Goal: Information Seeking & Learning: Learn about a topic

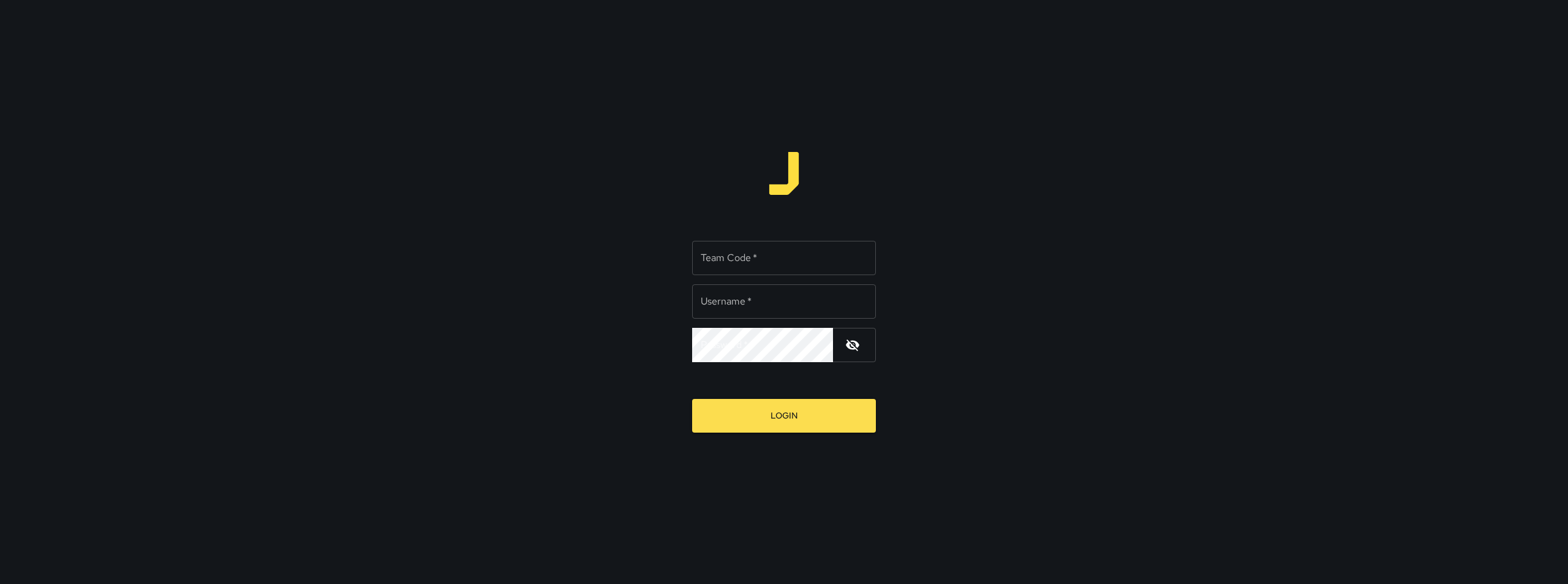
type input "********"
click at [785, 259] on input "Team Code   *" at bounding box center [783, 257] width 184 height 34
type input "****"
click at [799, 423] on button "Login" at bounding box center [783, 415] width 184 height 34
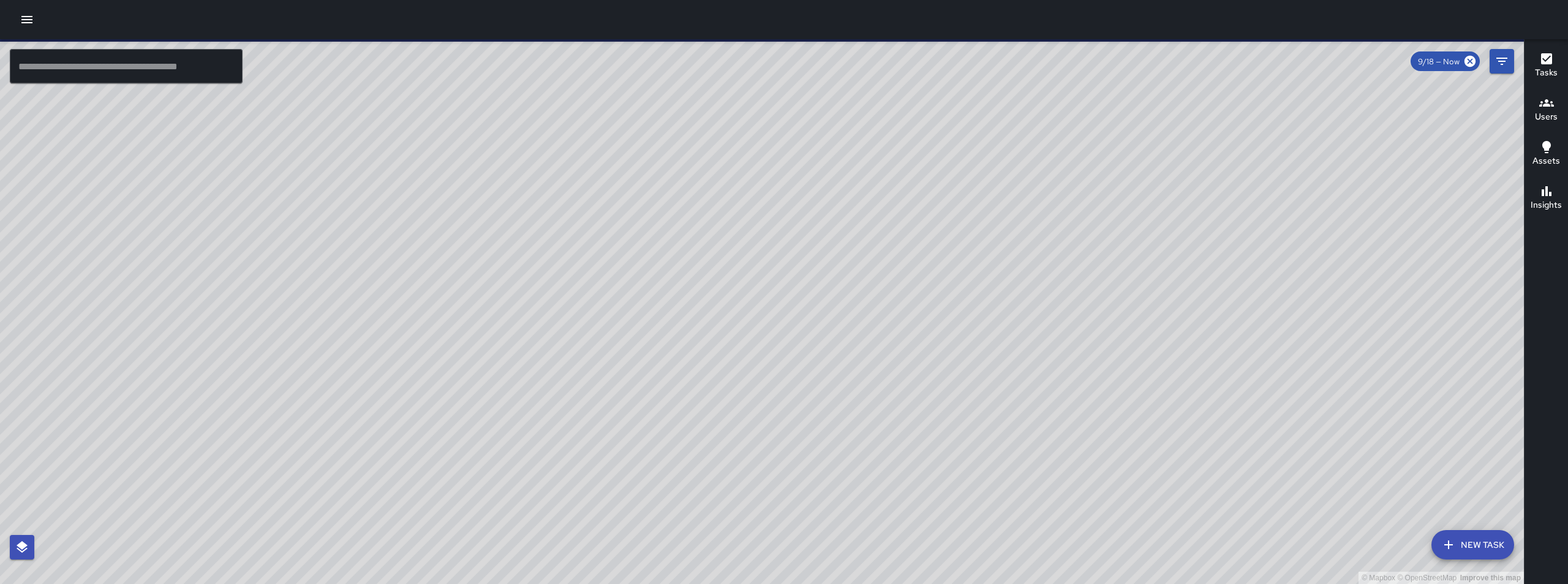
click at [154, 68] on input "text" at bounding box center [126, 66] width 232 height 34
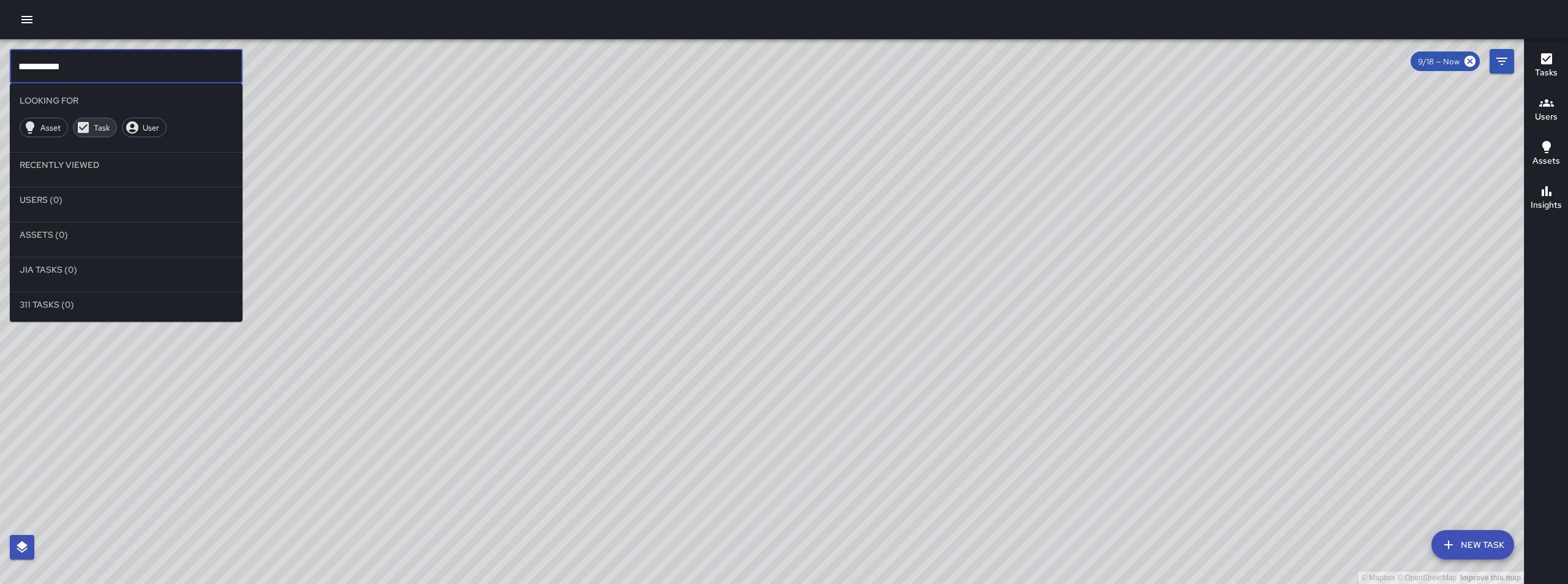
type input "**********"
click at [105, 136] on div "Task" at bounding box center [95, 126] width 44 height 19
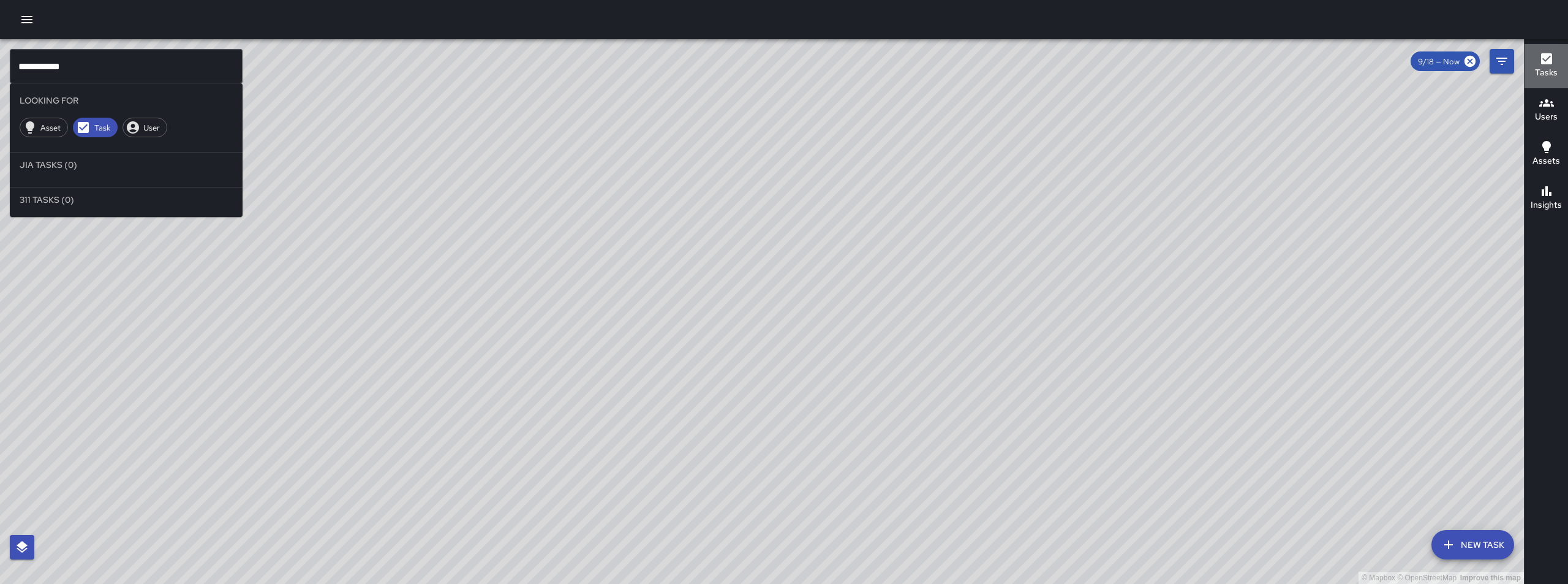
click at [1535, 65] on div "Tasks" at bounding box center [1546, 66] width 23 height 29
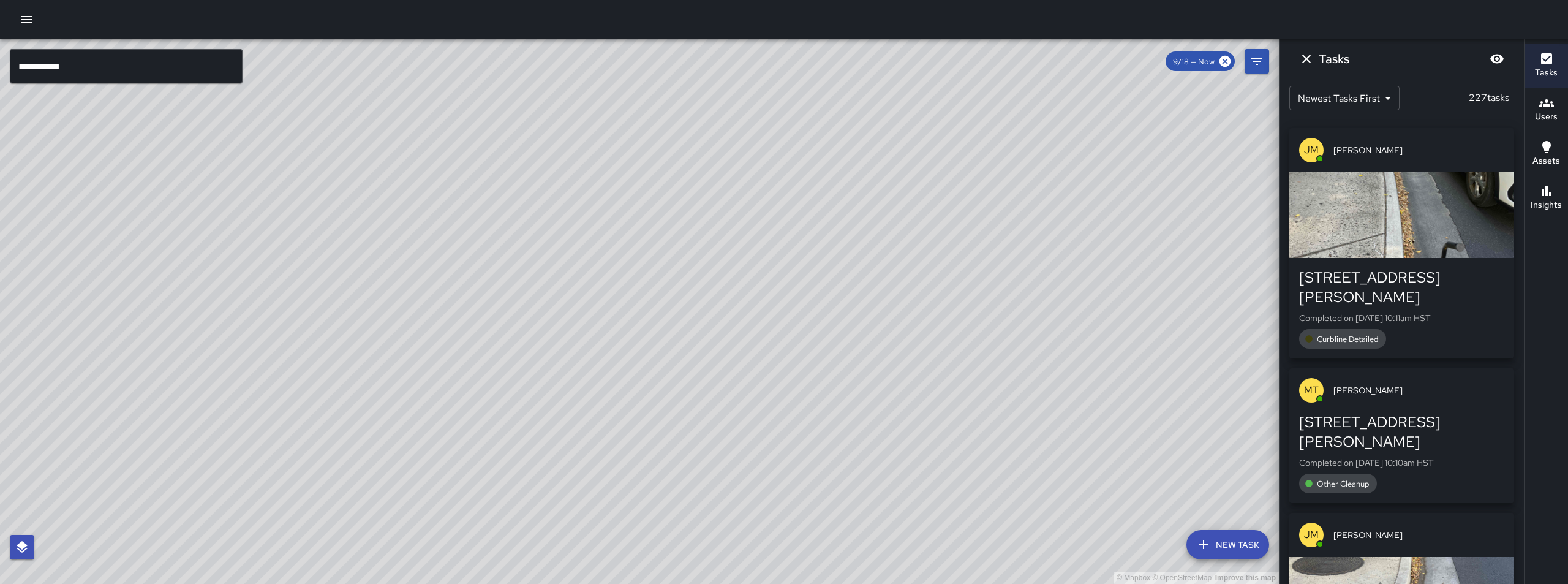
click at [1538, 70] on h6 "Tasks" at bounding box center [1546, 73] width 23 height 14
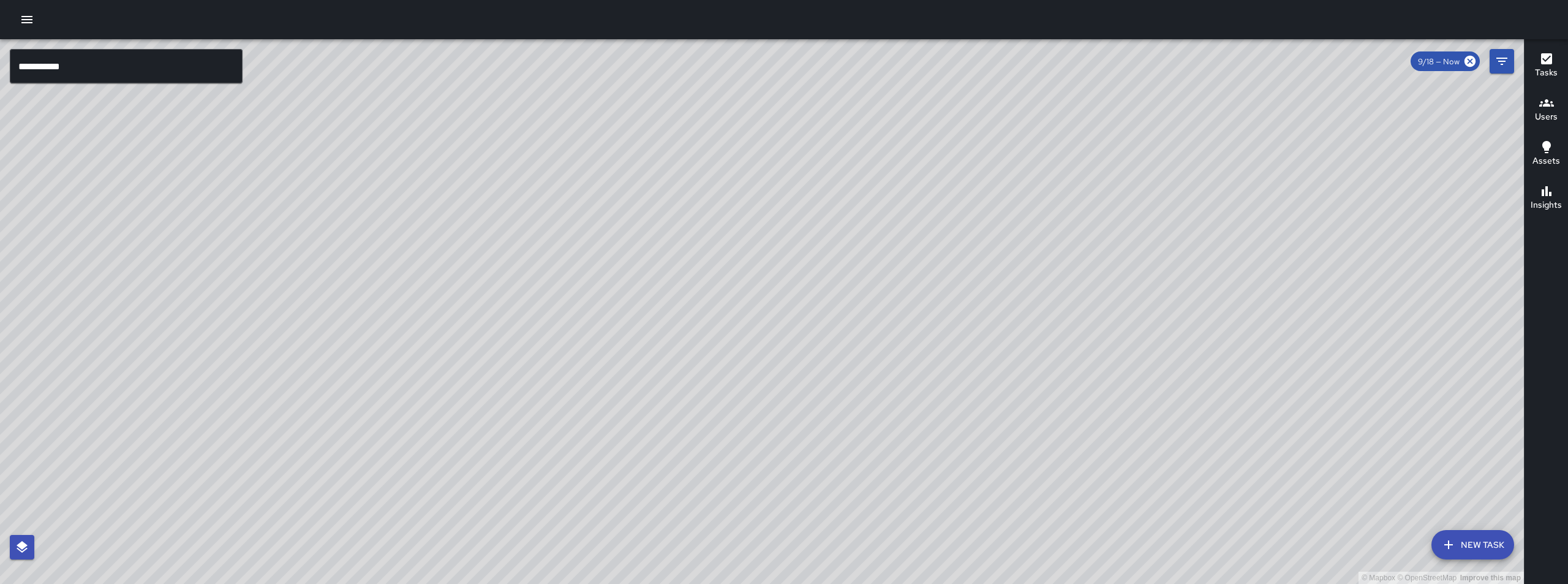
click at [1550, 191] on icon "button" at bounding box center [1547, 191] width 15 height 15
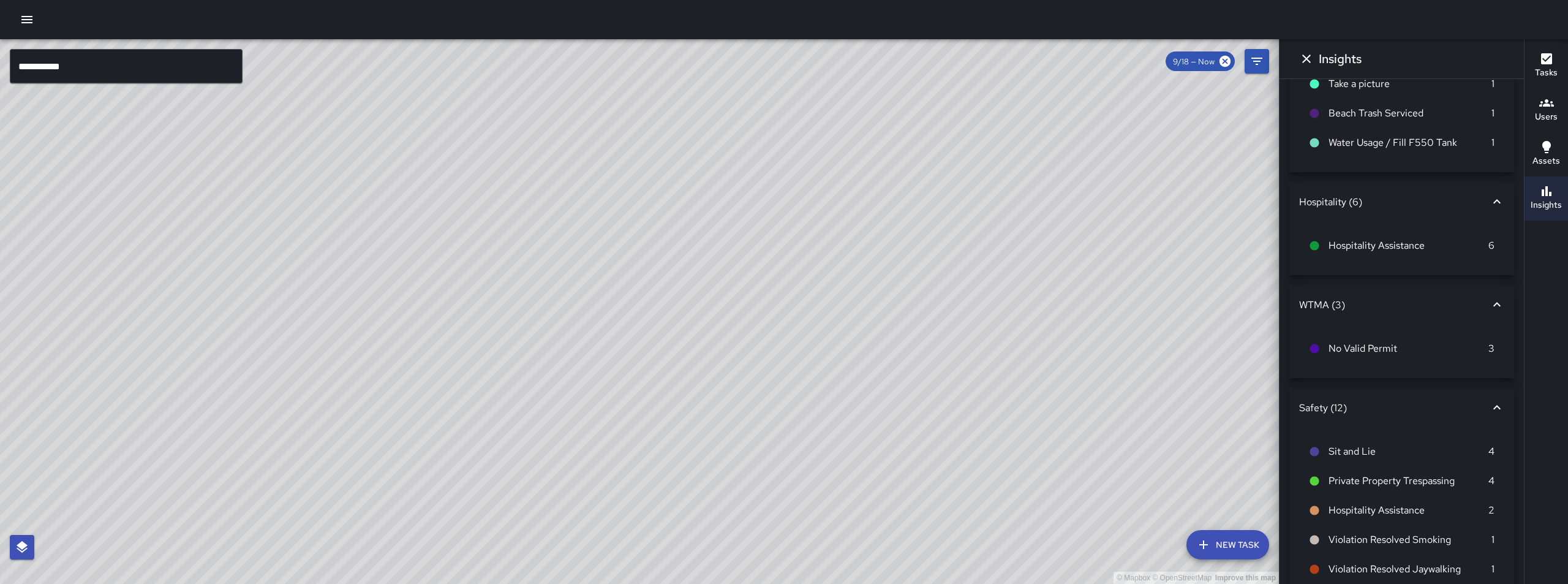
scroll to position [651, 0]
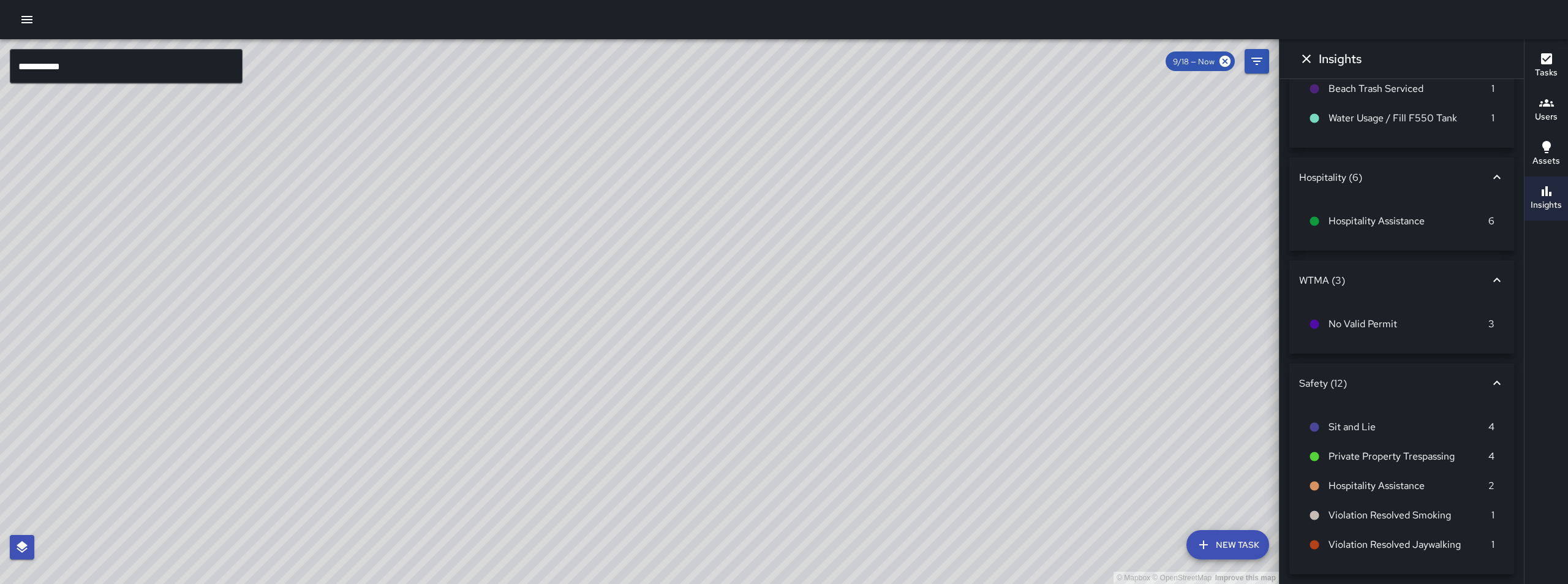
click at [1362, 424] on span "Sit and Lie" at bounding box center [1408, 427] width 160 height 15
click at [1317, 429] on icon at bounding box center [1314, 427] width 9 height 9
click at [1186, 63] on span "9/18 — Now" at bounding box center [1194, 61] width 56 height 10
click at [1246, 64] on button "Filters" at bounding box center [1256, 61] width 25 height 25
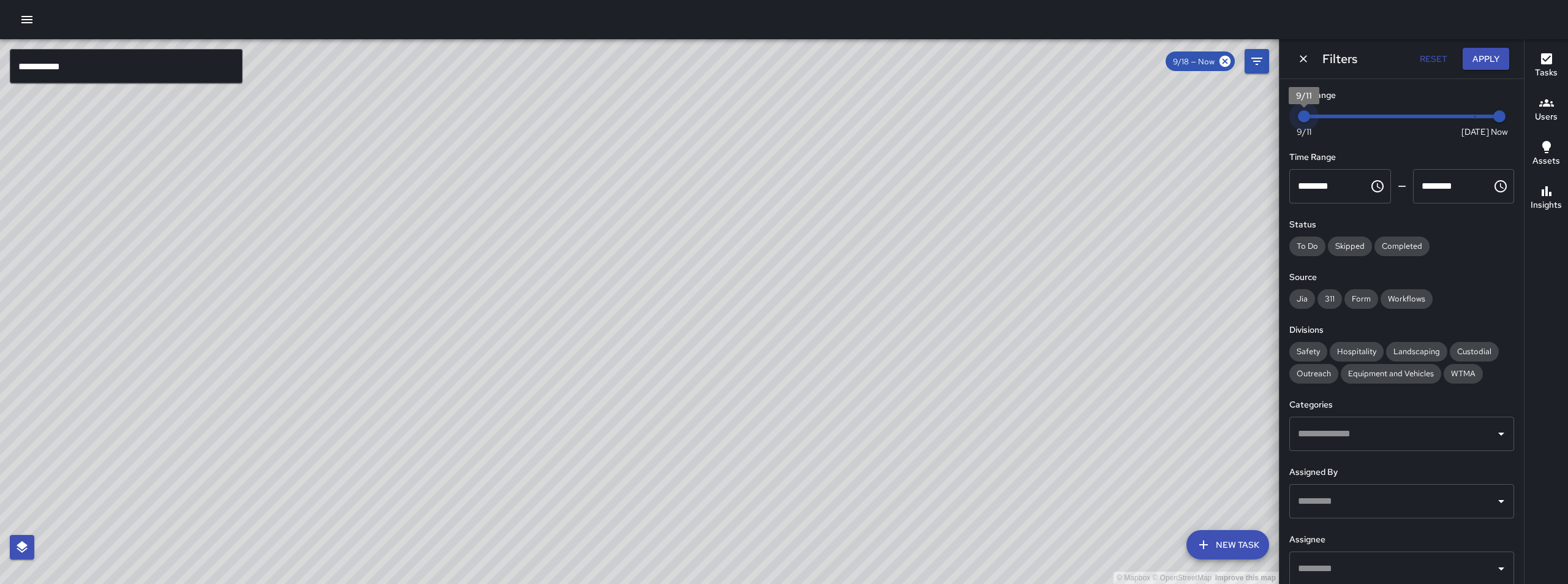
drag, startPoint x: 1470, startPoint y: 113, endPoint x: 1247, endPoint y: 111, distance: 223.0
click at [1247, 111] on div "**********" at bounding box center [784, 311] width 1568 height 544
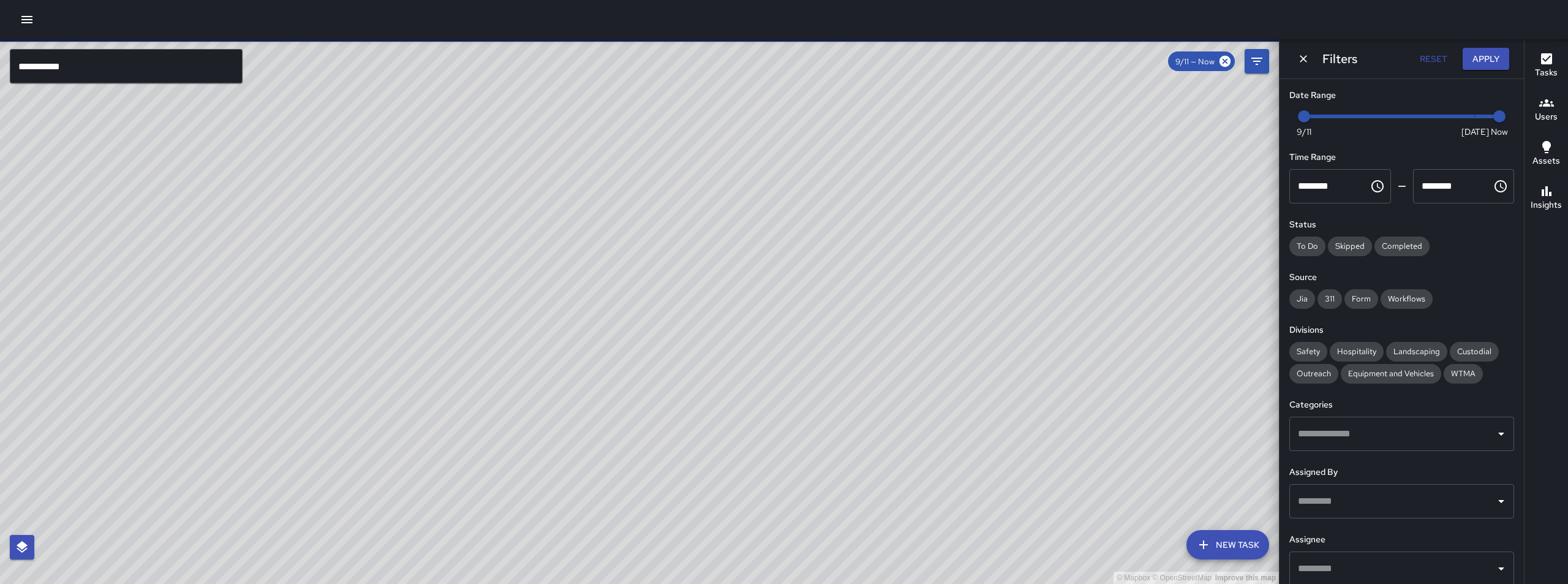
click at [1428, 52] on button "Reset" at bounding box center [1432, 59] width 39 height 23
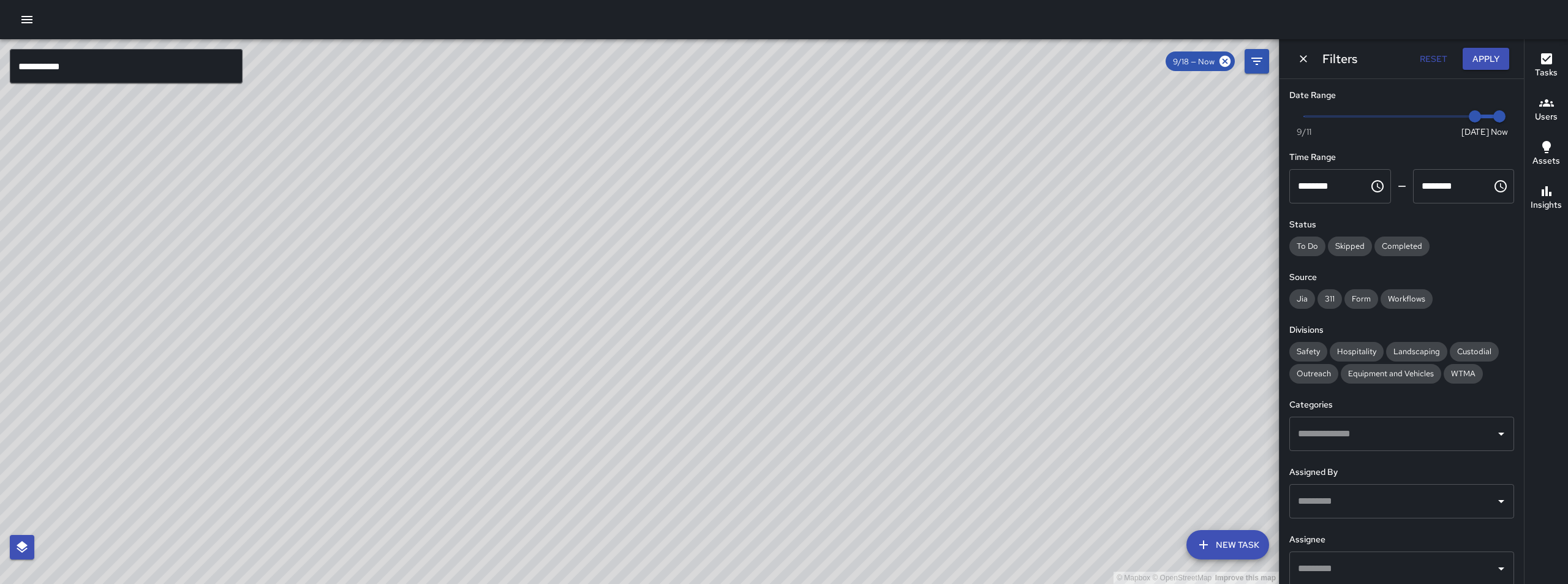
scroll to position [79, 0]
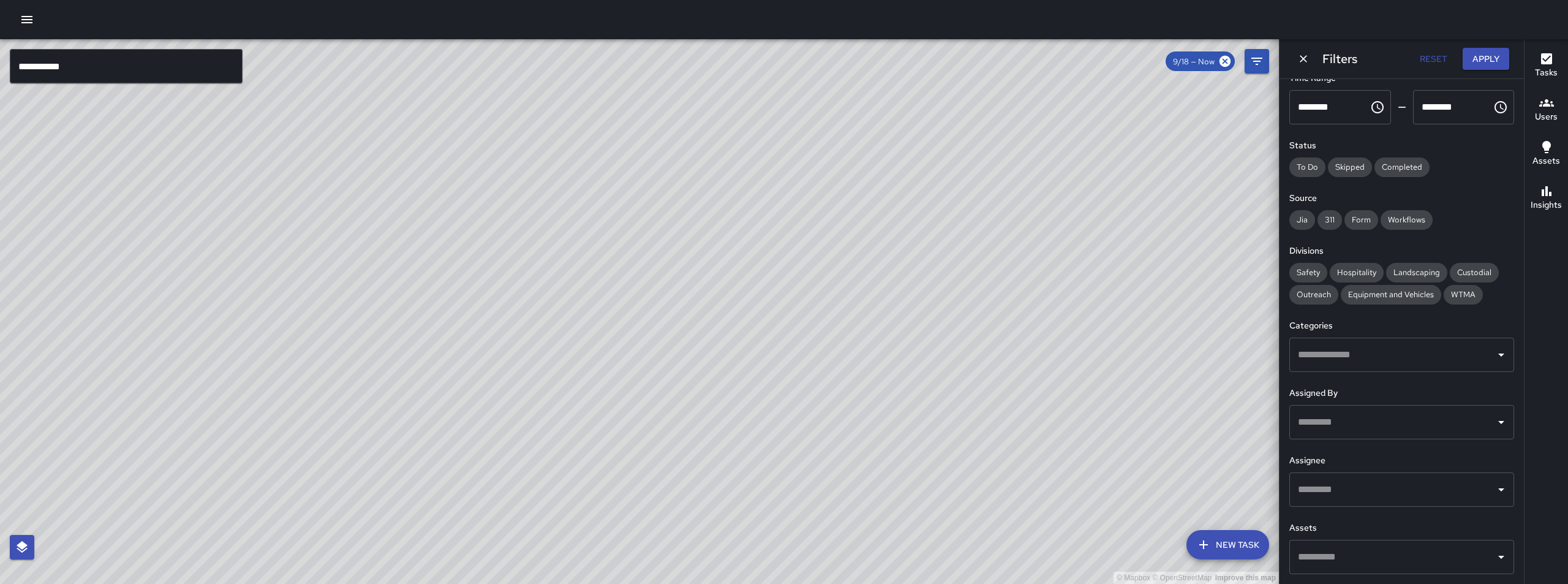
click at [1375, 353] on input "text" at bounding box center [1393, 354] width 196 height 23
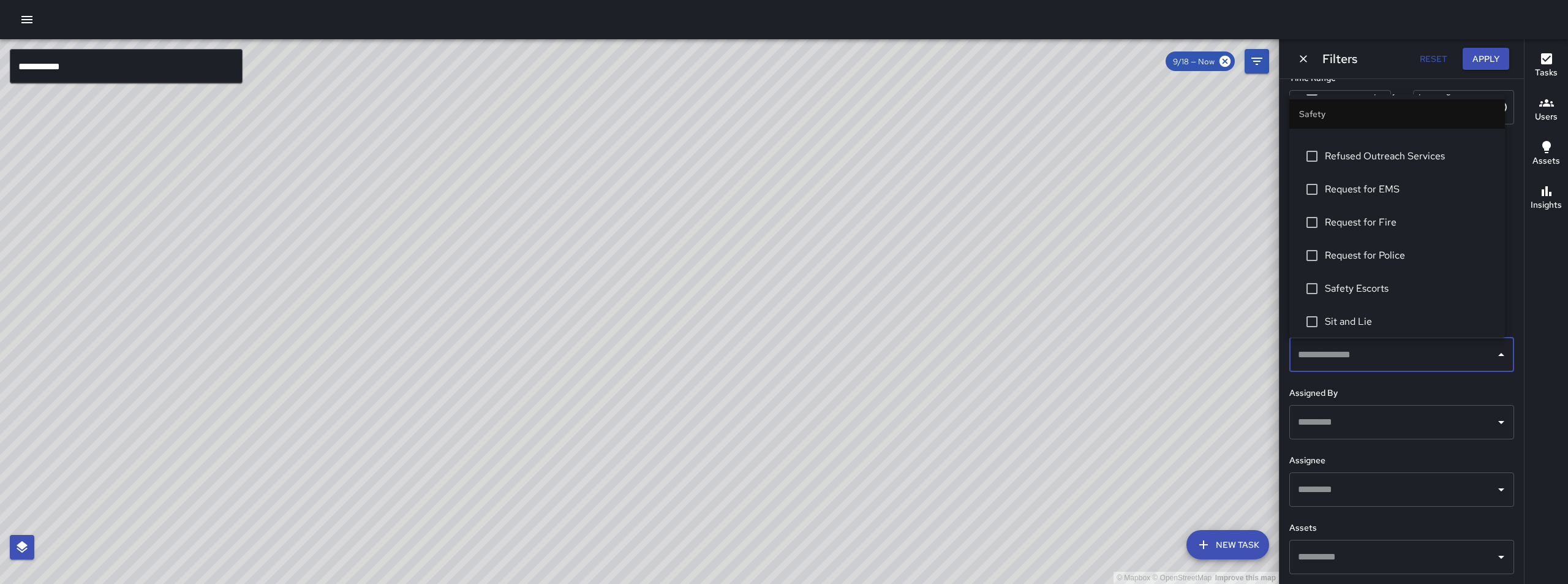
scroll to position [3736, 0]
click at [1359, 265] on span "Sit and Lie" at bounding box center [1409, 260] width 171 height 15
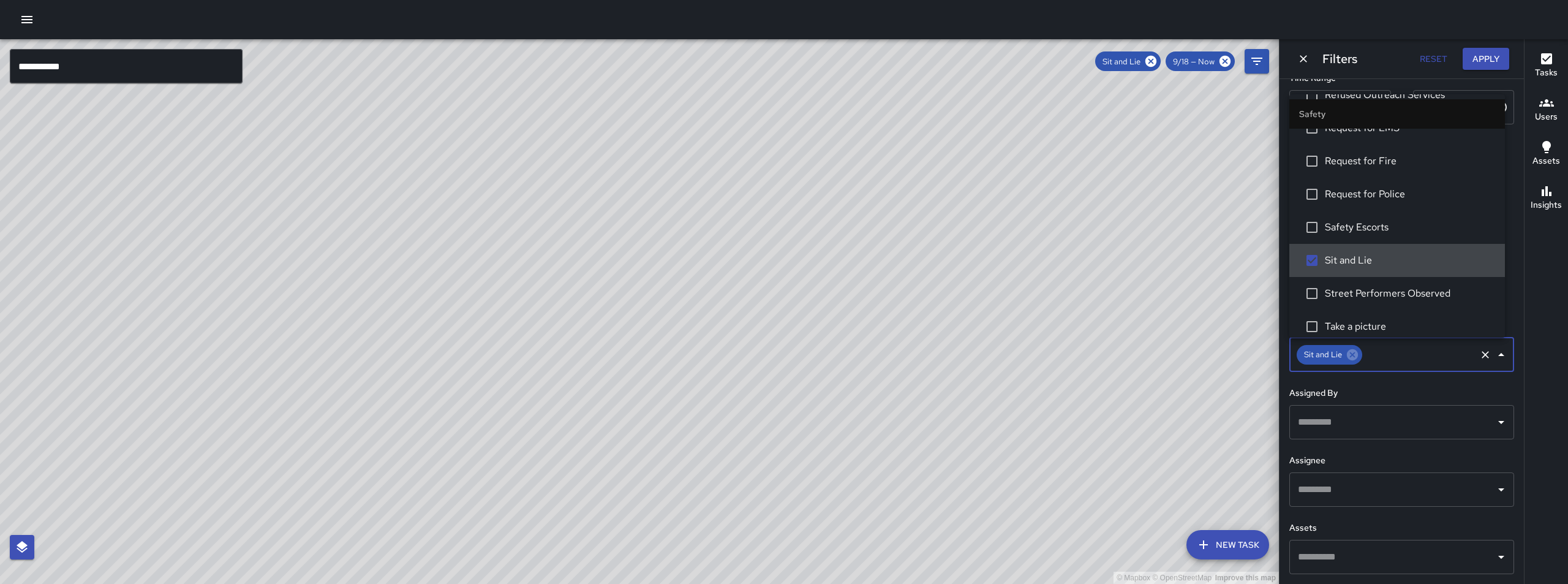
scroll to position [0, 0]
click at [1478, 54] on button "Apply" at bounding box center [1486, 59] width 46 height 23
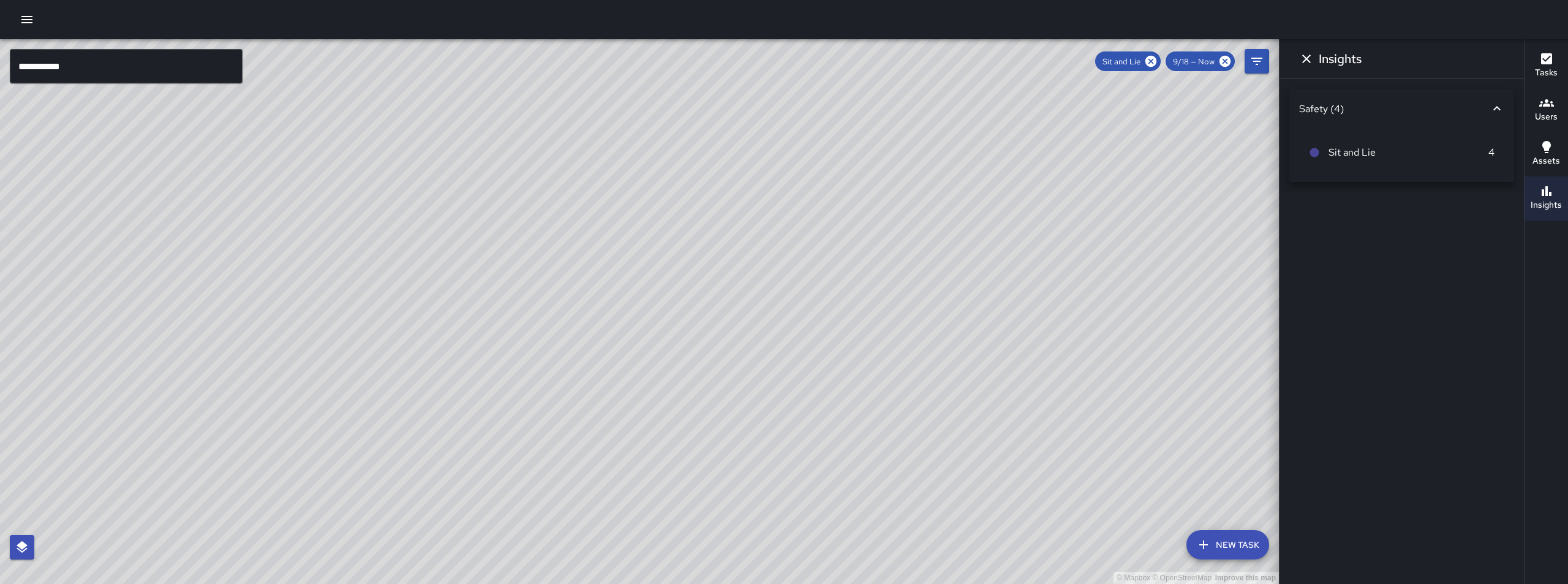
click at [1189, 66] on div "9/18 — Now" at bounding box center [1200, 61] width 69 height 19
click at [1194, 59] on span "9/18 — Now" at bounding box center [1194, 61] width 56 height 10
click at [1300, 59] on icon "Dismiss" at bounding box center [1306, 59] width 15 height 15
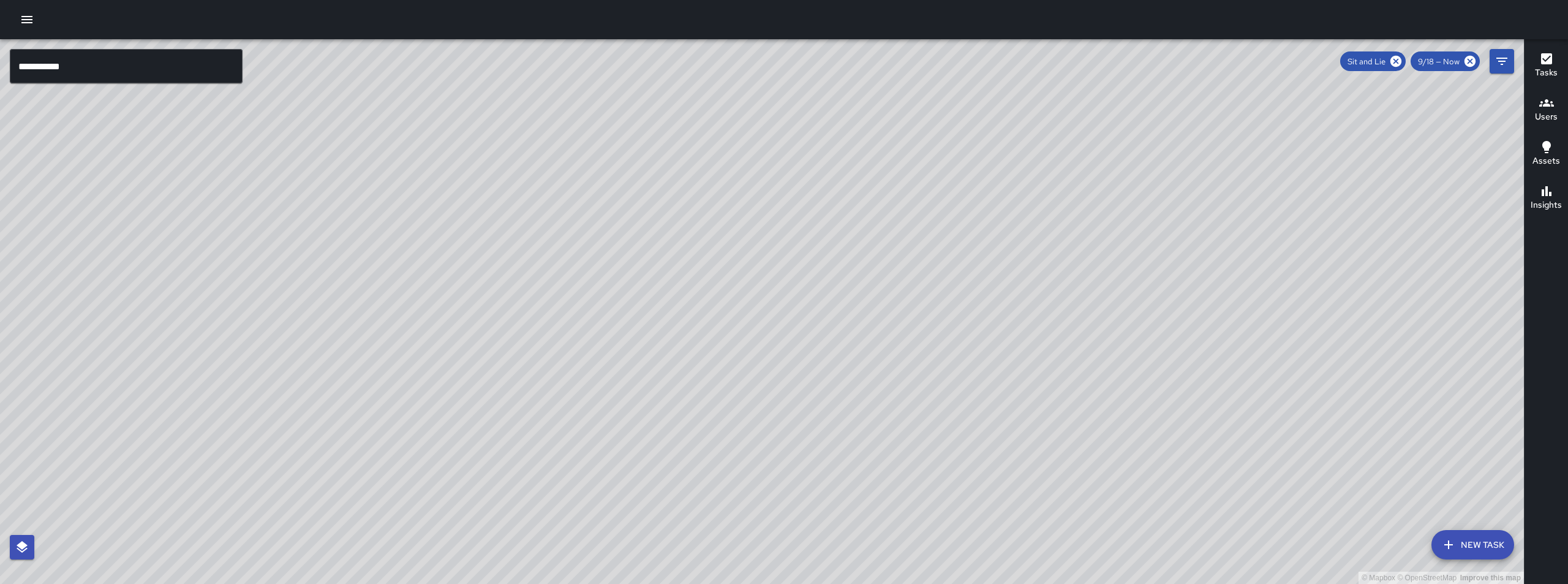
click at [1435, 63] on span "9/18 — Now" at bounding box center [1438, 61] width 56 height 10
click at [1498, 54] on button "Filters" at bounding box center [1502, 61] width 25 height 25
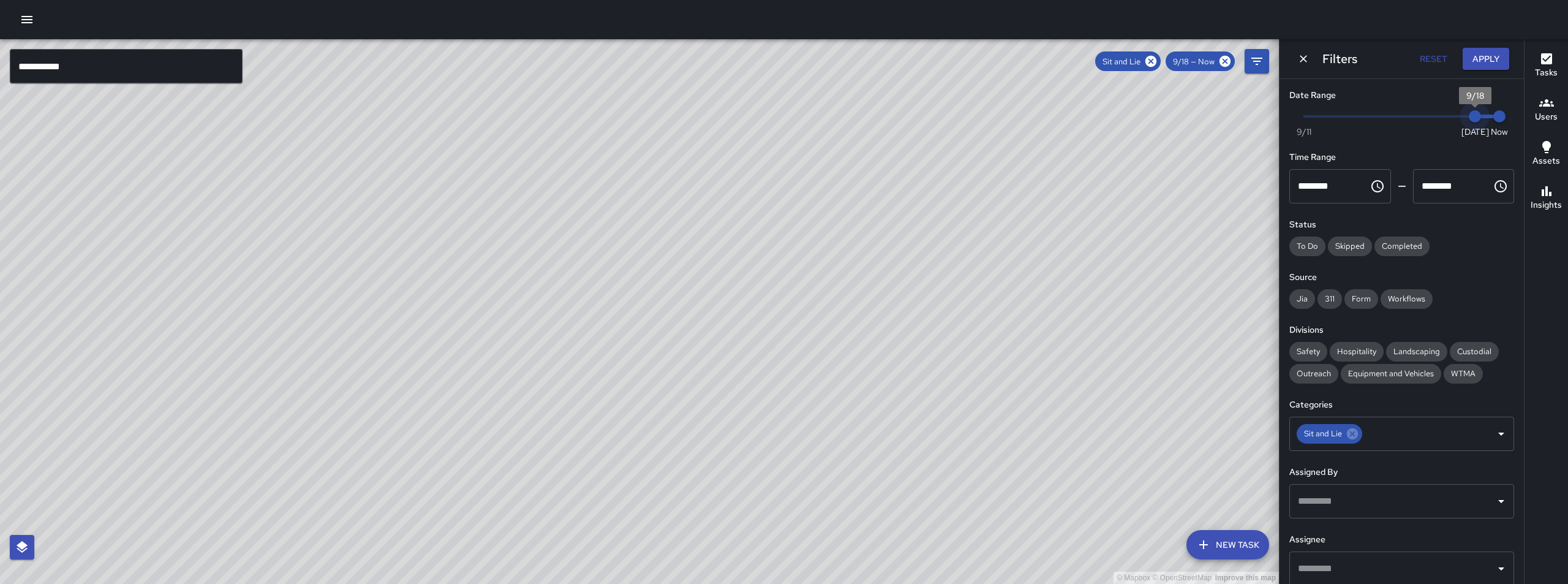
type input "*"
drag, startPoint x: 1464, startPoint y: 113, endPoint x: 1275, endPoint y: 111, distance: 189.0
click at [1275, 111] on div "**********" at bounding box center [784, 311] width 1568 height 544
click at [1479, 59] on button "Apply" at bounding box center [1486, 59] width 46 height 23
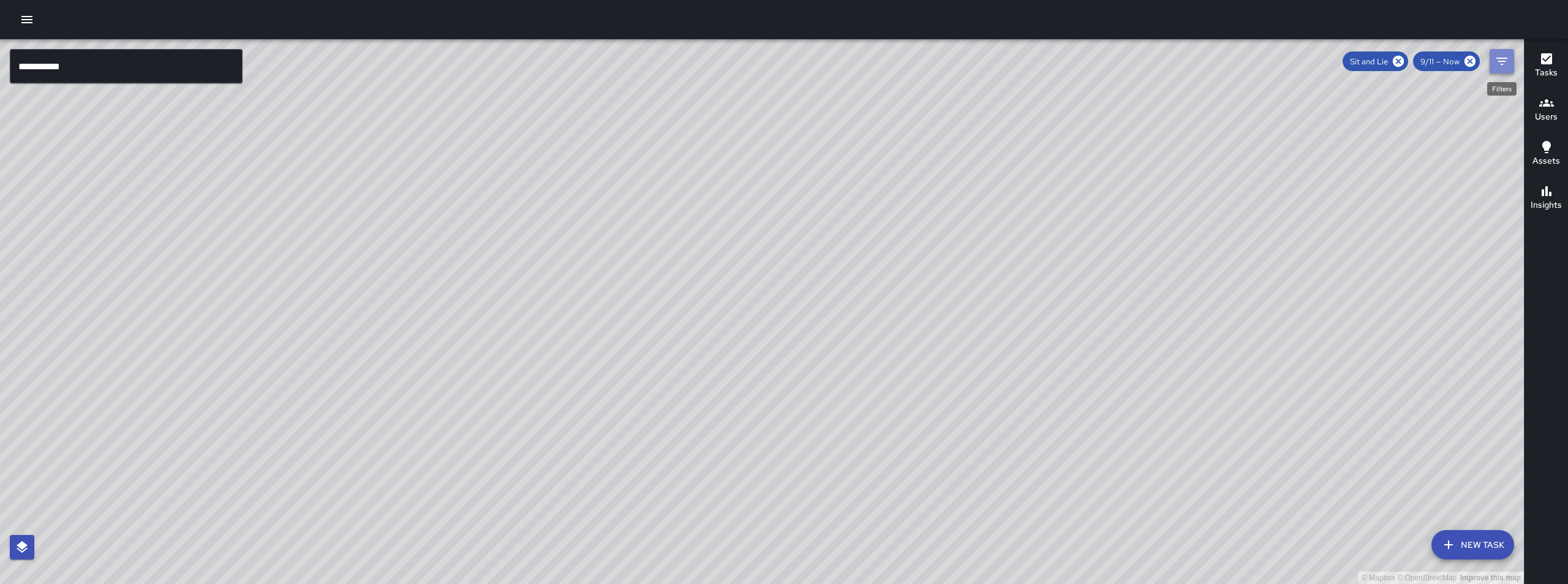
click at [1499, 63] on icon "Filters" at bounding box center [1502, 61] width 15 height 15
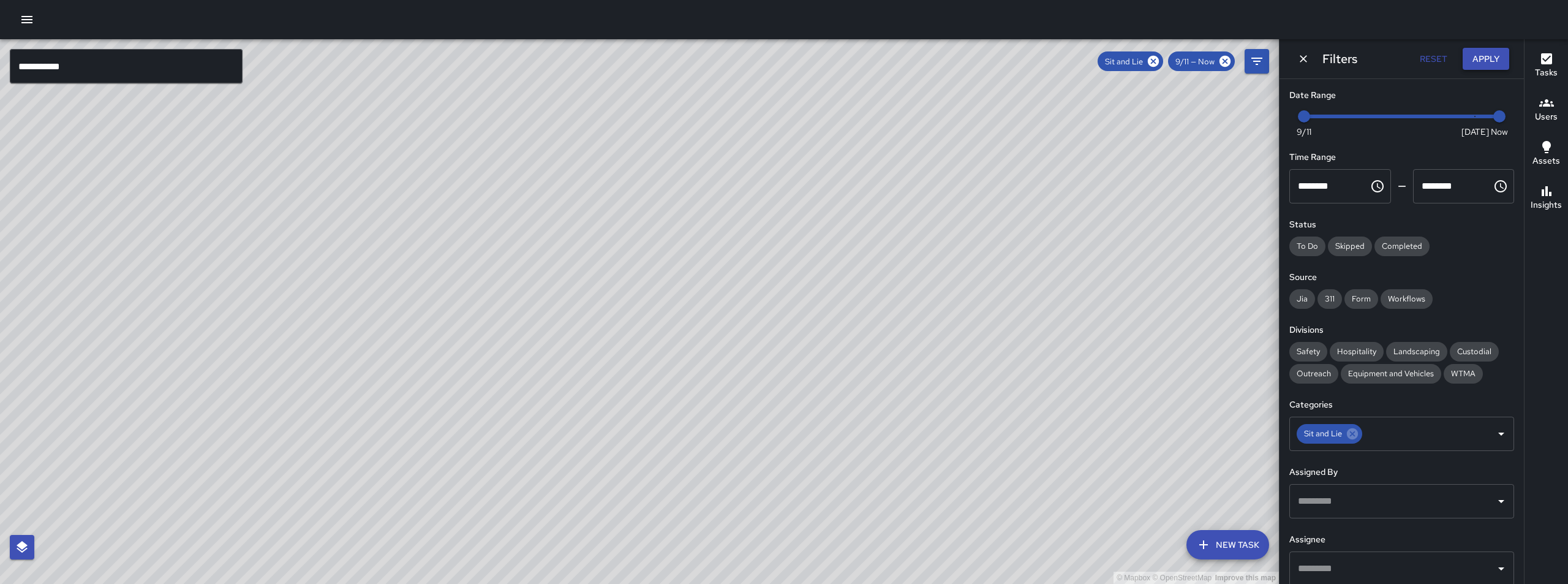
click at [1485, 64] on button "Apply" at bounding box center [1486, 59] width 46 height 23
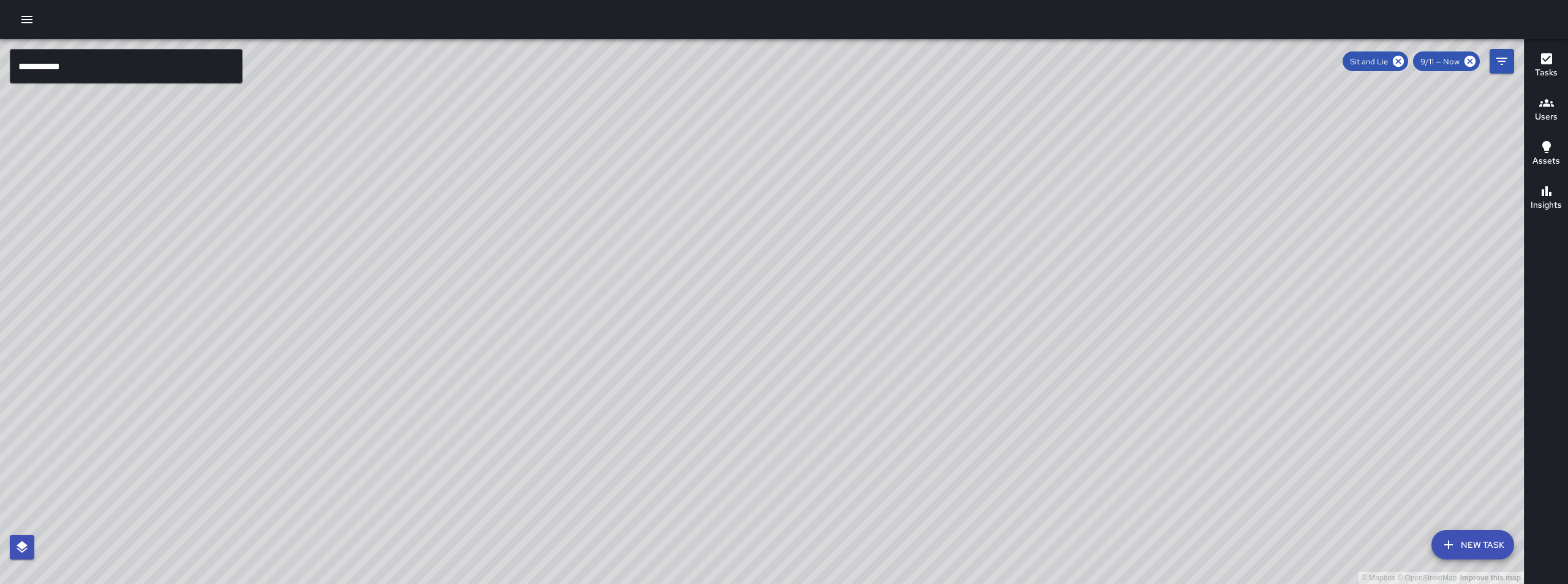
drag, startPoint x: 1000, startPoint y: 523, endPoint x: 839, endPoint y: 402, distance: 201.4
click at [839, 402] on div "© Mapbox © OpenStreetMap Improve this map" at bounding box center [762, 311] width 1524 height 544
click at [1550, 187] on icon "button" at bounding box center [1547, 191] width 15 height 15
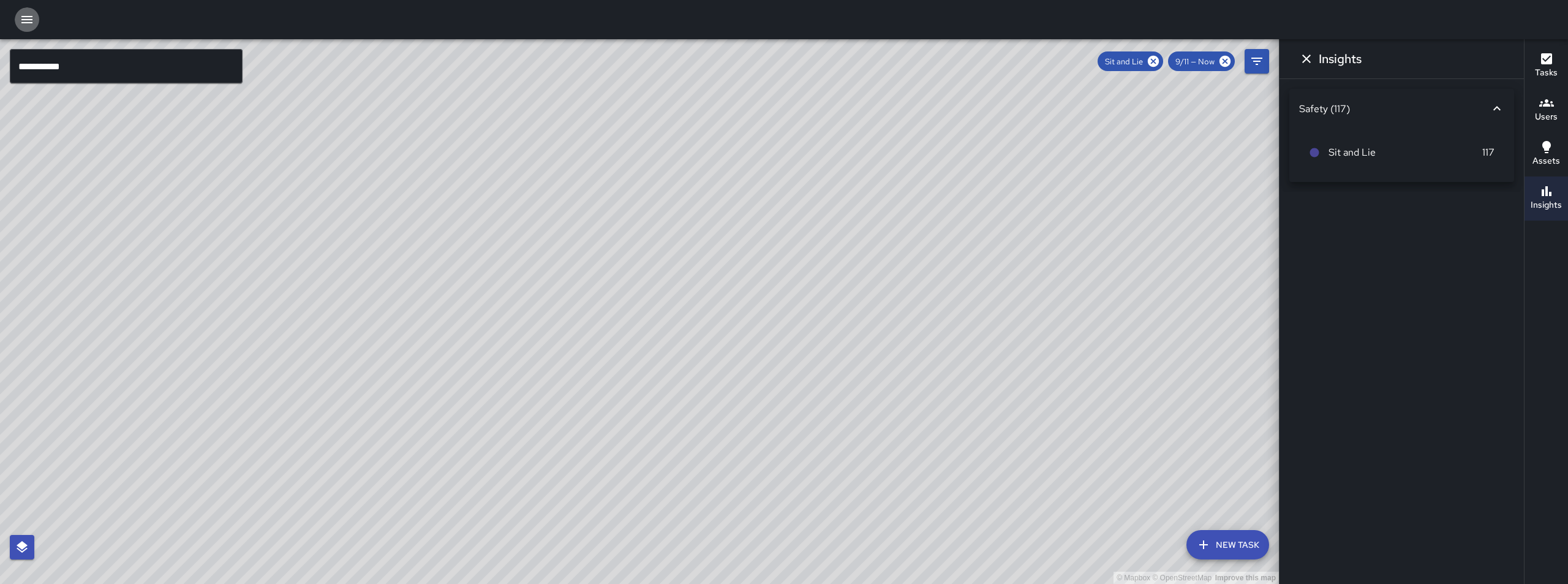
click at [28, 18] on icon "button" at bounding box center [27, 19] width 11 height 7
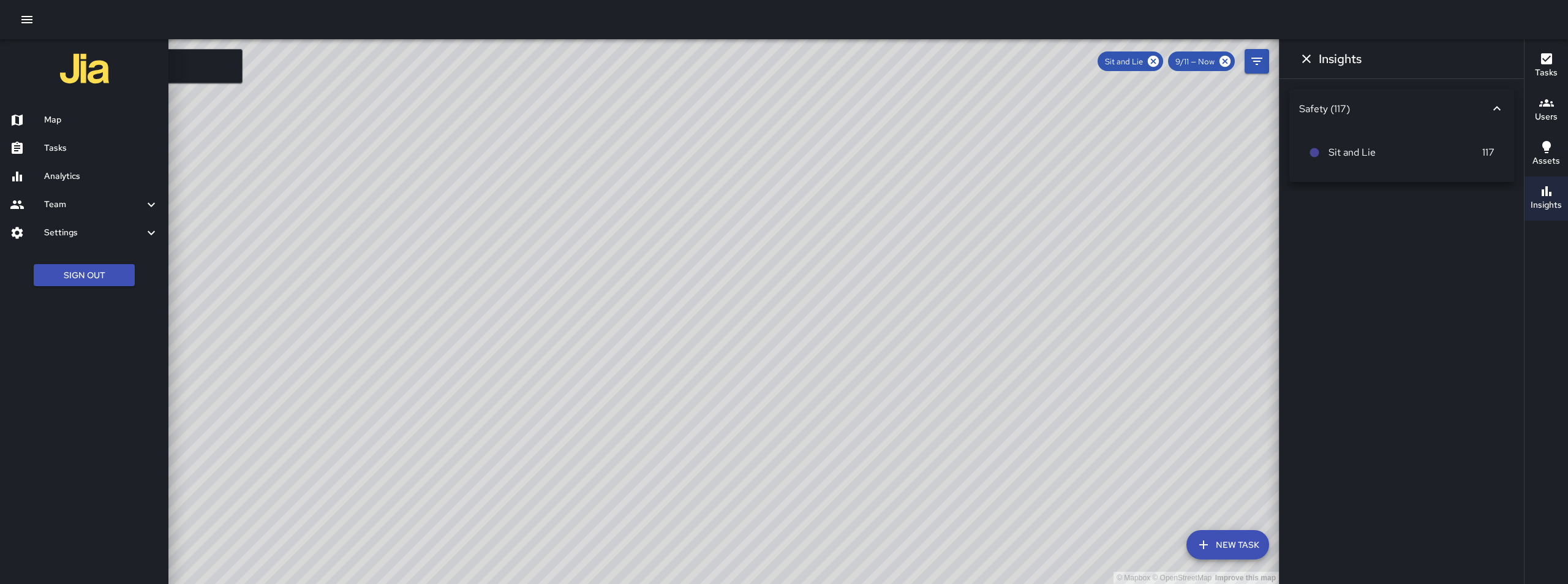
click at [96, 167] on div "Analytics" at bounding box center [84, 176] width 169 height 29
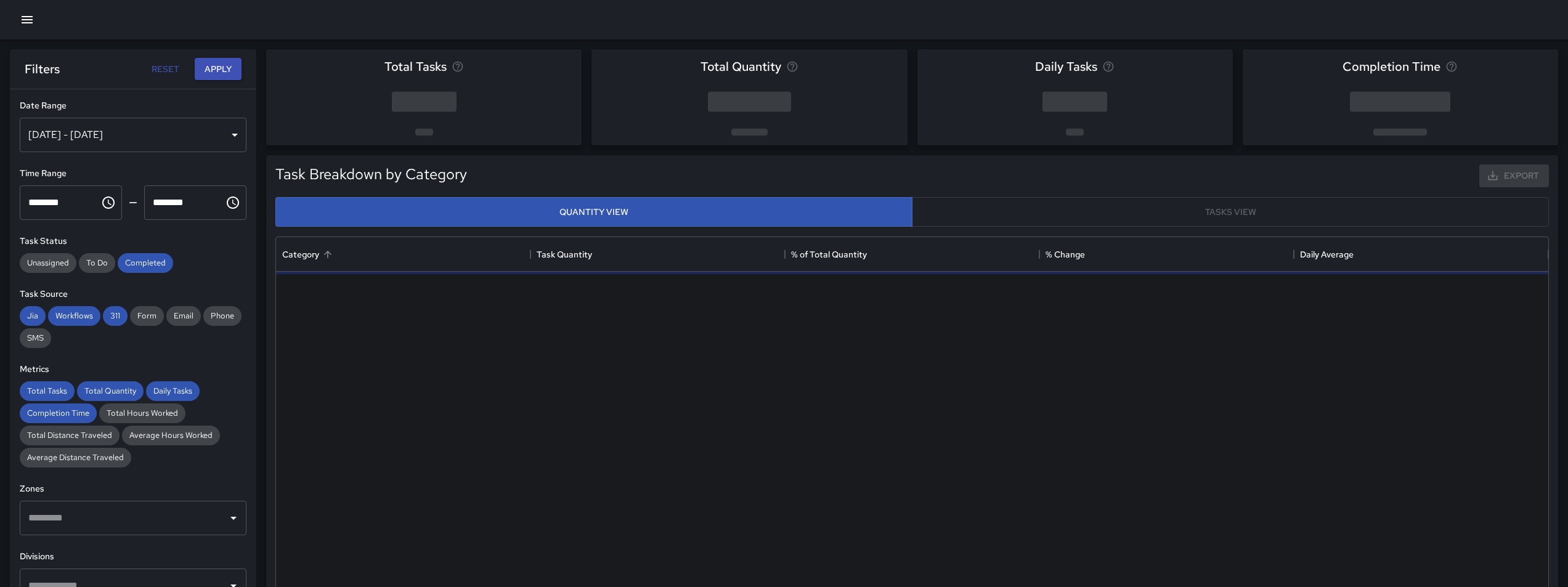
scroll to position [359, 1263]
click at [190, 144] on div "[DATE] - [DATE]" at bounding box center [133, 134] width 226 height 34
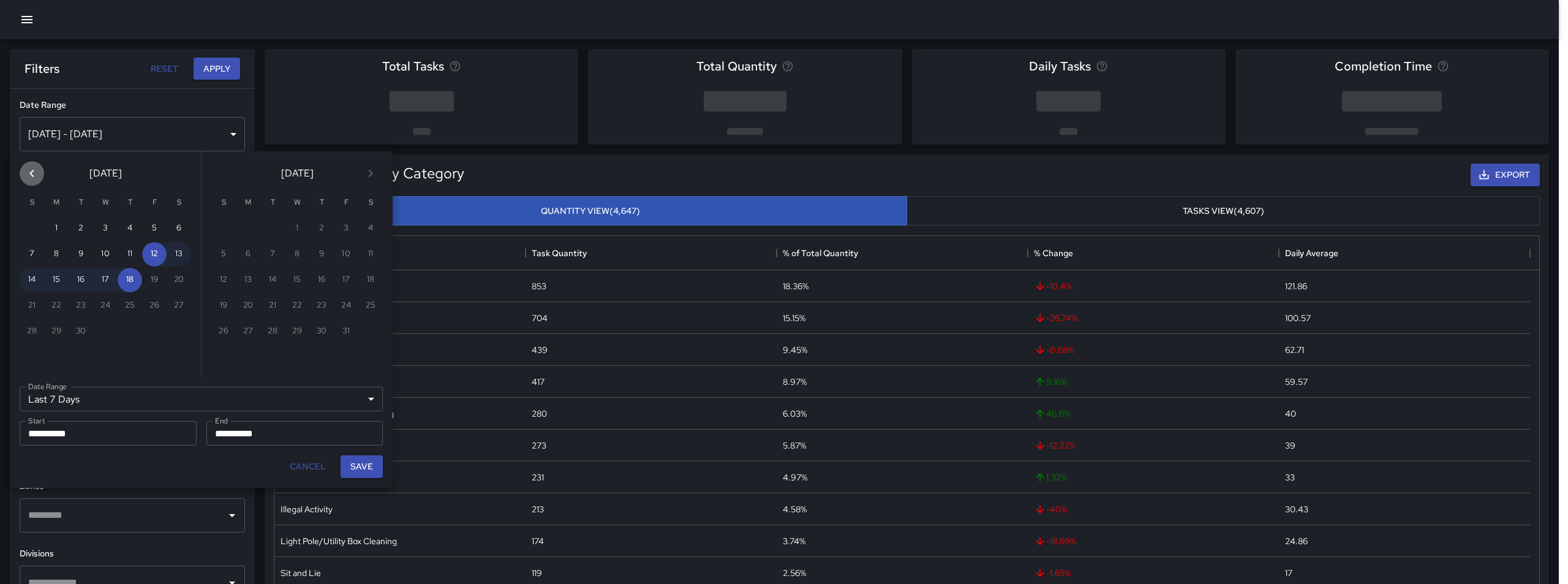
click at [34, 177] on icon "Previous month" at bounding box center [32, 173] width 15 height 15
click at [158, 227] on button "1" at bounding box center [154, 228] width 25 height 25
type input "******"
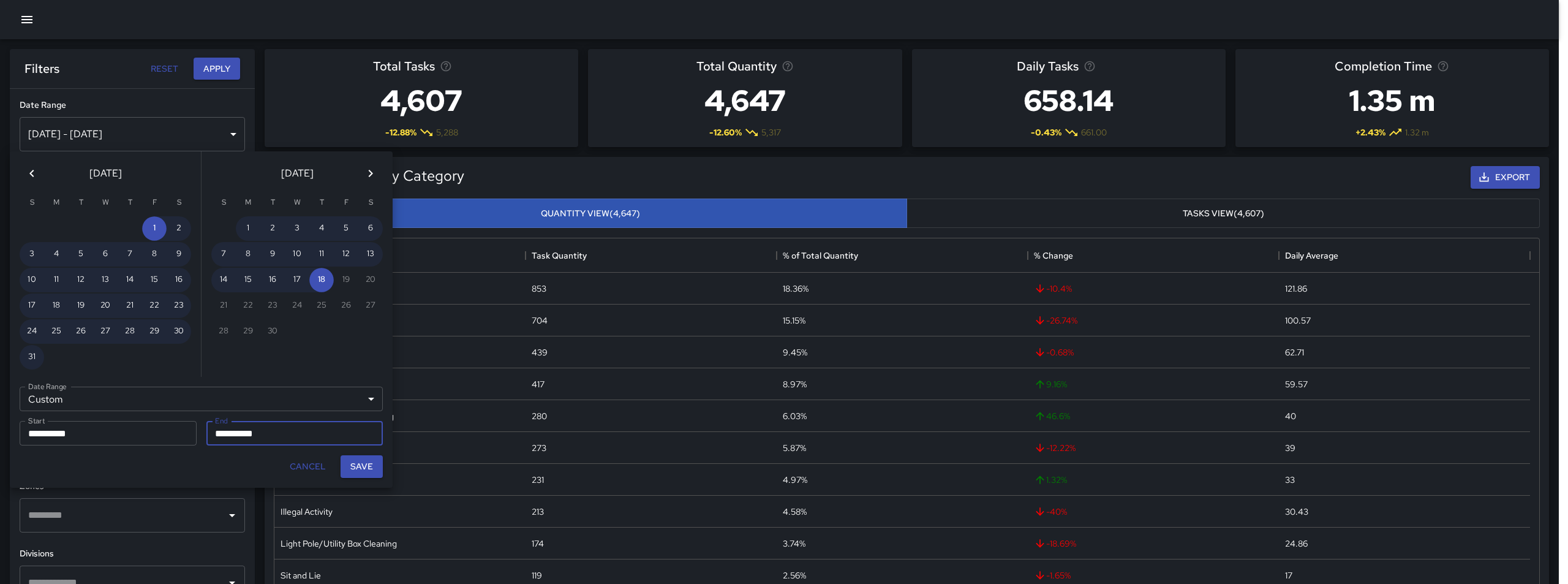
click at [30, 175] on icon "Previous month" at bounding box center [32, 173] width 15 height 15
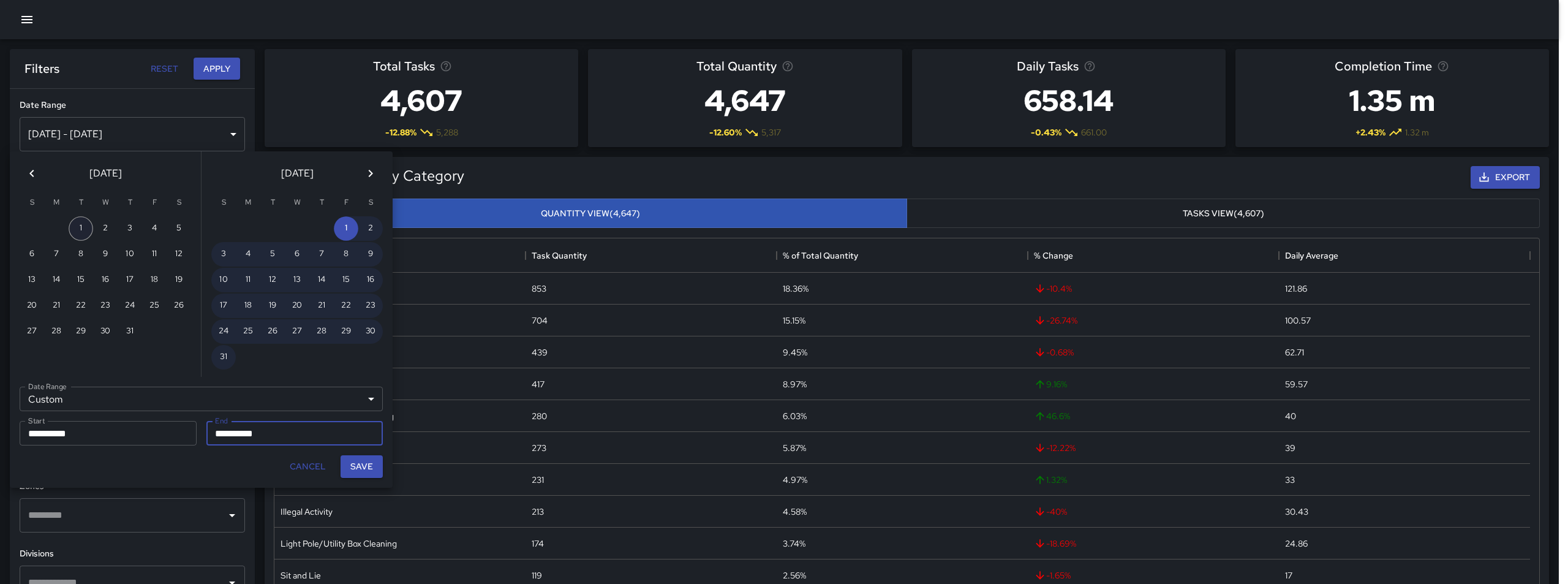
click at [85, 227] on button "1" at bounding box center [80, 228] width 25 height 25
type input "**********"
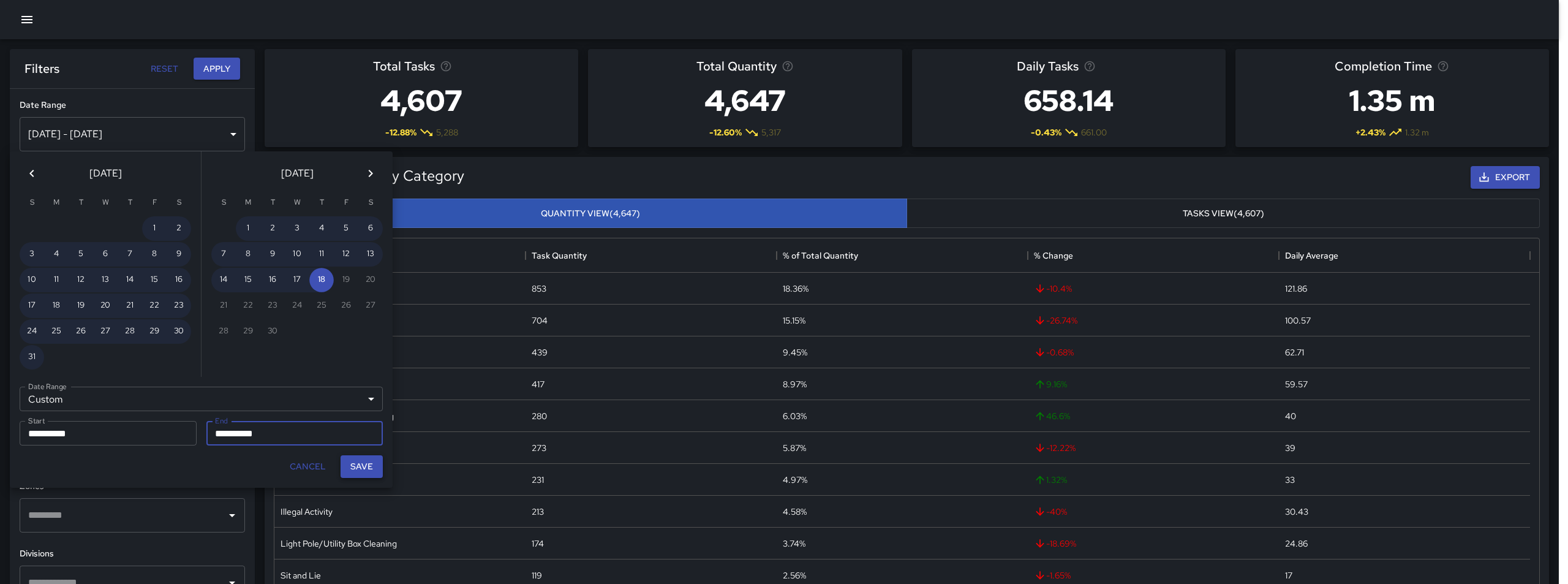
click at [356, 464] on button "Save" at bounding box center [362, 466] width 42 height 23
type input "**********"
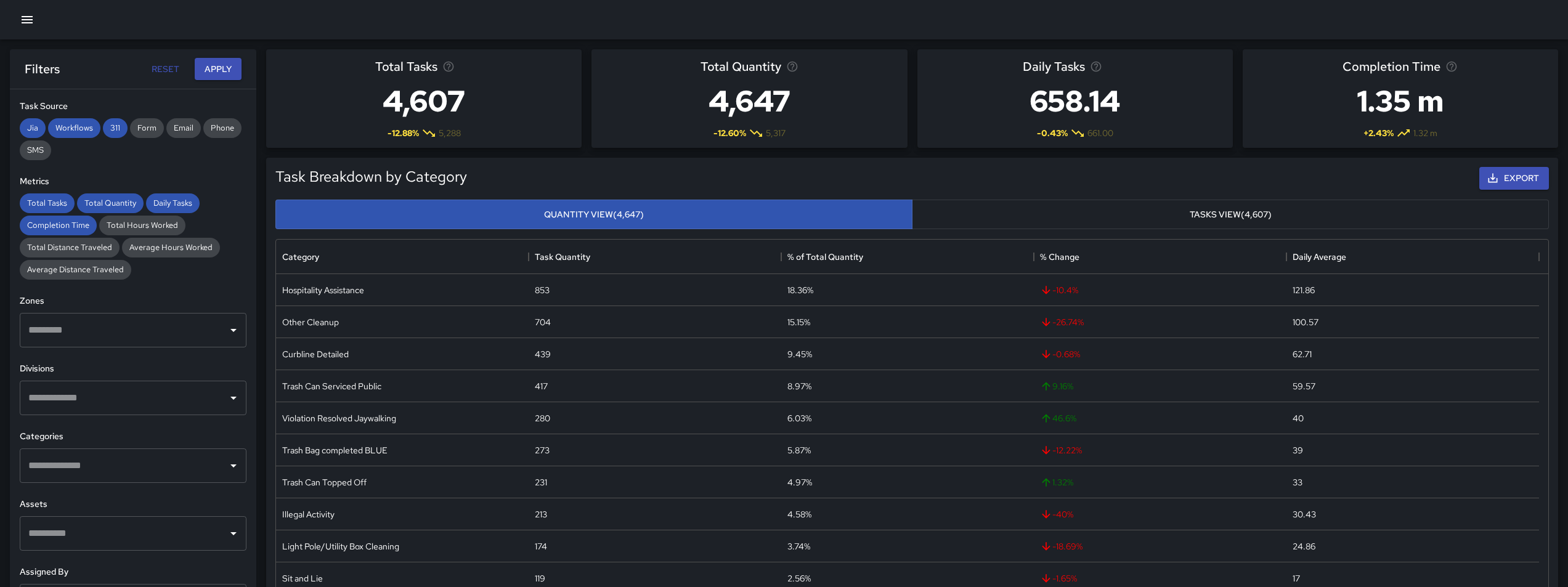
scroll to position [247, 0]
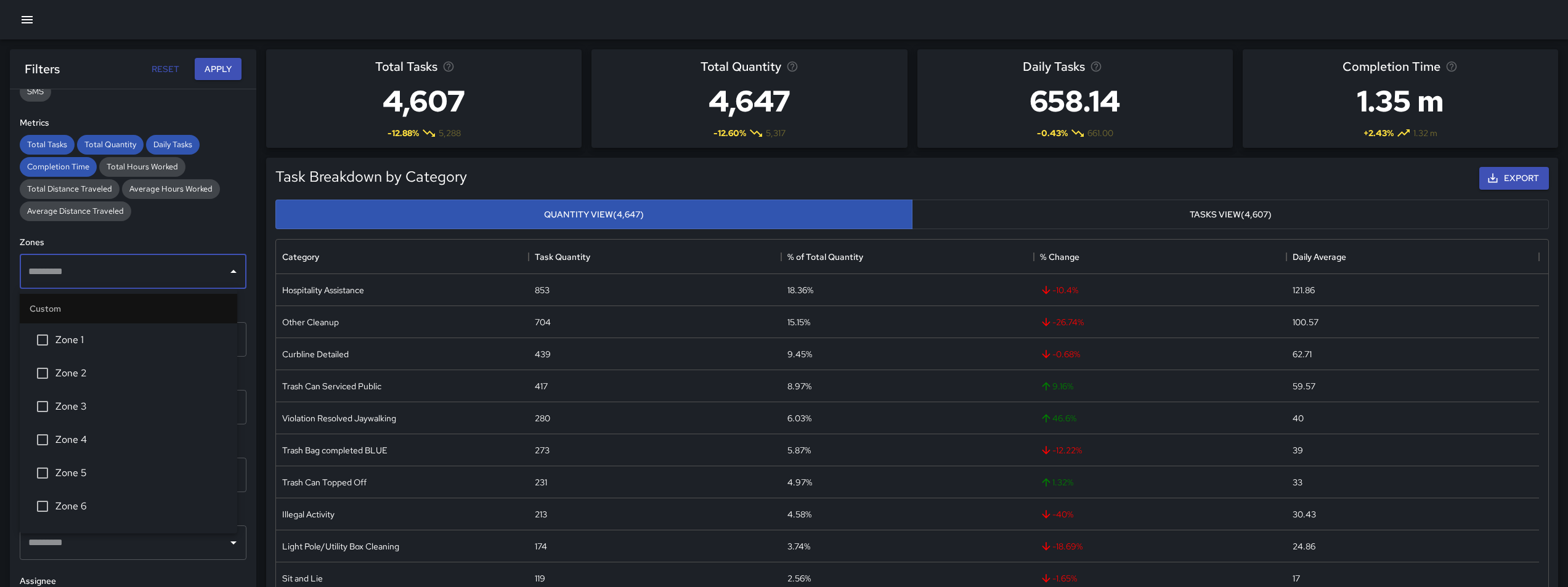
click at [160, 274] on input "text" at bounding box center [123, 271] width 197 height 23
click at [142, 389] on div "​" at bounding box center [133, 405] width 226 height 34
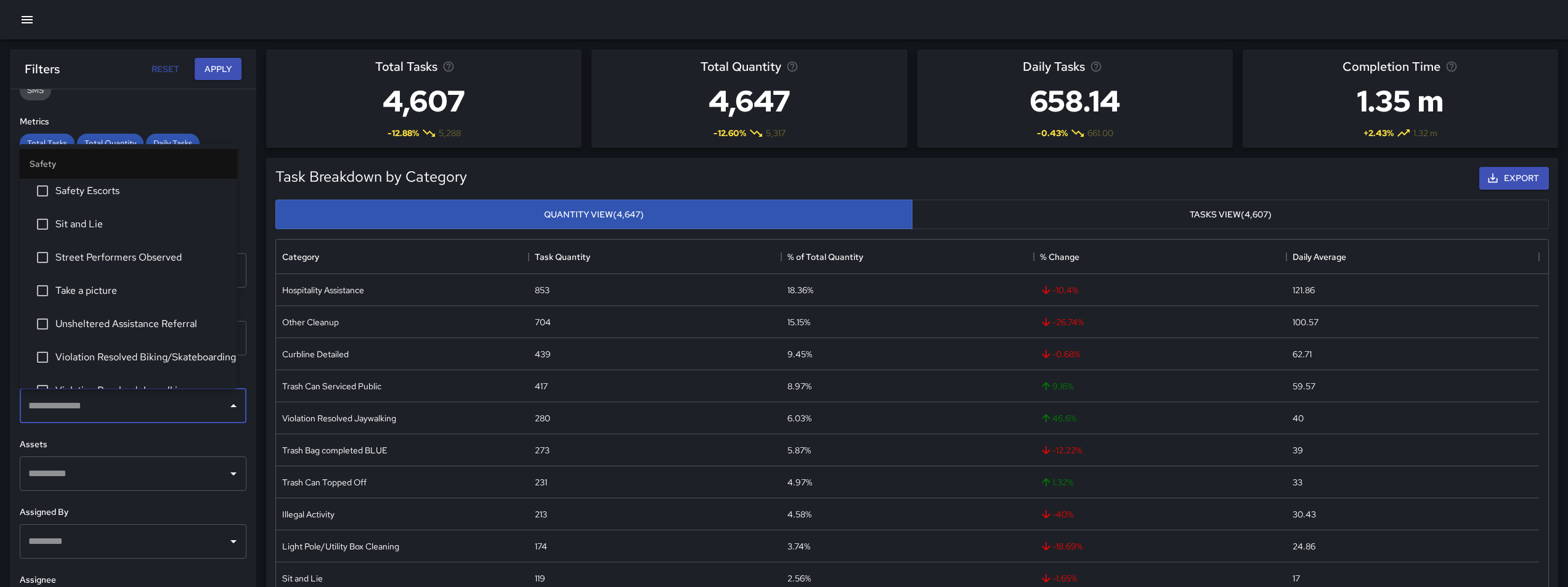
scroll to position [3987, 0]
click at [105, 219] on span "Sit and Lie" at bounding box center [141, 213] width 172 height 15
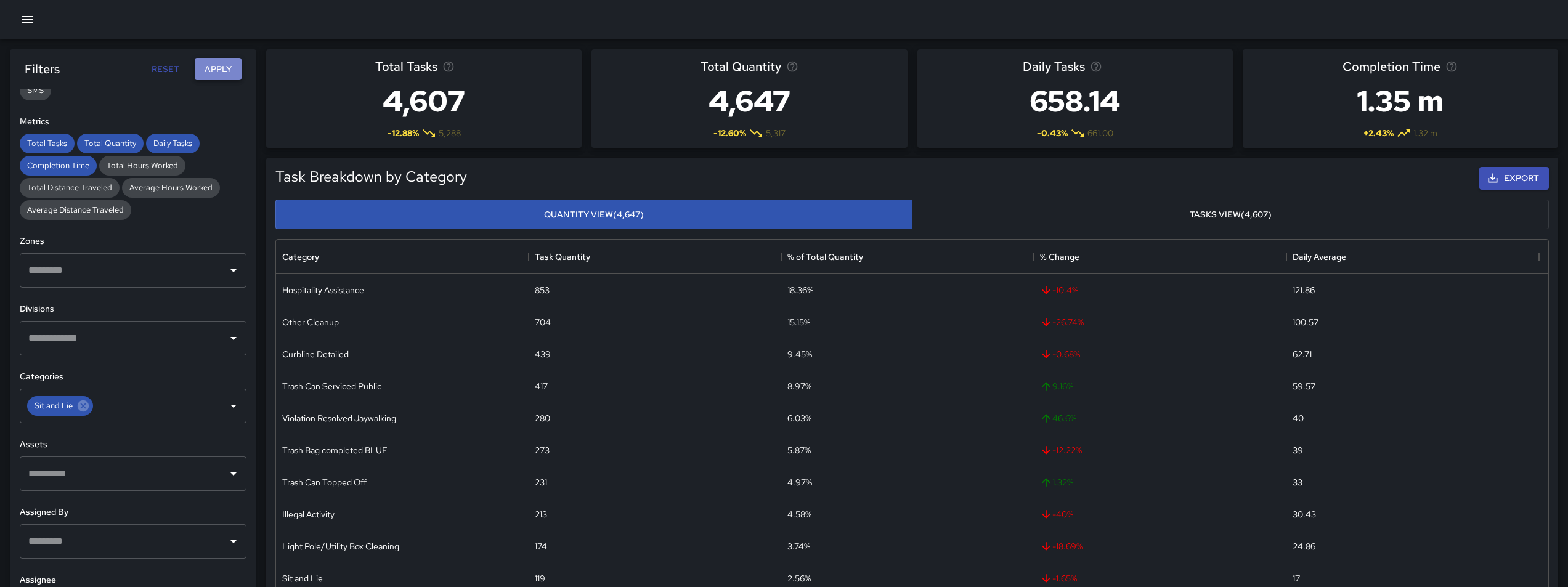
click at [220, 79] on button "Apply" at bounding box center [218, 69] width 46 height 23
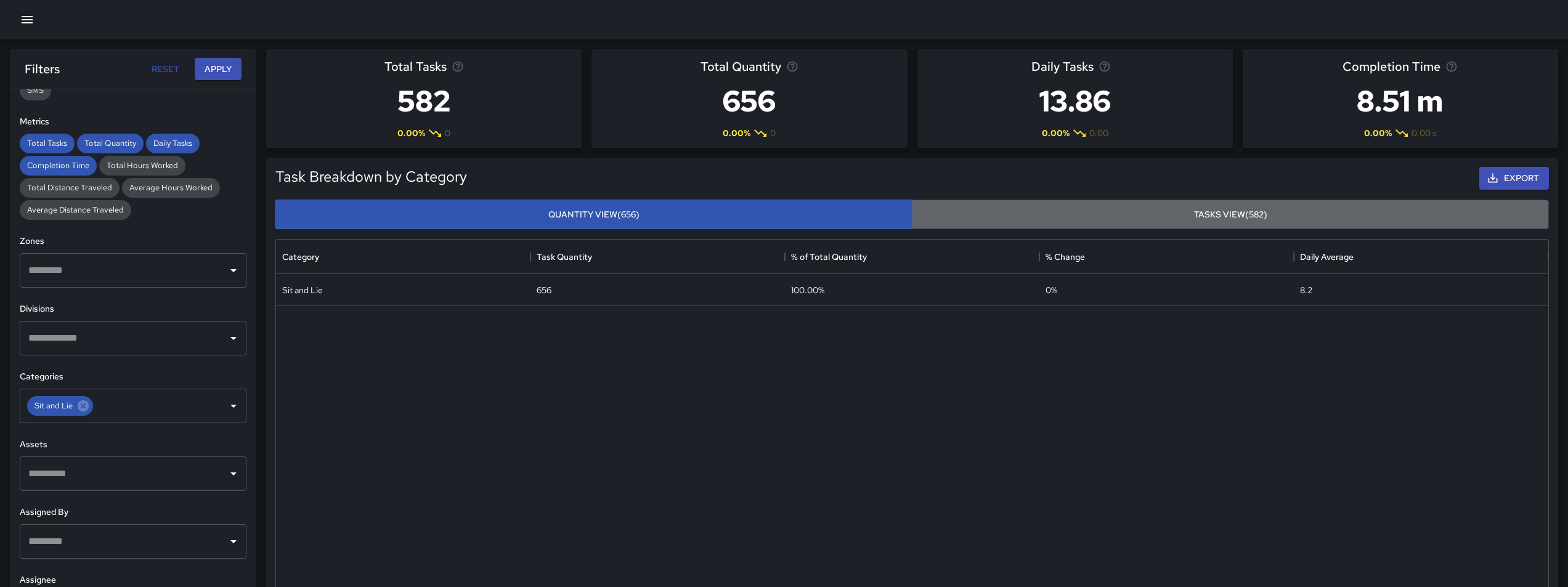
click at [1179, 206] on button "Tasks View (582)" at bounding box center [1230, 214] width 637 height 31
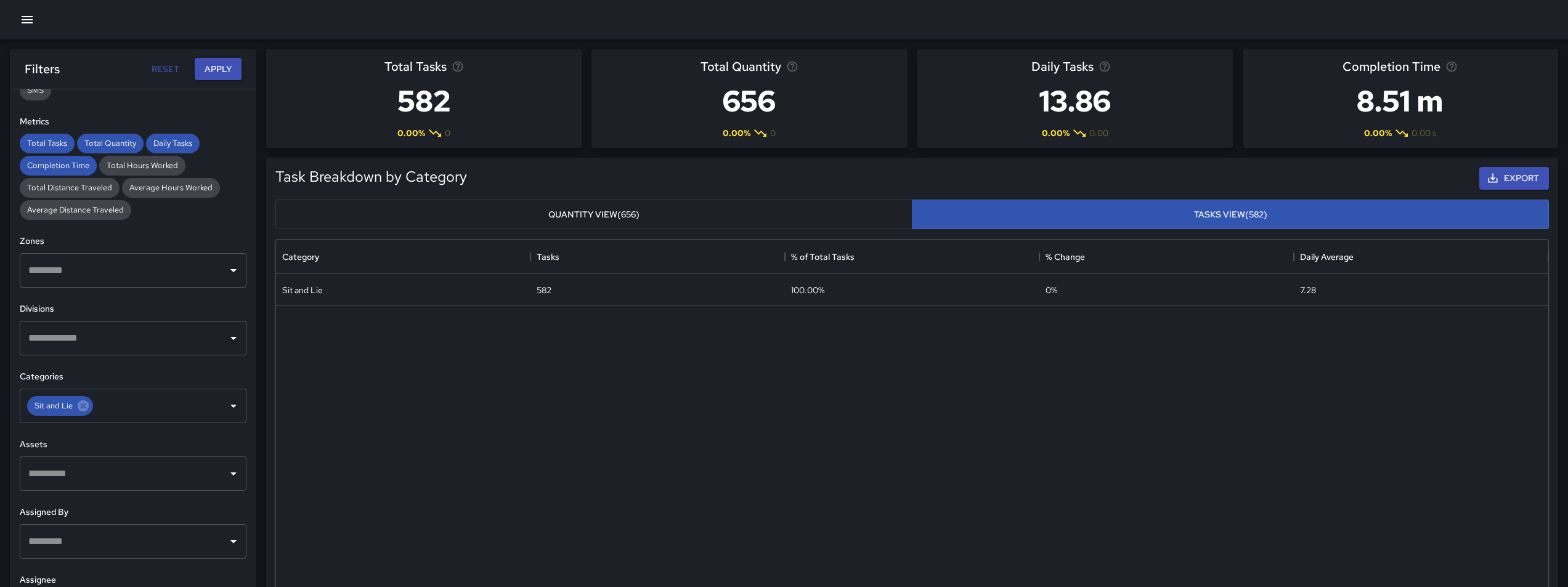
click at [807, 222] on button "Quantity View (656)" at bounding box center [594, 214] width 637 height 31
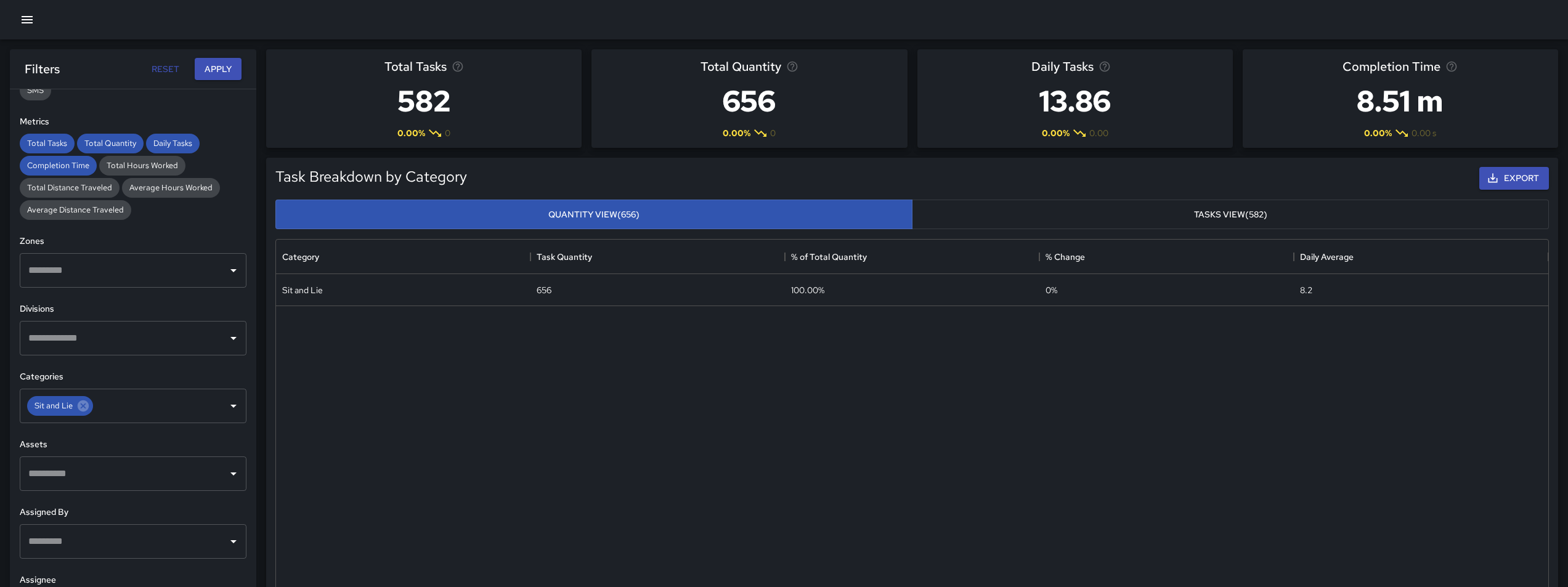
scroll to position [0, 0]
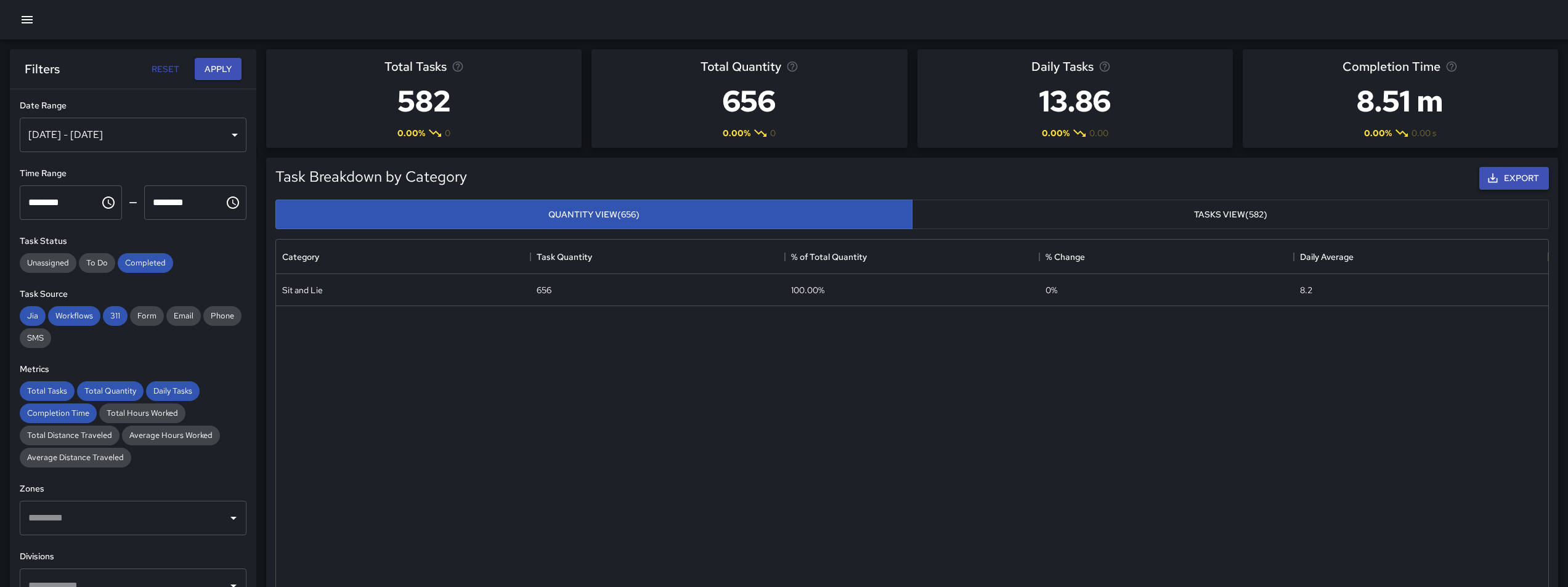
click at [1532, 175] on button "Export" at bounding box center [1513, 178] width 70 height 23
click at [224, 146] on div "Jul 01, 2025 - Sep 18, 2025" at bounding box center [133, 134] width 226 height 34
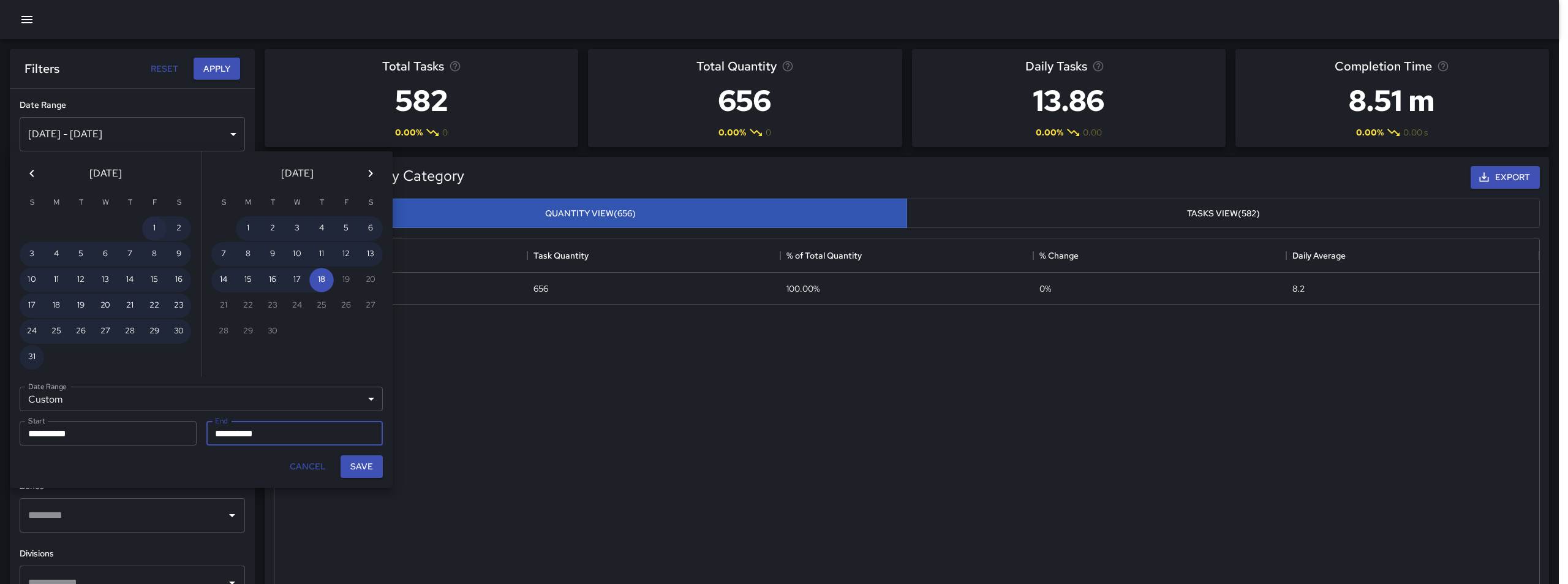
click at [158, 228] on button "1" at bounding box center [154, 228] width 25 height 25
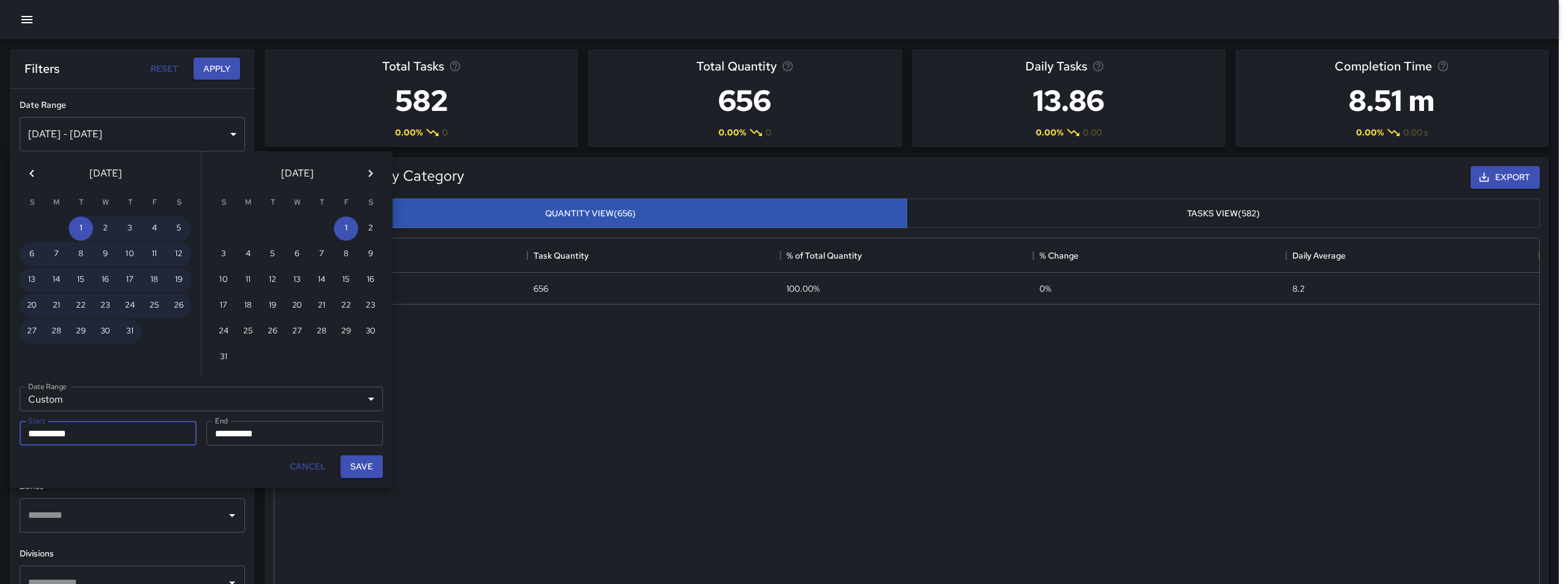
type input "**********"
click at [224, 354] on button "31" at bounding box center [223, 357] width 25 height 25
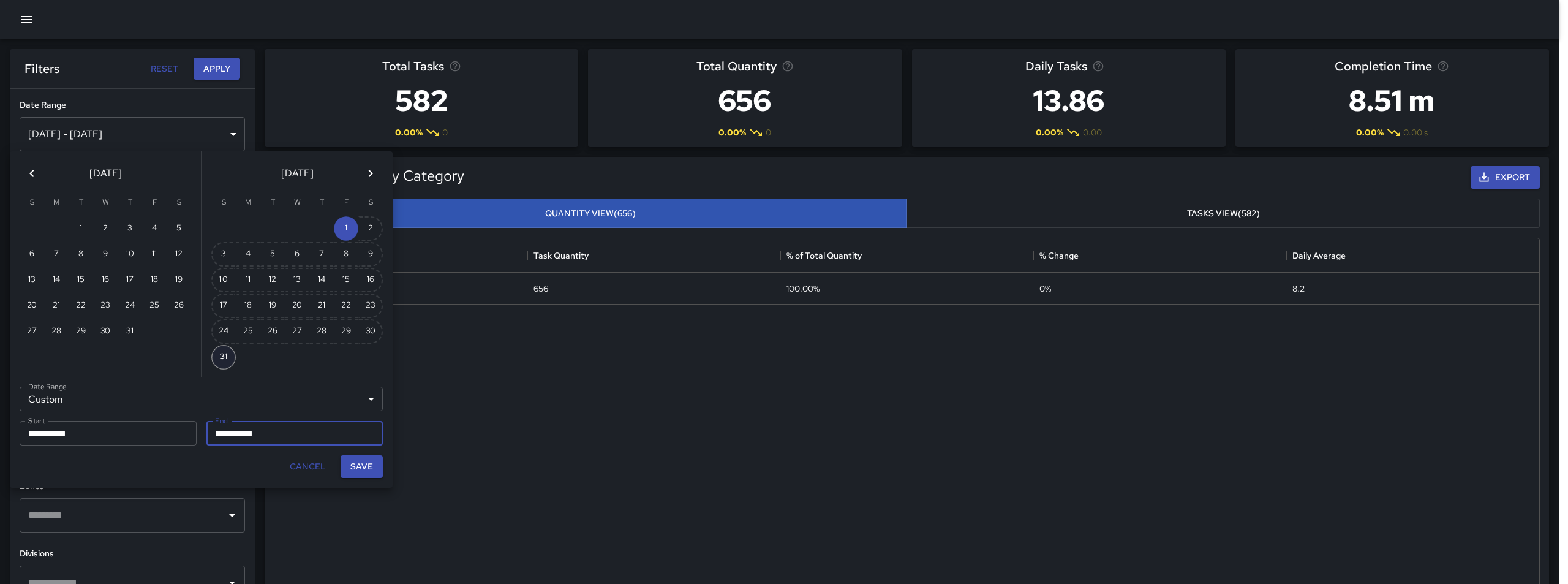
type input "**********"
click at [357, 471] on button "Save" at bounding box center [362, 466] width 42 height 23
type input "**********"
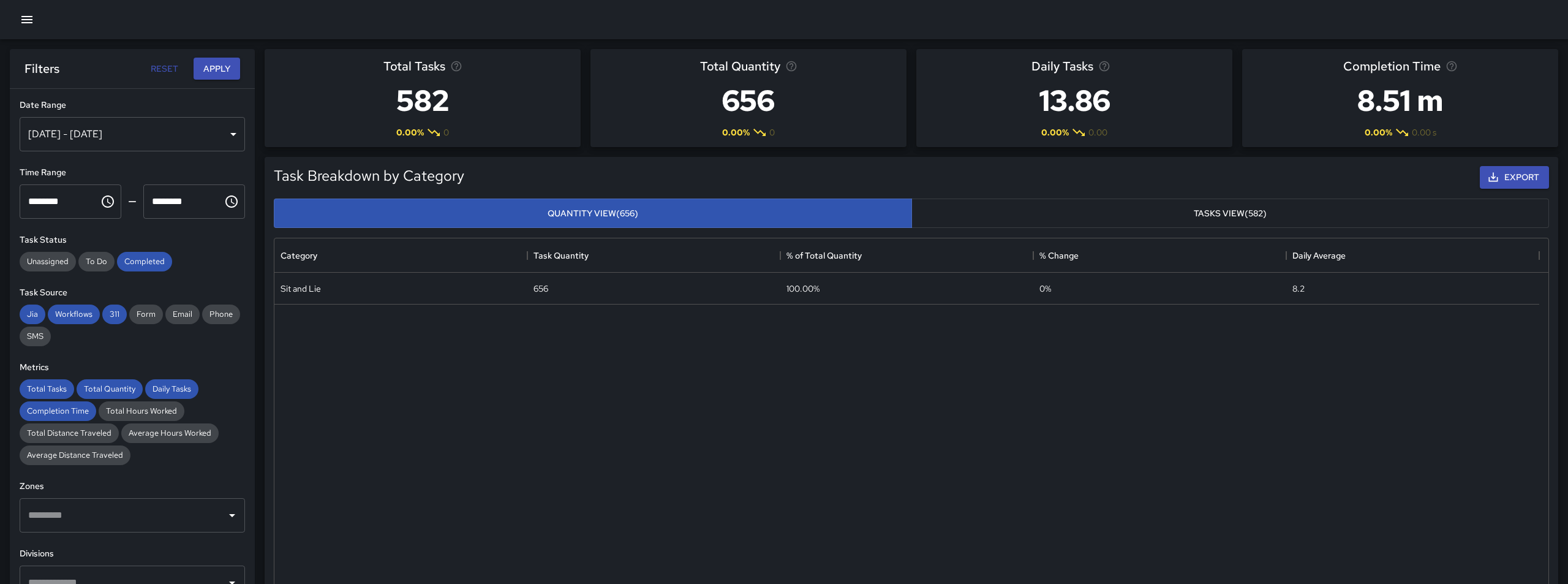
scroll to position [10, 10]
click at [214, 73] on button "Apply" at bounding box center [217, 68] width 46 height 23
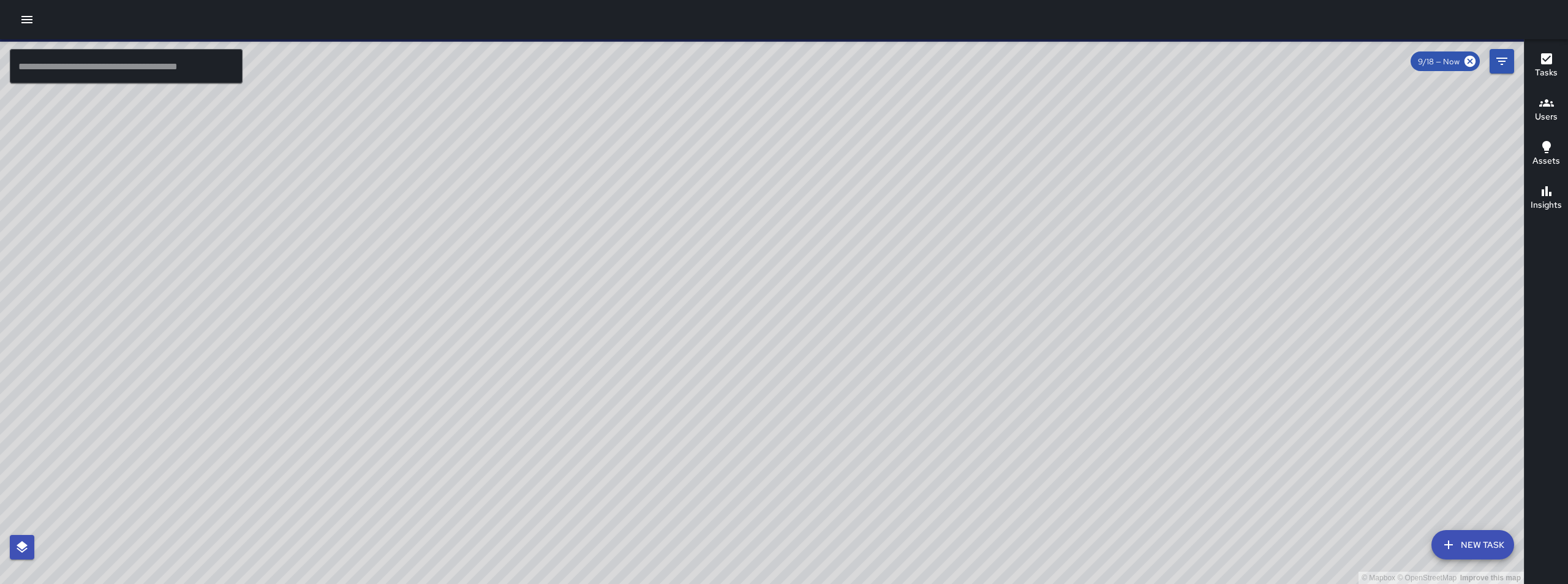
click at [29, 20] on icon "button" at bounding box center [27, 19] width 11 height 7
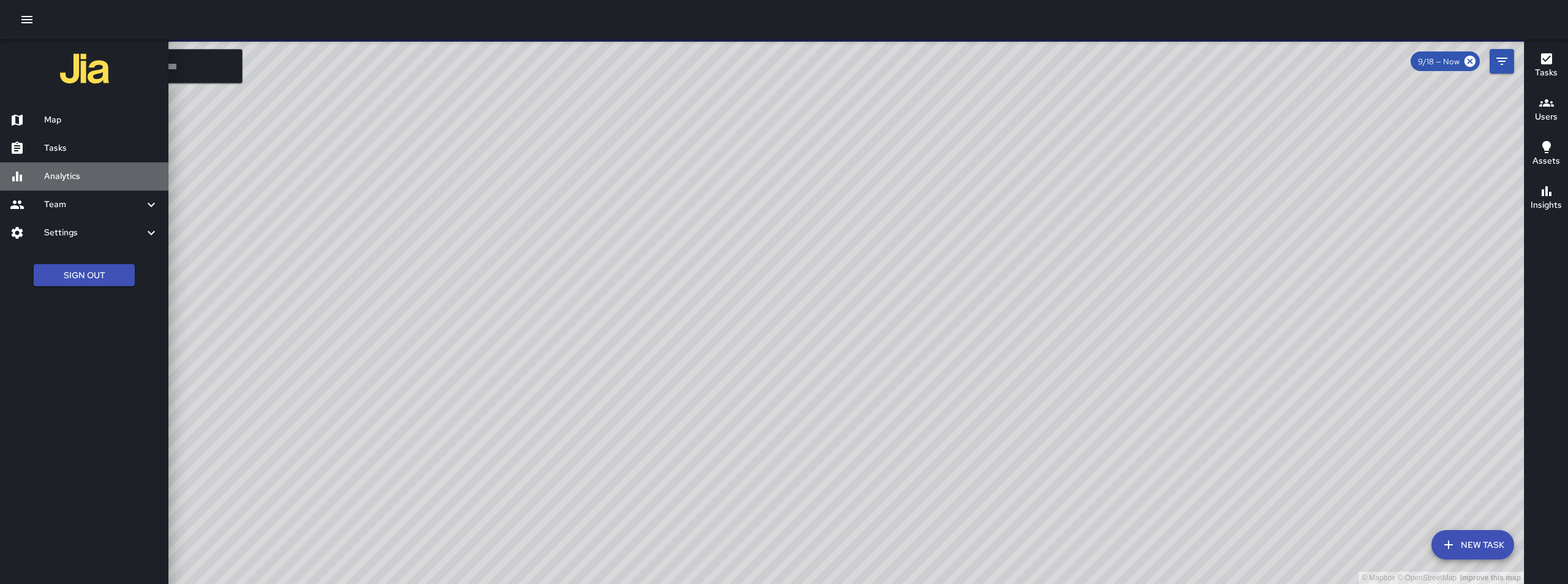
click at [66, 170] on h6 "Analytics" at bounding box center [101, 176] width 114 height 14
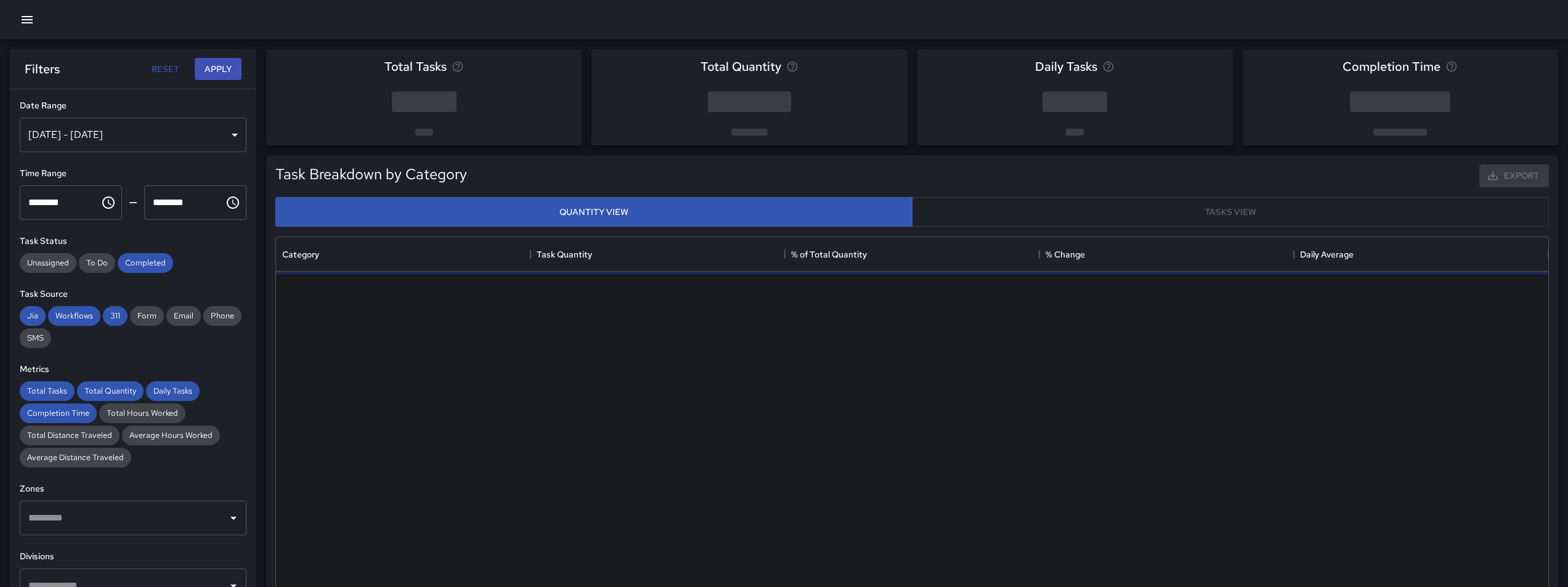
scroll to position [359, 1263]
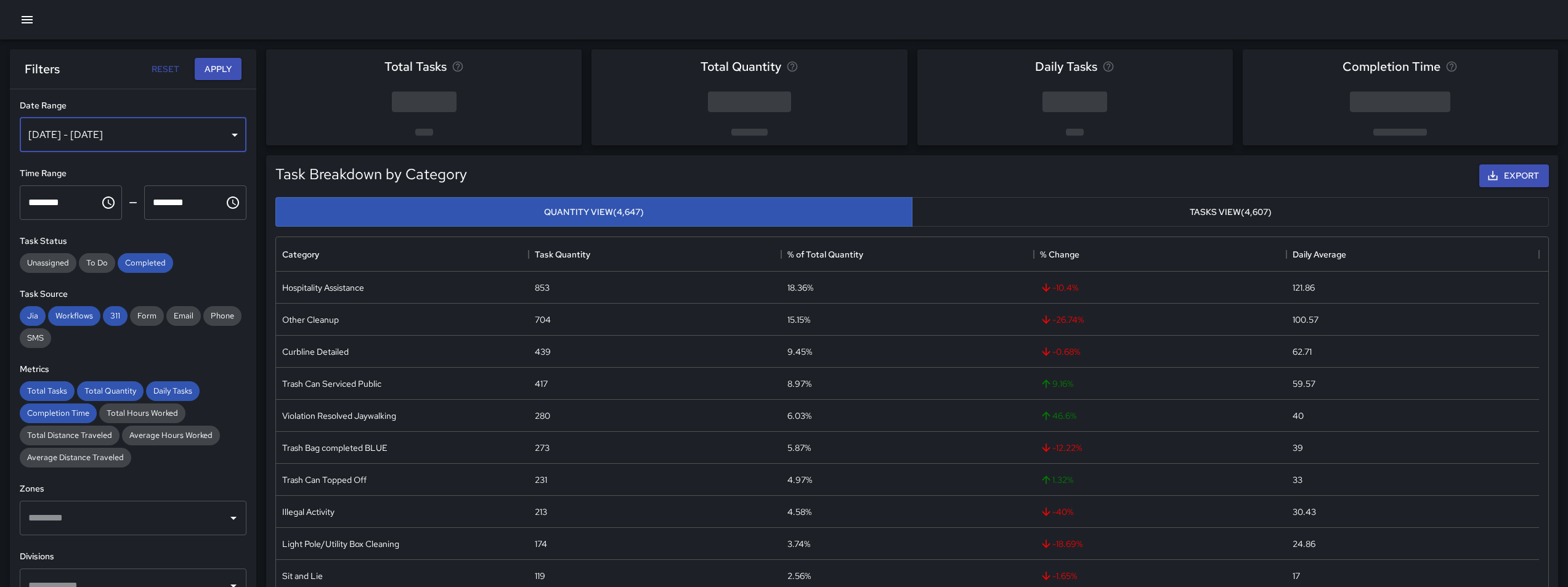
click at [221, 143] on div "[DATE] - [DATE]" at bounding box center [133, 134] width 226 height 34
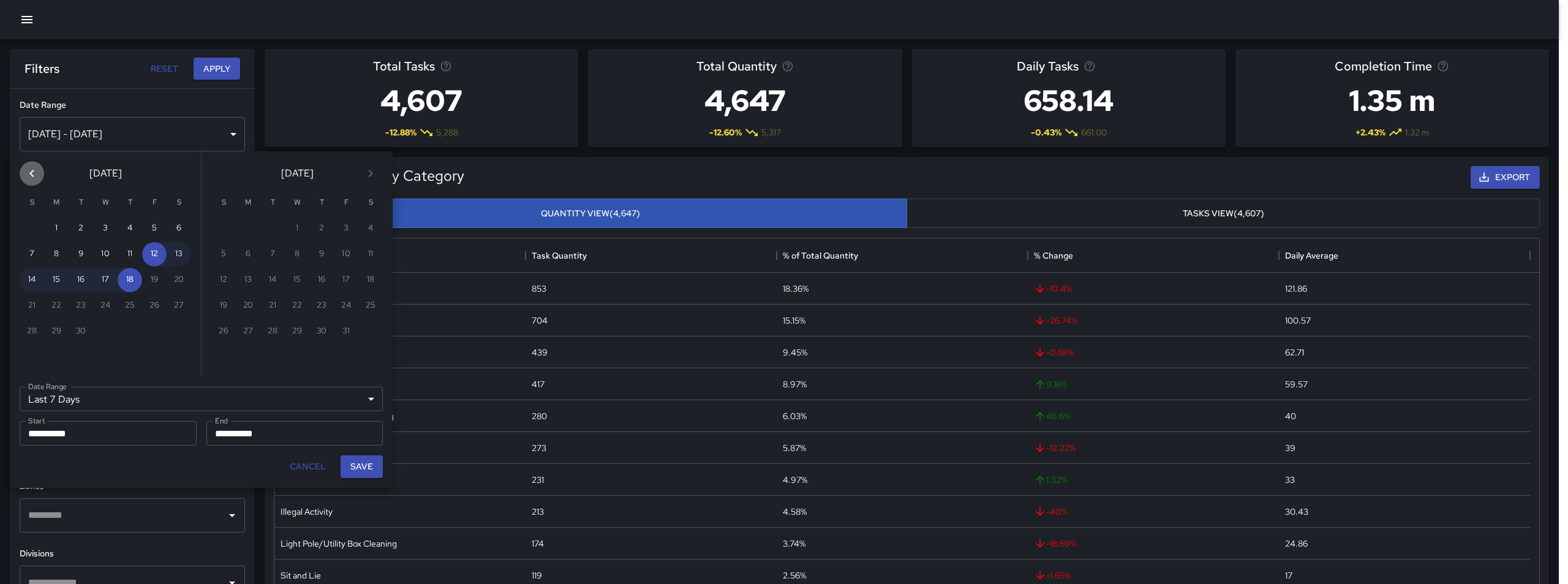
click at [30, 178] on icon "Previous month" at bounding box center [32, 173] width 15 height 15
click at [152, 225] on button "1" at bounding box center [154, 228] width 25 height 25
type input "******"
type input "**********"
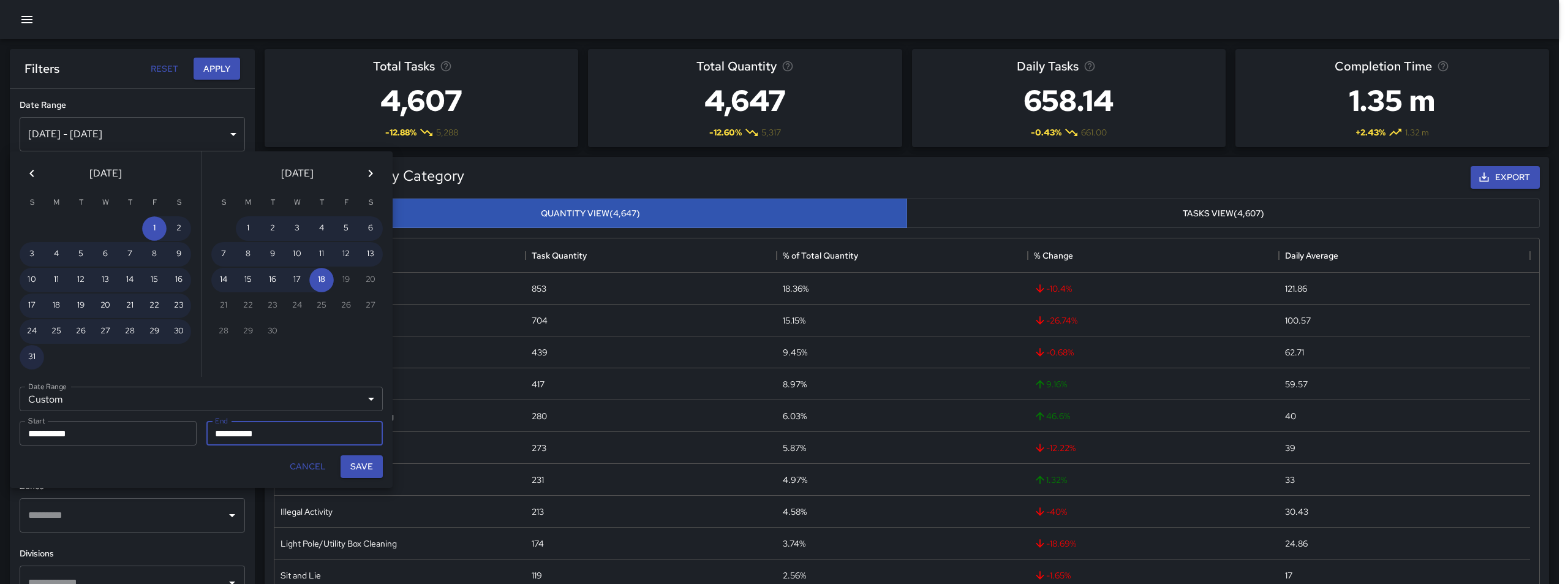
click at [27, 357] on button "31" at bounding box center [31, 357] width 25 height 25
type input "**********"
click at [363, 468] on button "Save" at bounding box center [362, 466] width 42 height 23
type input "**********"
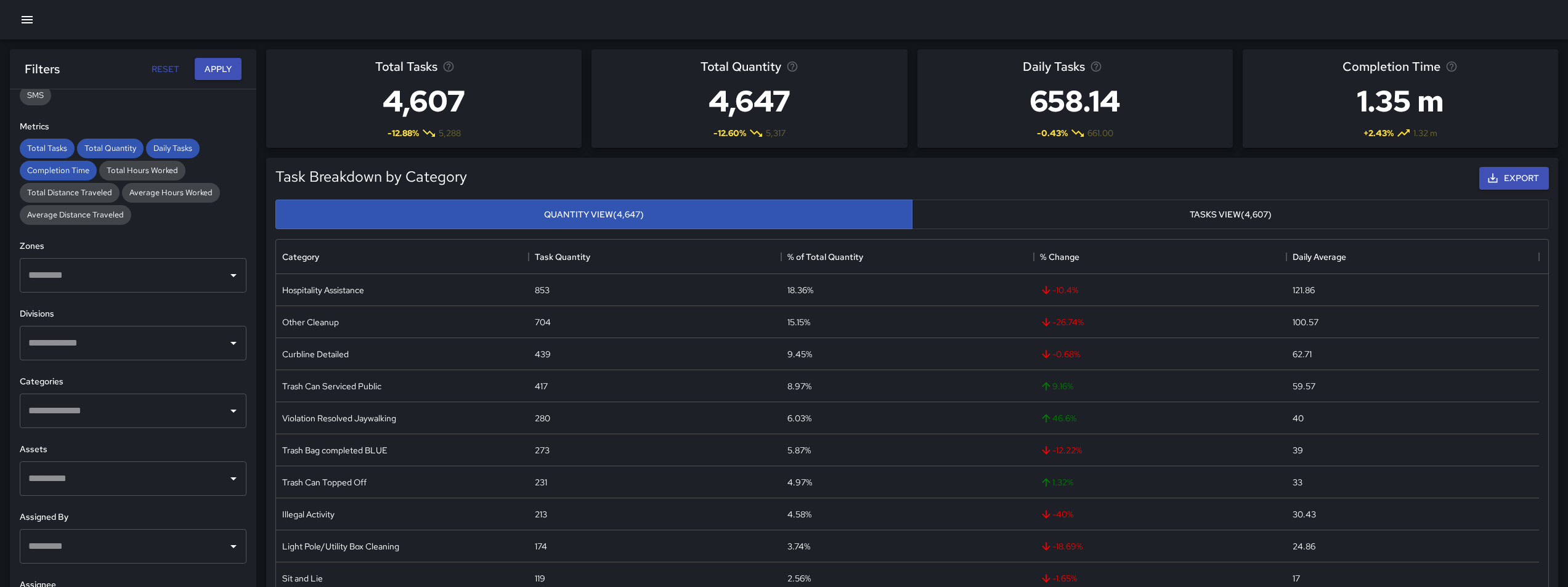
scroll to position [247, 0]
click at [179, 397] on input "text" at bounding box center [123, 406] width 197 height 23
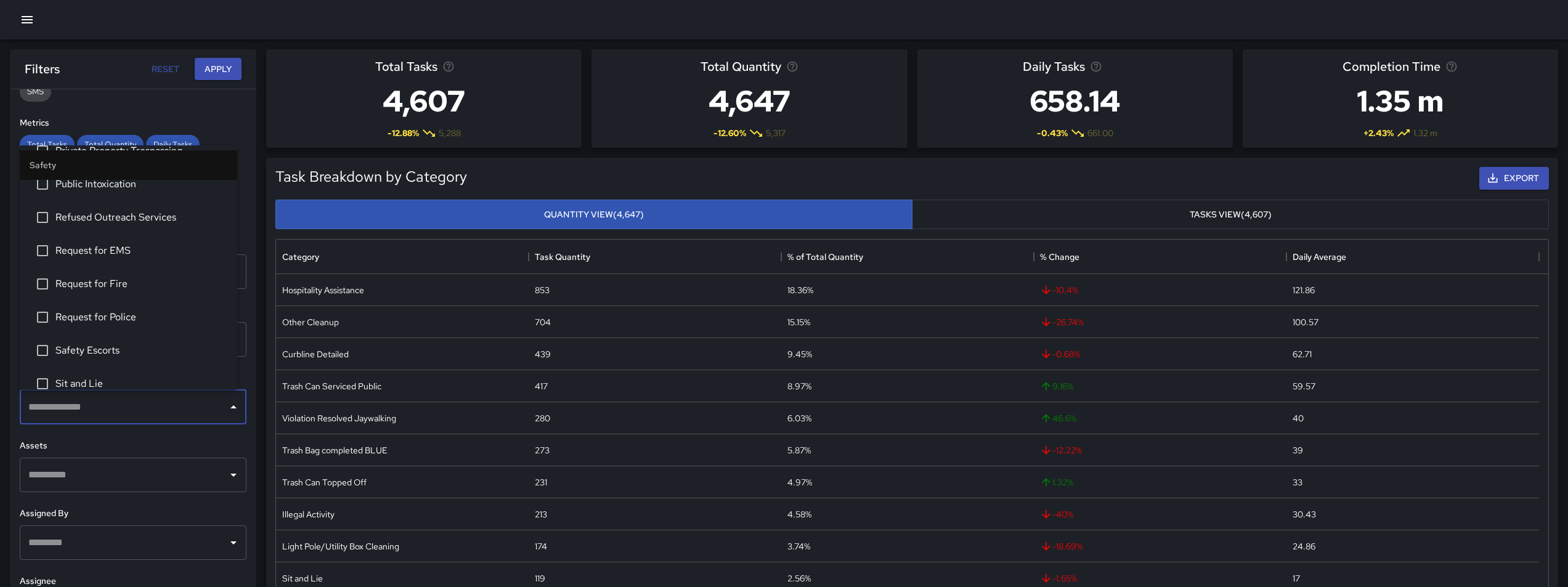
scroll to position [3879, 0]
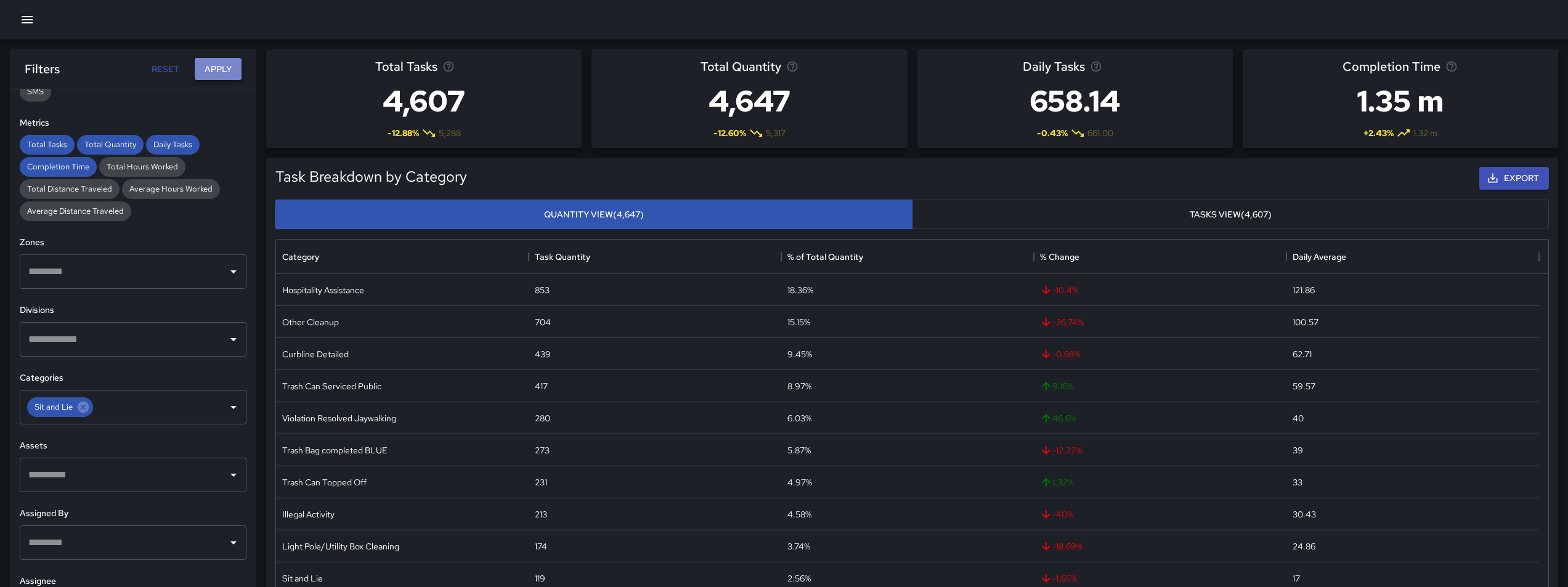
click at [212, 73] on button "Apply" at bounding box center [218, 69] width 46 height 23
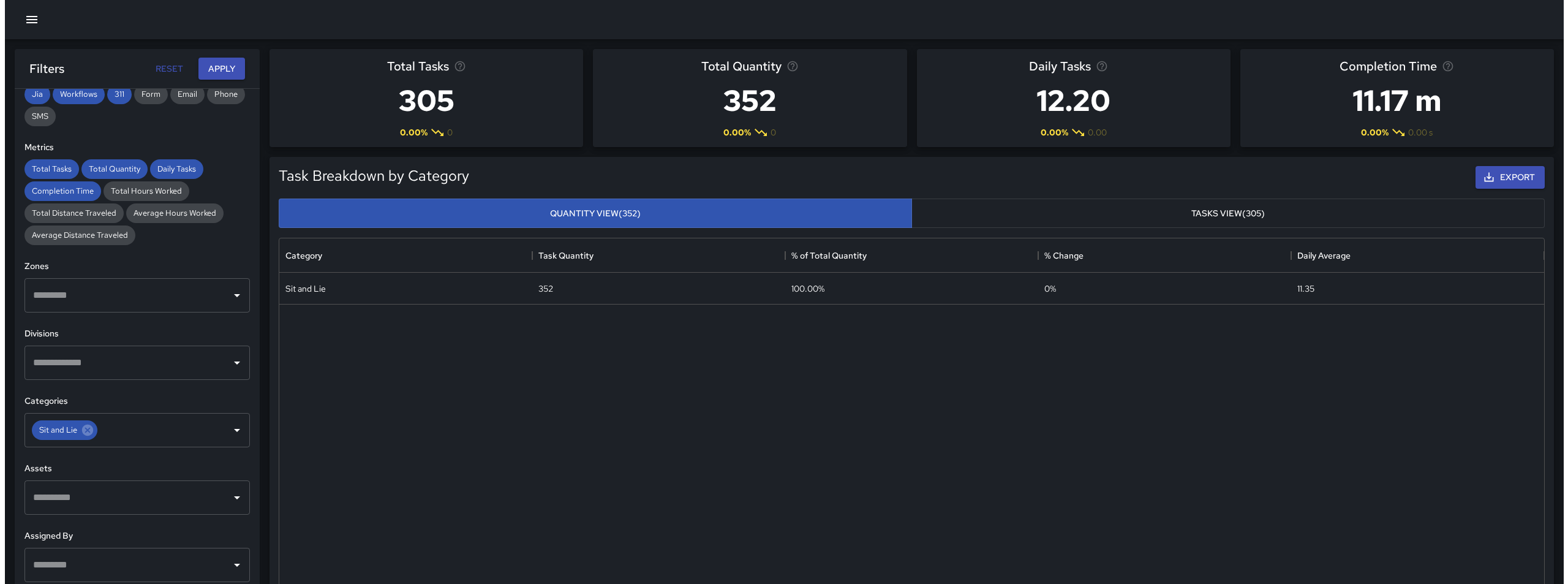
scroll to position [0, 0]
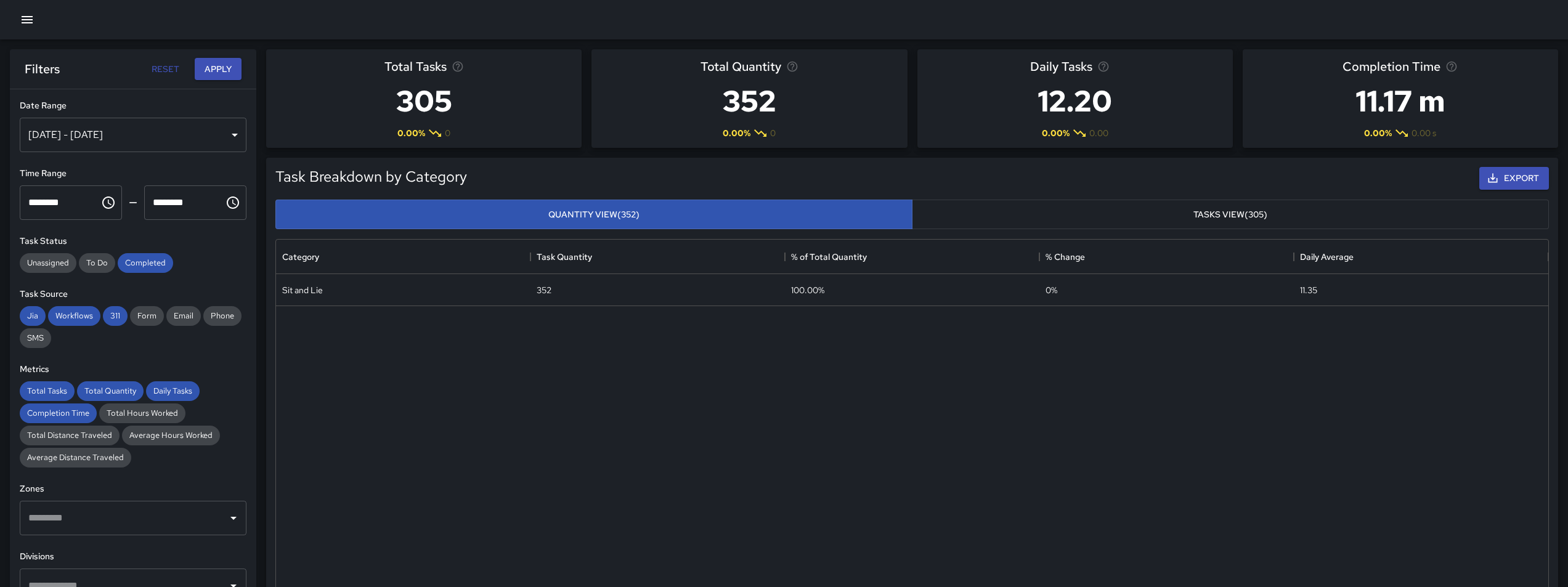
click at [409, 530] on div "Sit and Lie 352 100.00% 0 % 11.35" at bounding box center [911, 440] width 1272 height 334
click at [29, 27] on icon "button" at bounding box center [27, 19] width 15 height 15
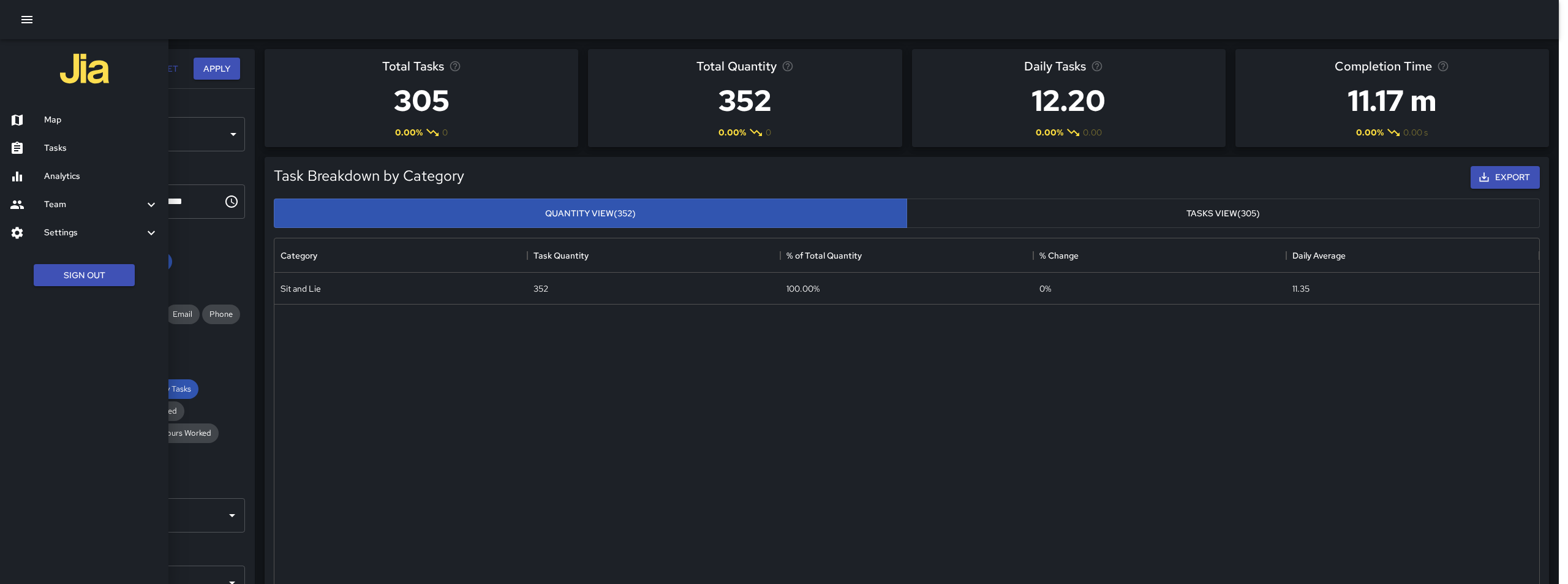
click at [70, 128] on div "Map" at bounding box center [84, 120] width 169 height 29
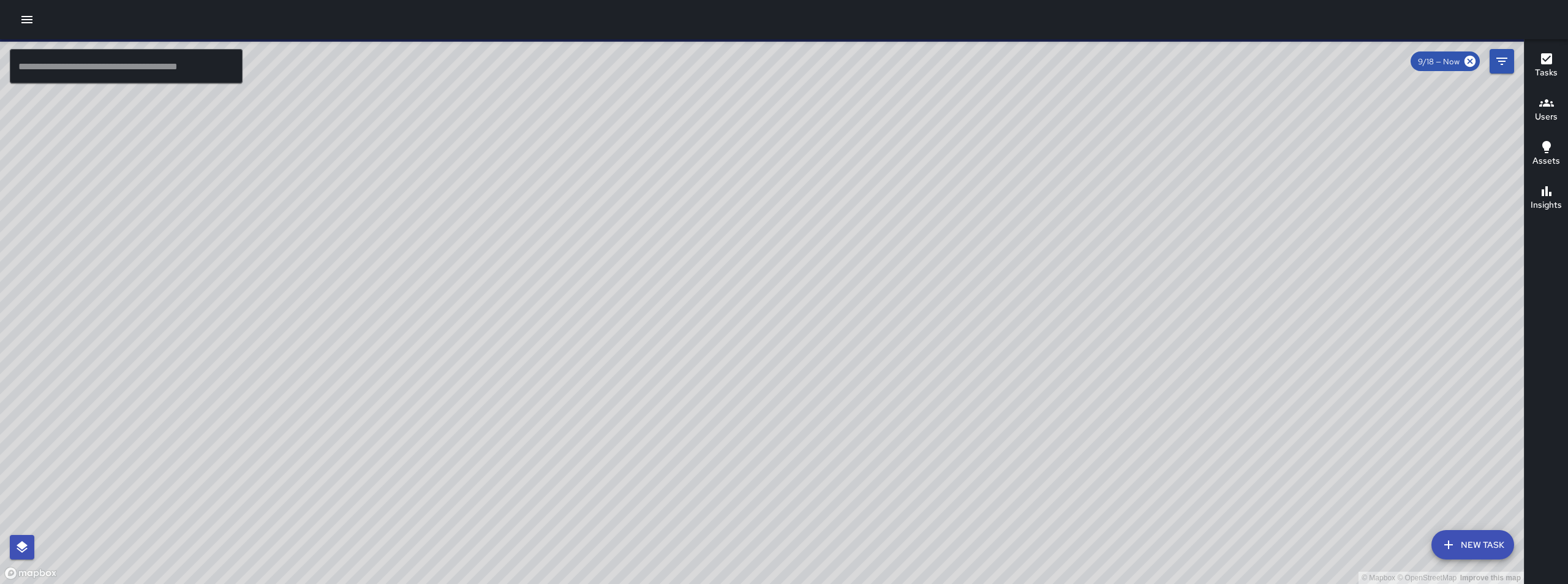
click at [1453, 64] on span "9/18 — Now" at bounding box center [1438, 61] width 56 height 10
click at [1497, 66] on icon "Filters" at bounding box center [1502, 61] width 15 height 15
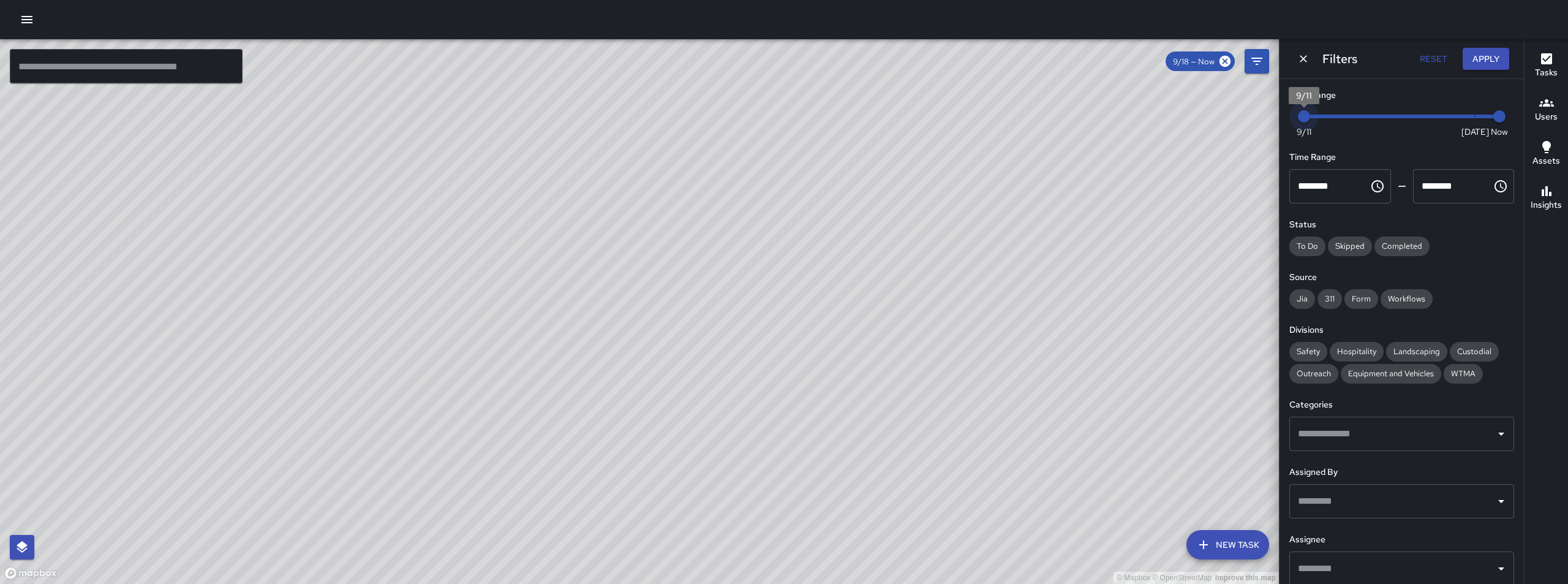
click at [1305, 126] on span "9/11" at bounding box center [1304, 131] width 15 height 12
click at [1305, 123] on span "9/11" at bounding box center [1303, 116] width 12 height 12
drag, startPoint x: 1304, startPoint y: 115, endPoint x: 1283, endPoint y: 115, distance: 21.0
click at [1283, 115] on div "Date Range Now [DATE] [DATE] 10:58 am Time Range ******** ​ ******** ​ Status T…" at bounding box center [1401, 331] width 244 height 505
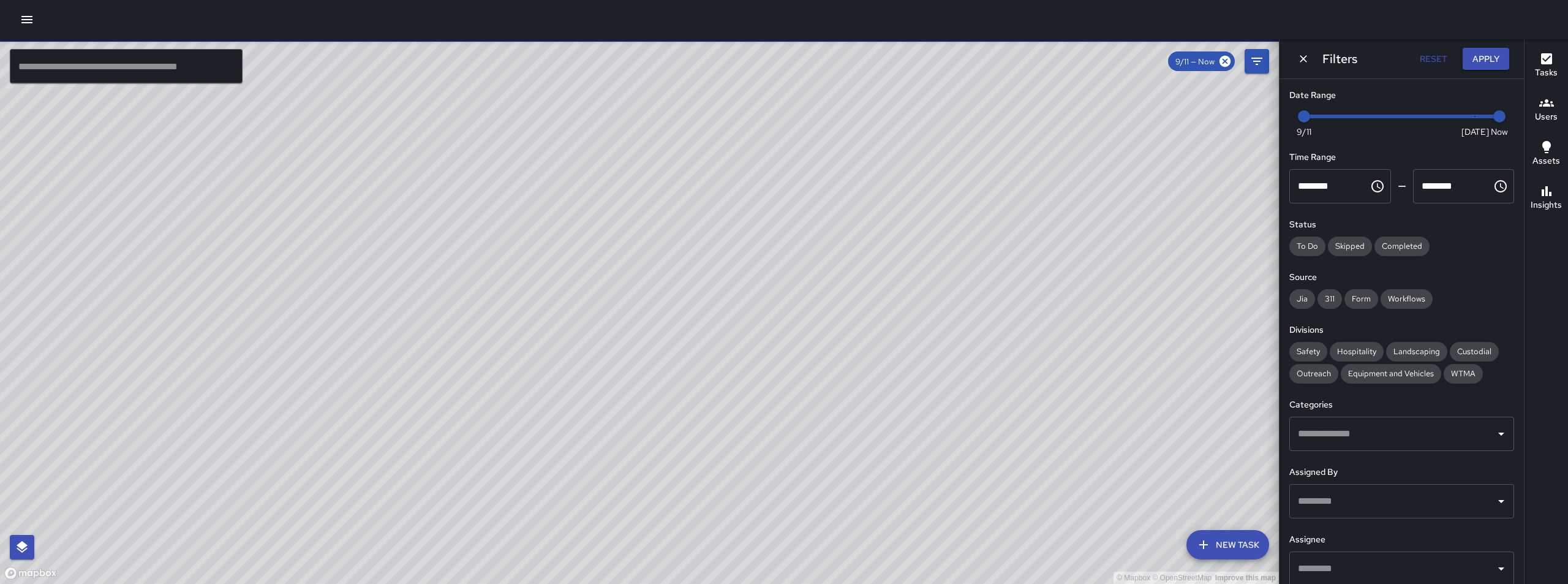
click at [1430, 60] on button "Reset" at bounding box center [1432, 59] width 39 height 23
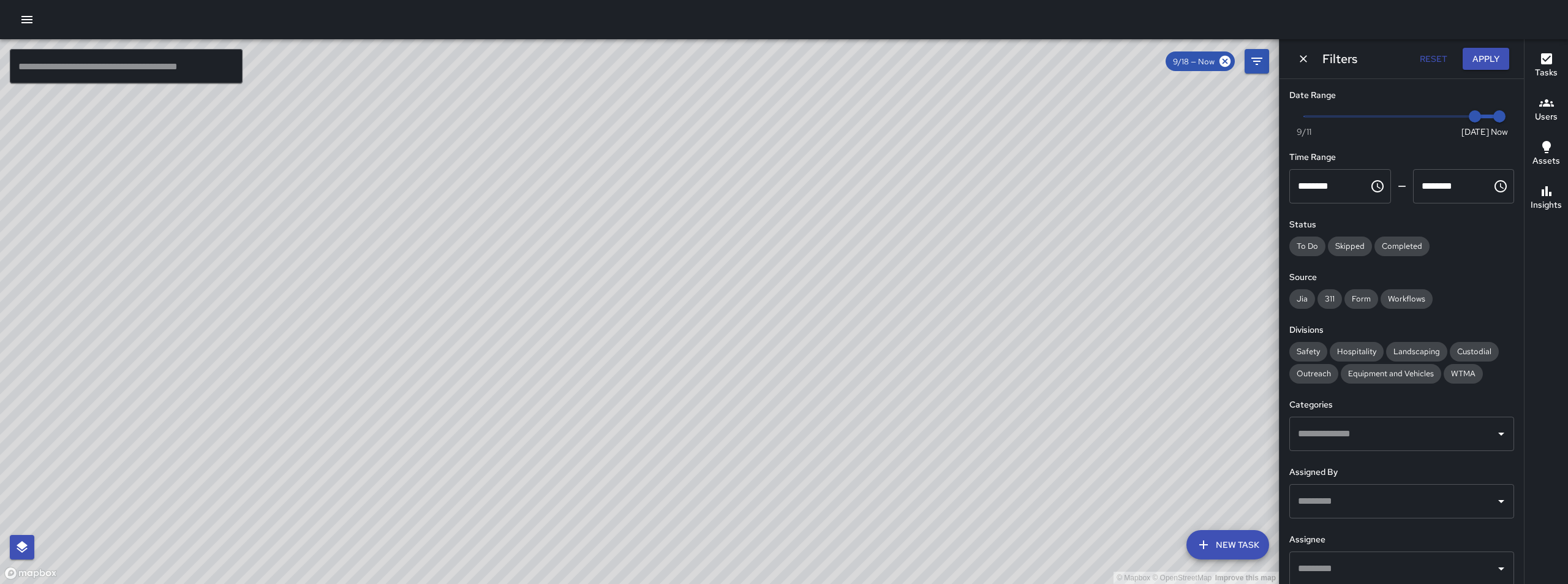
click at [187, 66] on input "text" at bounding box center [126, 66] width 232 height 34
click at [25, 22] on icon "button" at bounding box center [27, 19] width 11 height 7
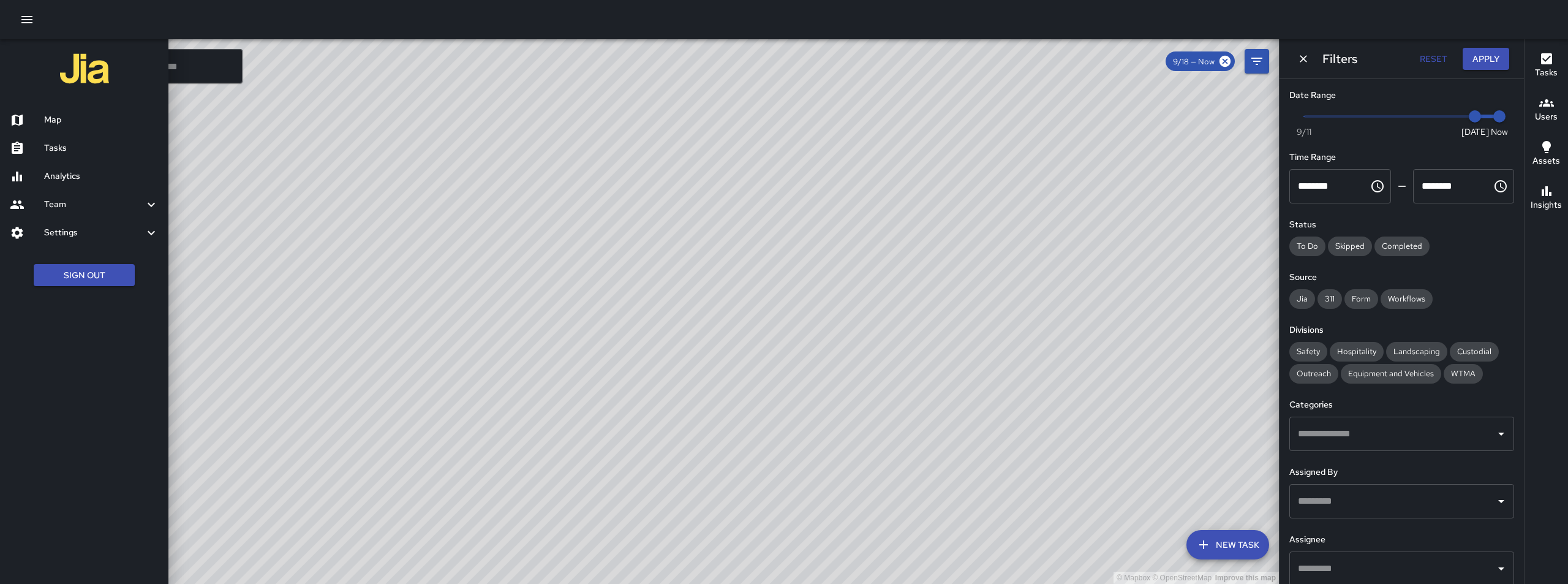
click at [122, 201] on h6 "Team" at bounding box center [94, 204] width 100 height 14
click at [1546, 197] on icon "button" at bounding box center [1547, 191] width 15 height 15
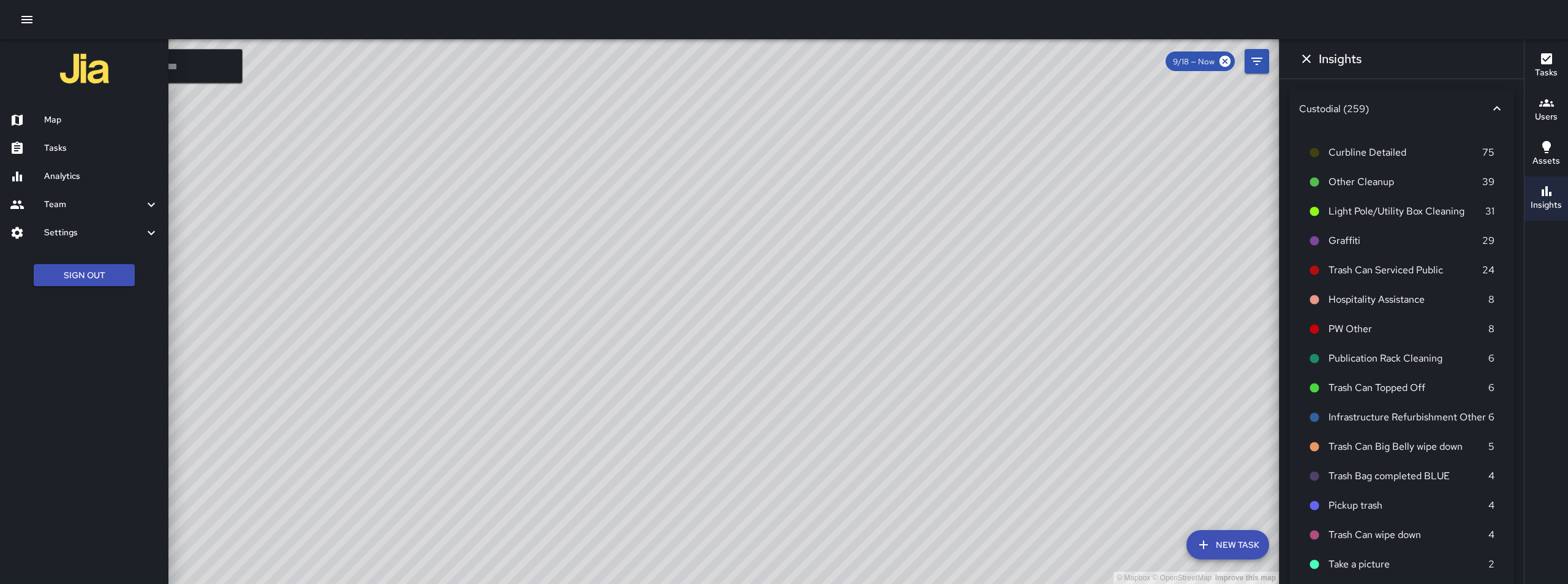
click at [1549, 168] on button "Assets" at bounding box center [1546, 154] width 43 height 44
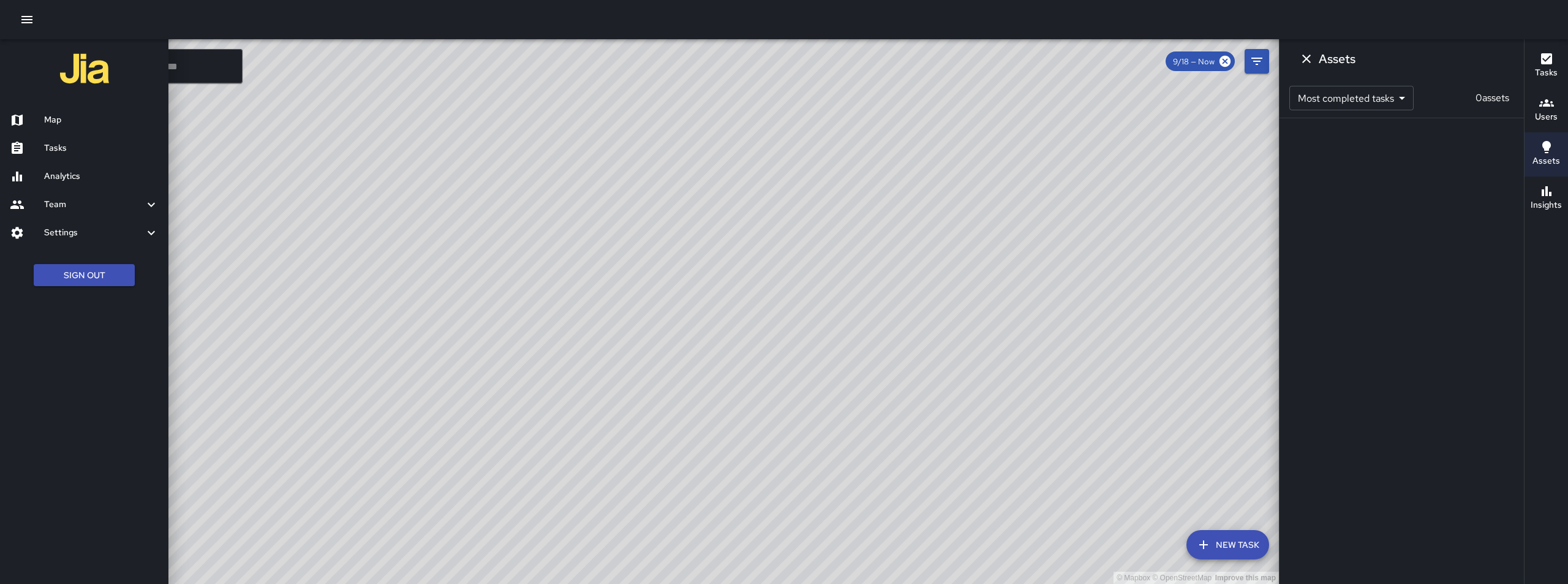
click at [1550, 119] on h6 "Users" at bounding box center [1546, 117] width 23 height 14
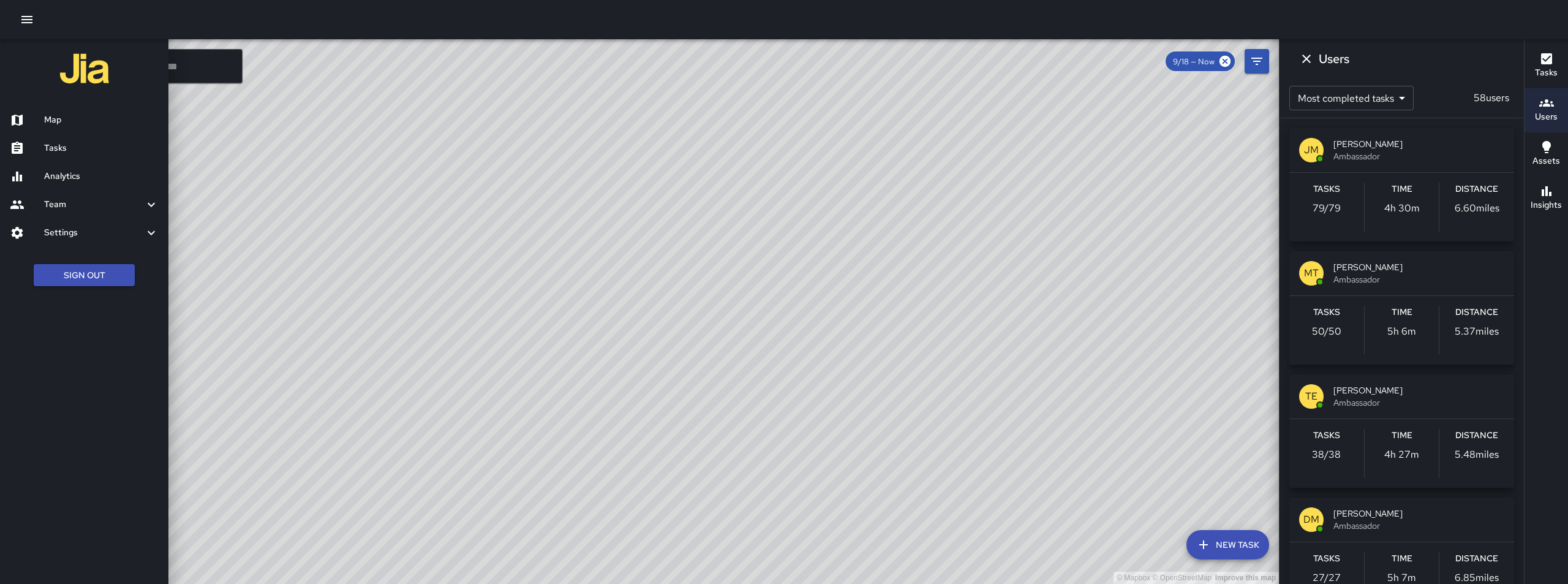
click at [1549, 70] on h6 "Tasks" at bounding box center [1546, 73] width 23 height 14
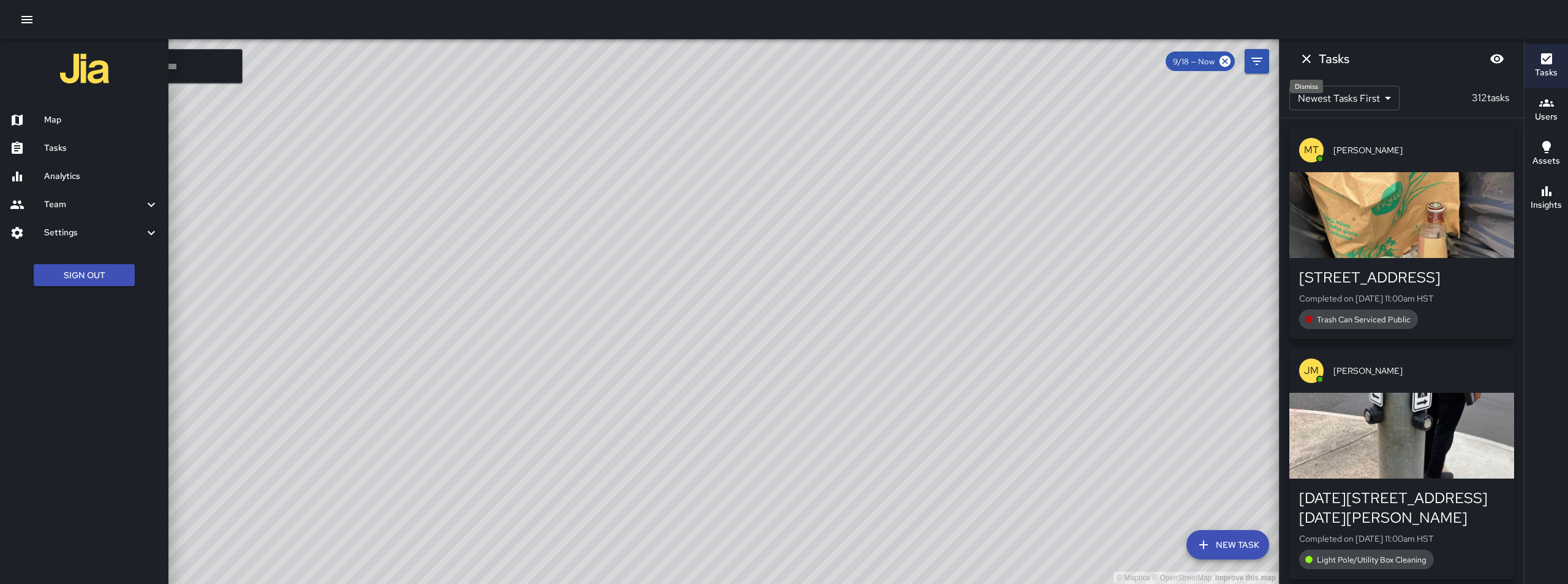
click at [1309, 61] on icon "Dismiss" at bounding box center [1306, 58] width 8 height 8
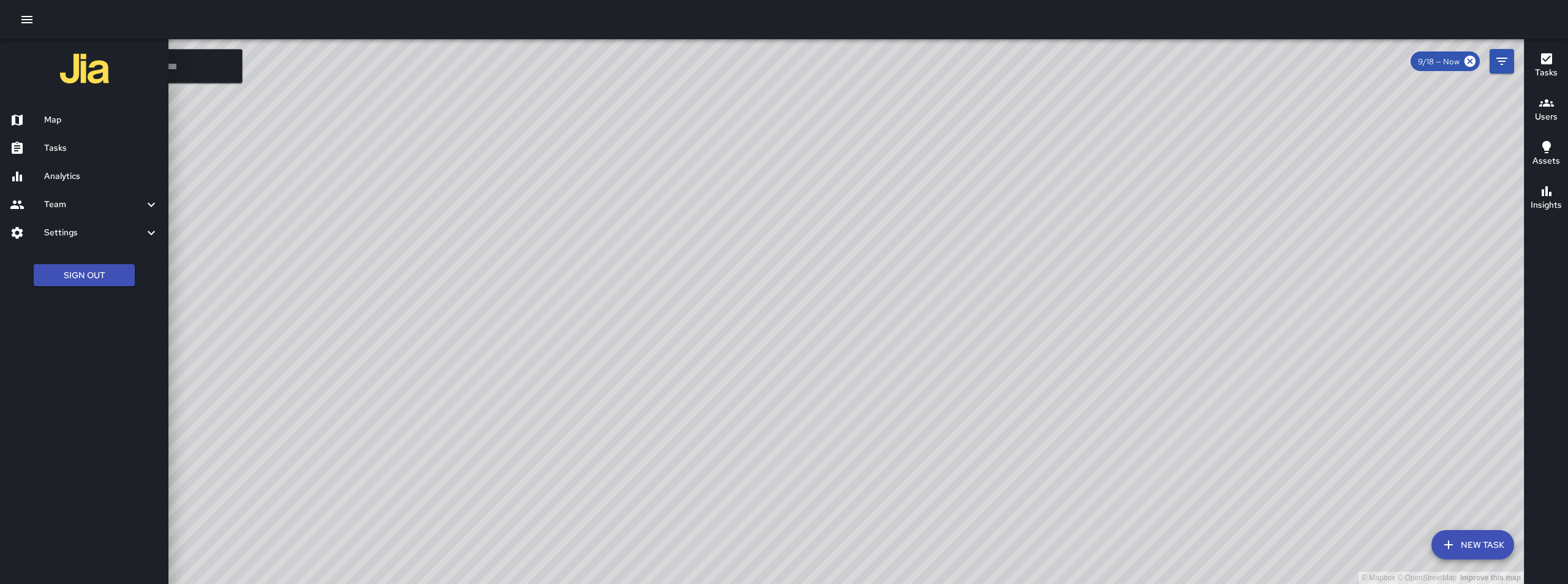
drag, startPoint x: 1311, startPoint y: 455, endPoint x: 1333, endPoint y: 380, distance: 78.2
click at [1333, 380] on div at bounding box center [784, 292] width 1568 height 584
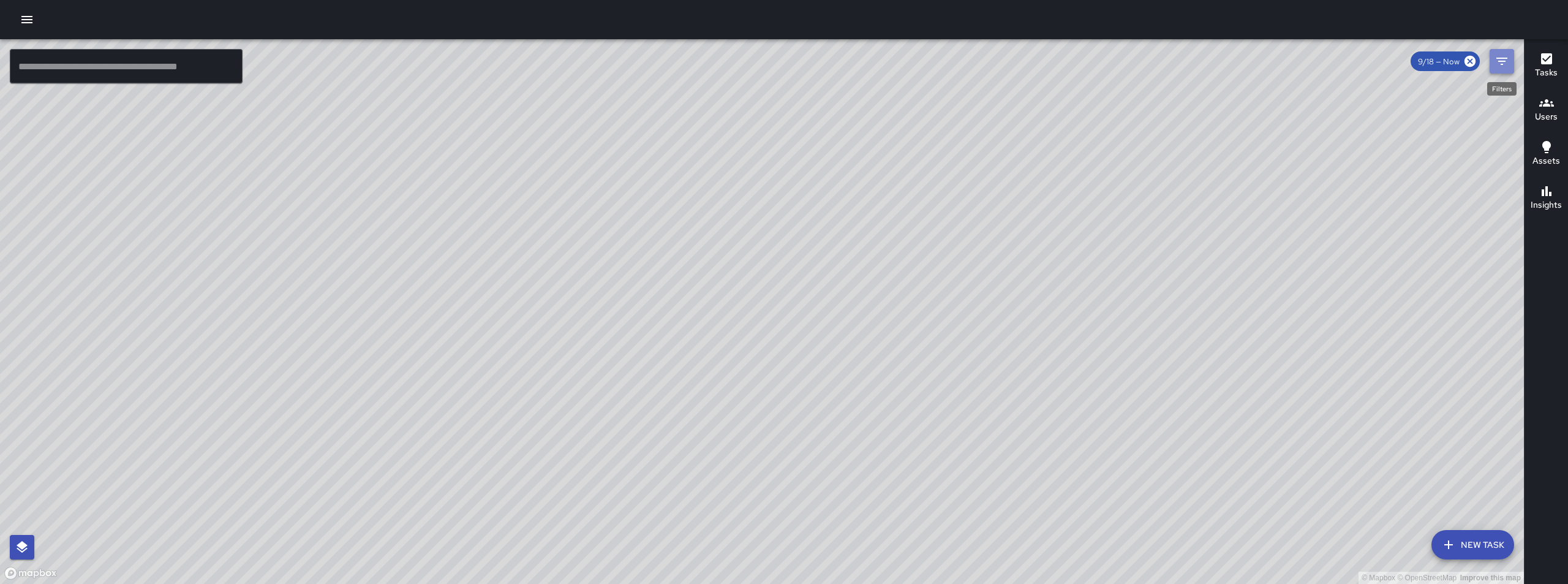
click at [1498, 63] on icon "Filters" at bounding box center [1502, 61] width 15 height 15
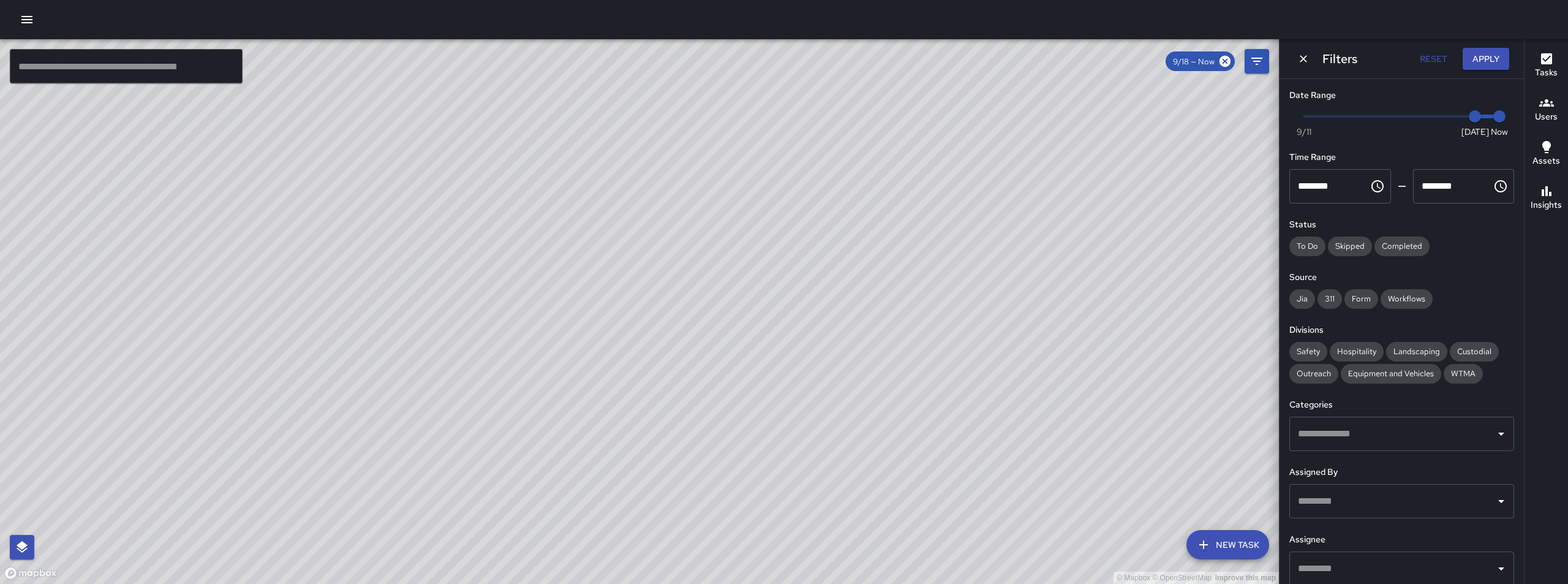
type input "*"
click at [1304, 130] on span "9/11" at bounding box center [1304, 131] width 15 height 12
click at [1304, 134] on span "9/11" at bounding box center [1304, 131] width 15 height 12
click at [25, 19] on icon "button" at bounding box center [27, 19] width 11 height 7
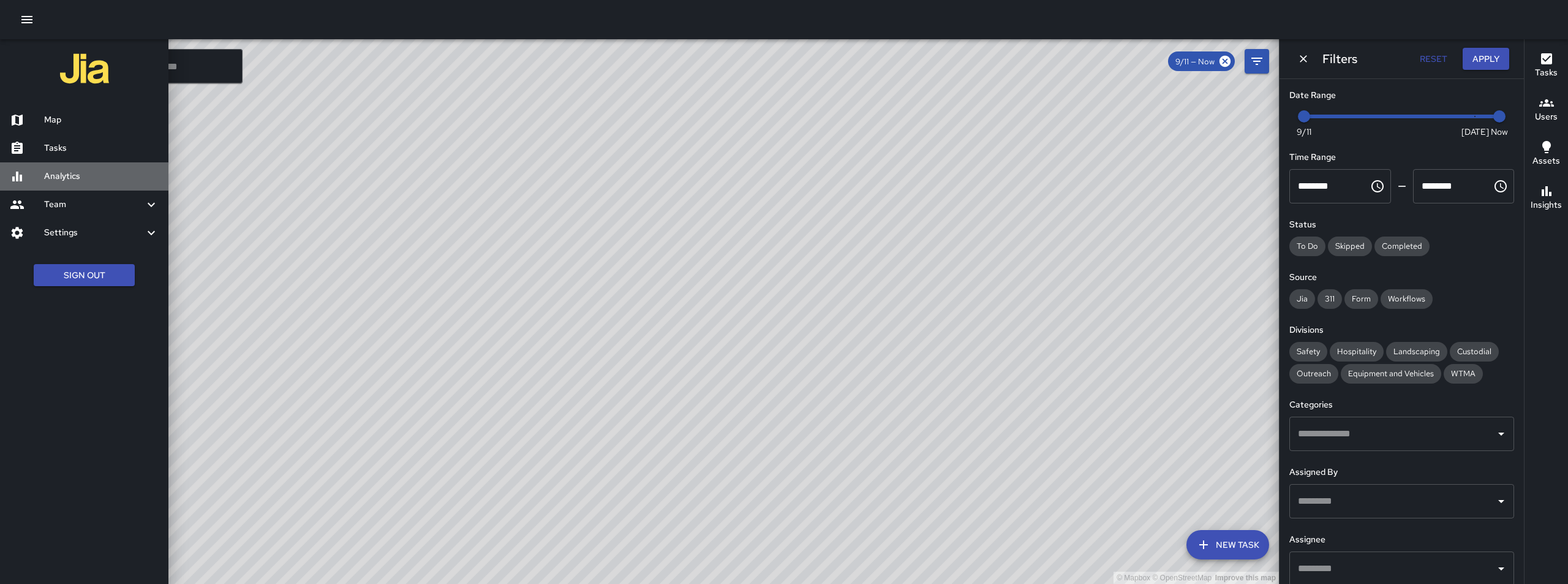
click at [79, 172] on h6 "Analytics" at bounding box center [101, 176] width 114 height 14
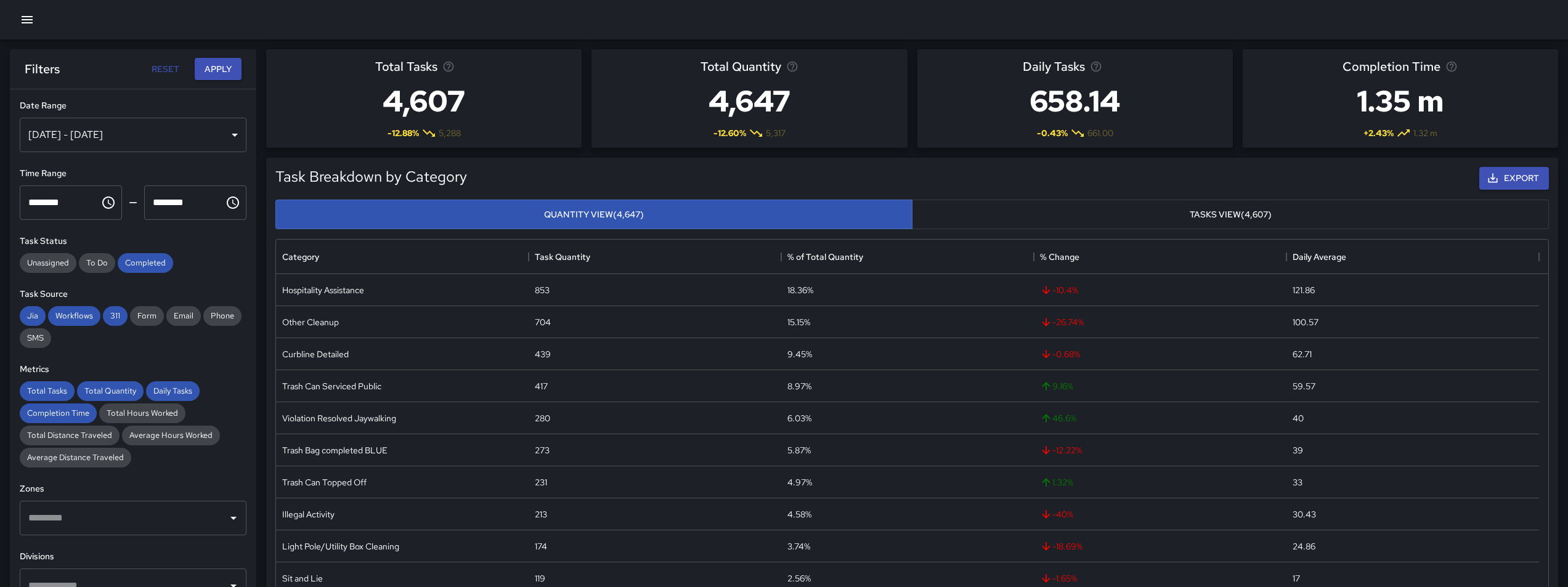
scroll to position [359, 1263]
click at [212, 131] on div "[DATE] - [DATE]" at bounding box center [133, 134] width 226 height 34
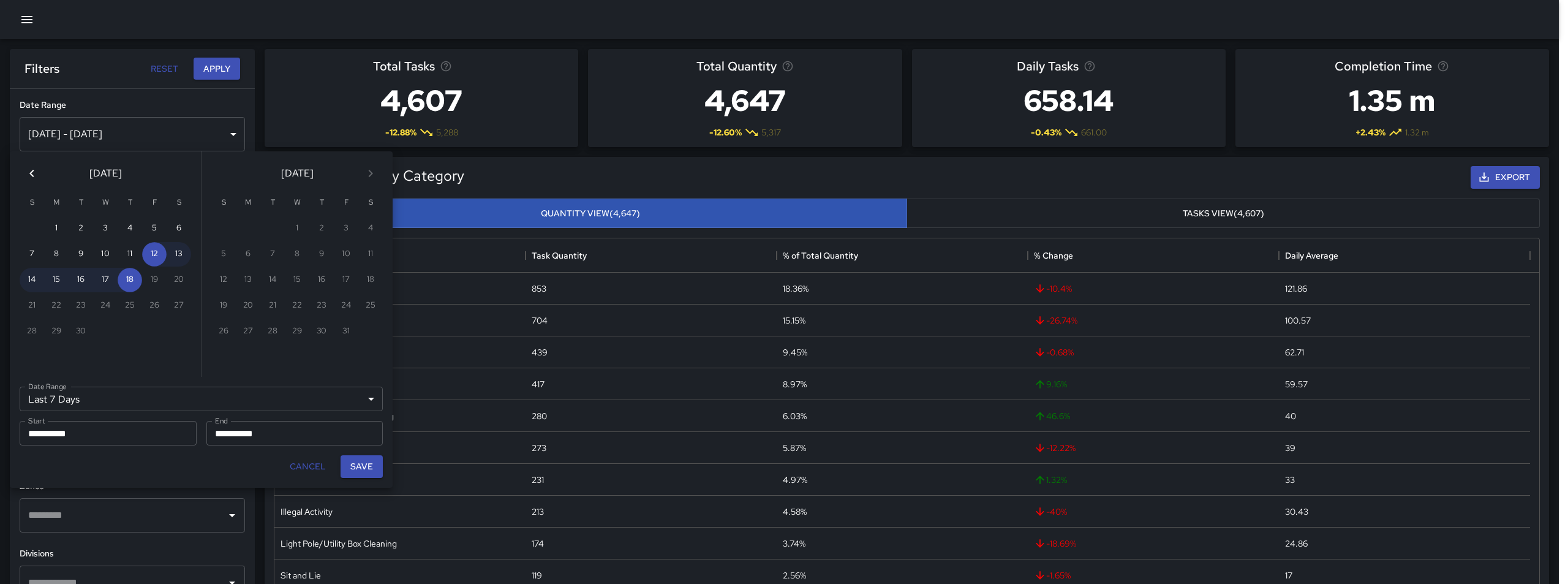
click at [36, 173] on icon "Previous month" at bounding box center [32, 173] width 15 height 15
click at [152, 226] on button "1" at bounding box center [154, 228] width 25 height 25
type input "******"
type input "**********"
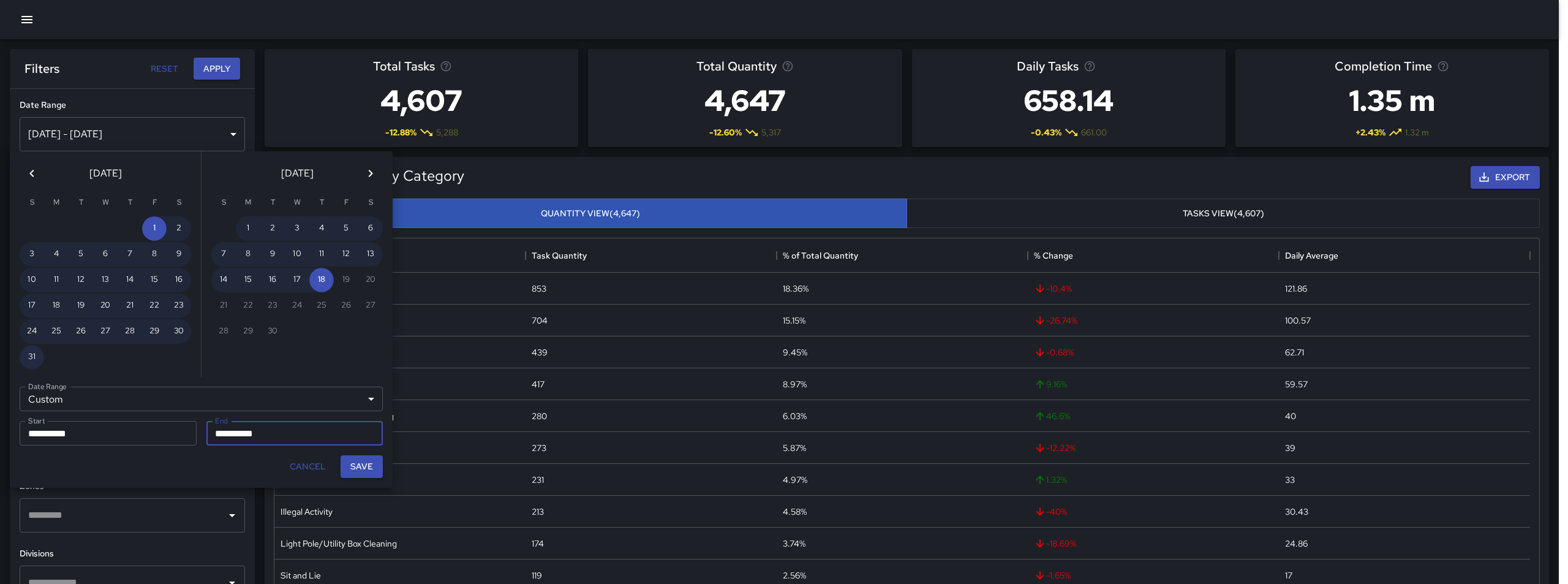
click at [33, 352] on button "31" at bounding box center [31, 357] width 25 height 25
type input "**********"
click at [359, 473] on button "Save" at bounding box center [362, 466] width 42 height 23
type input "**********"
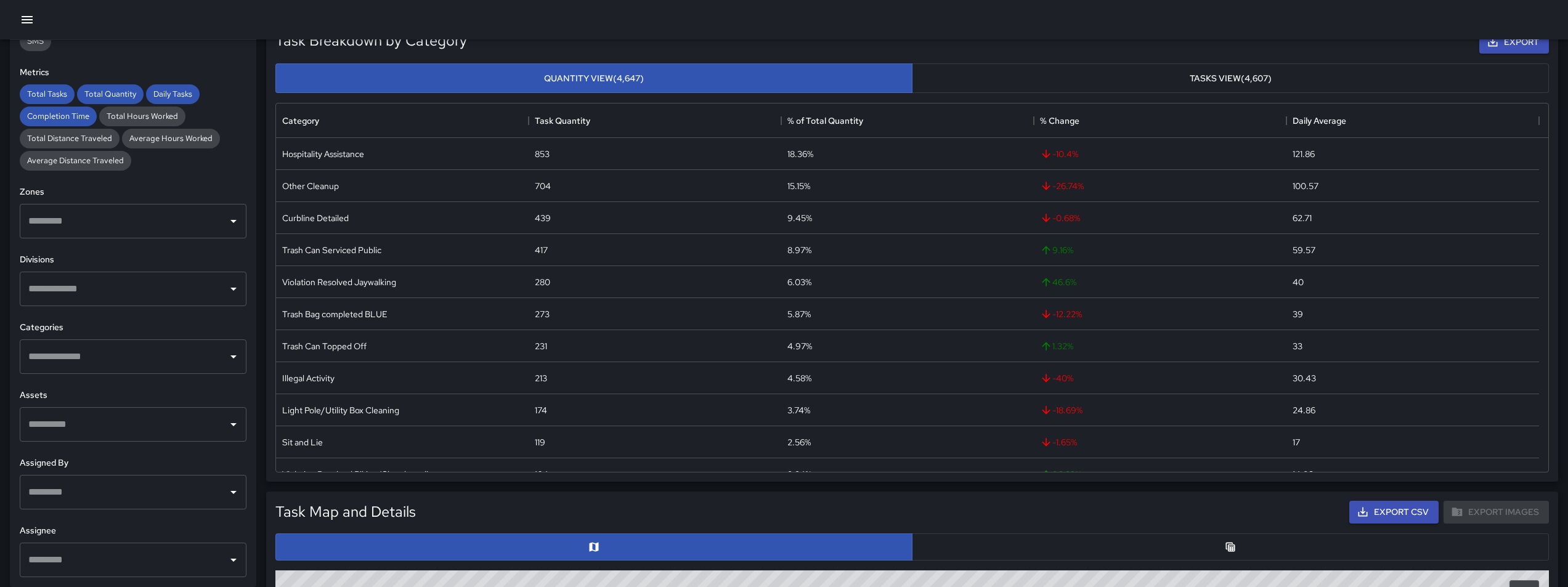
scroll to position [308, 0]
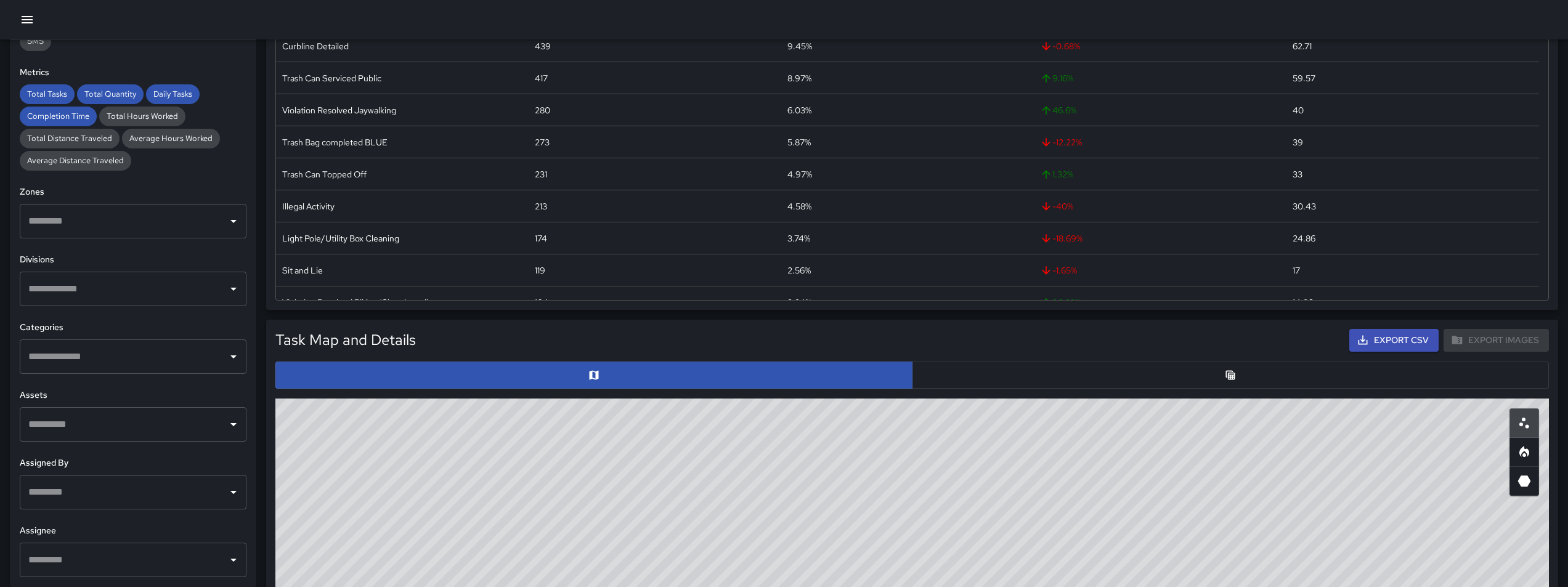
click at [148, 345] on input "text" at bounding box center [123, 356] width 197 height 23
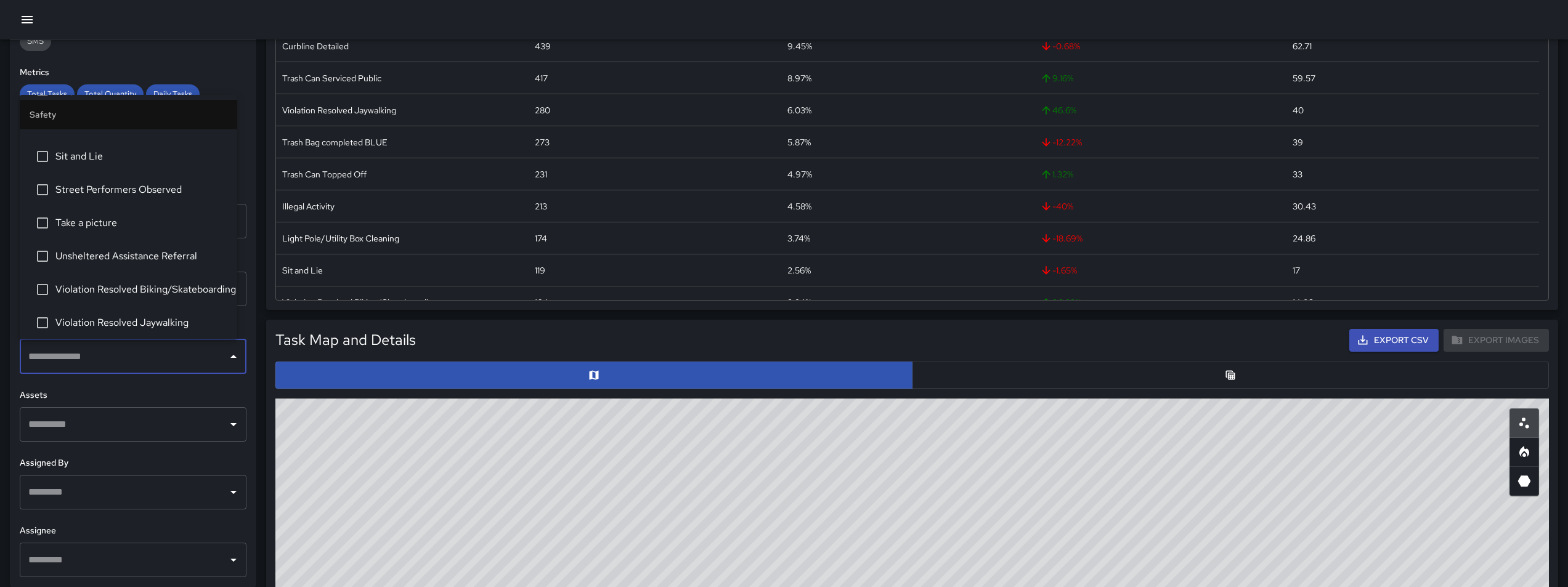
scroll to position [3925, 0]
click at [98, 228] on span "Sit and Lie" at bounding box center [141, 225] width 172 height 15
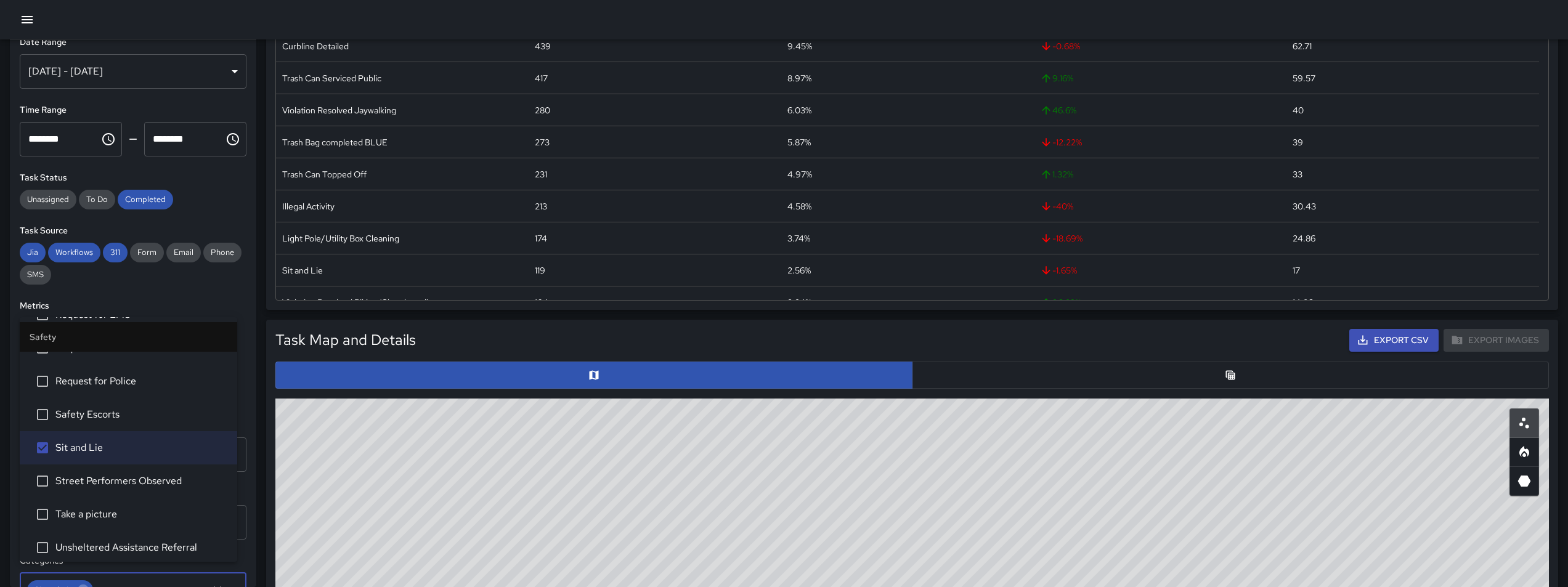
scroll to position [0, 0]
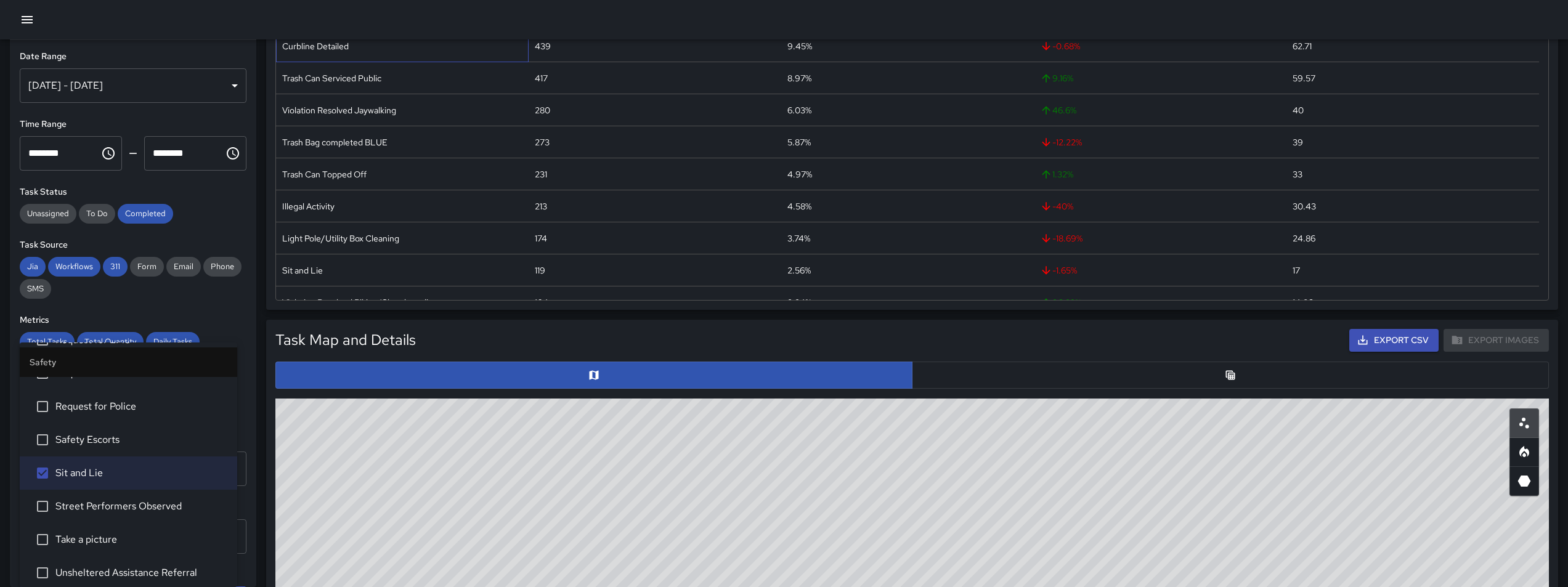
click at [276, 43] on div "Curbline Detailed" at bounding box center [402, 46] width 252 height 32
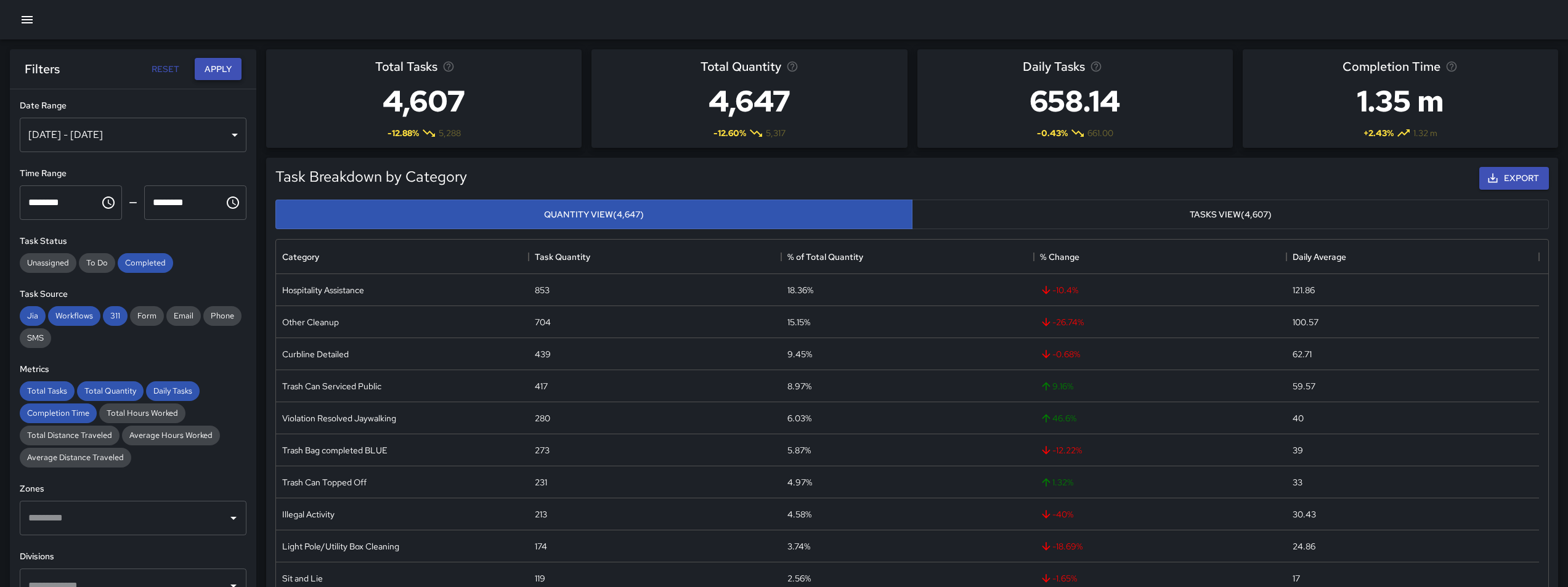
click at [212, 70] on button "Apply" at bounding box center [218, 69] width 46 height 23
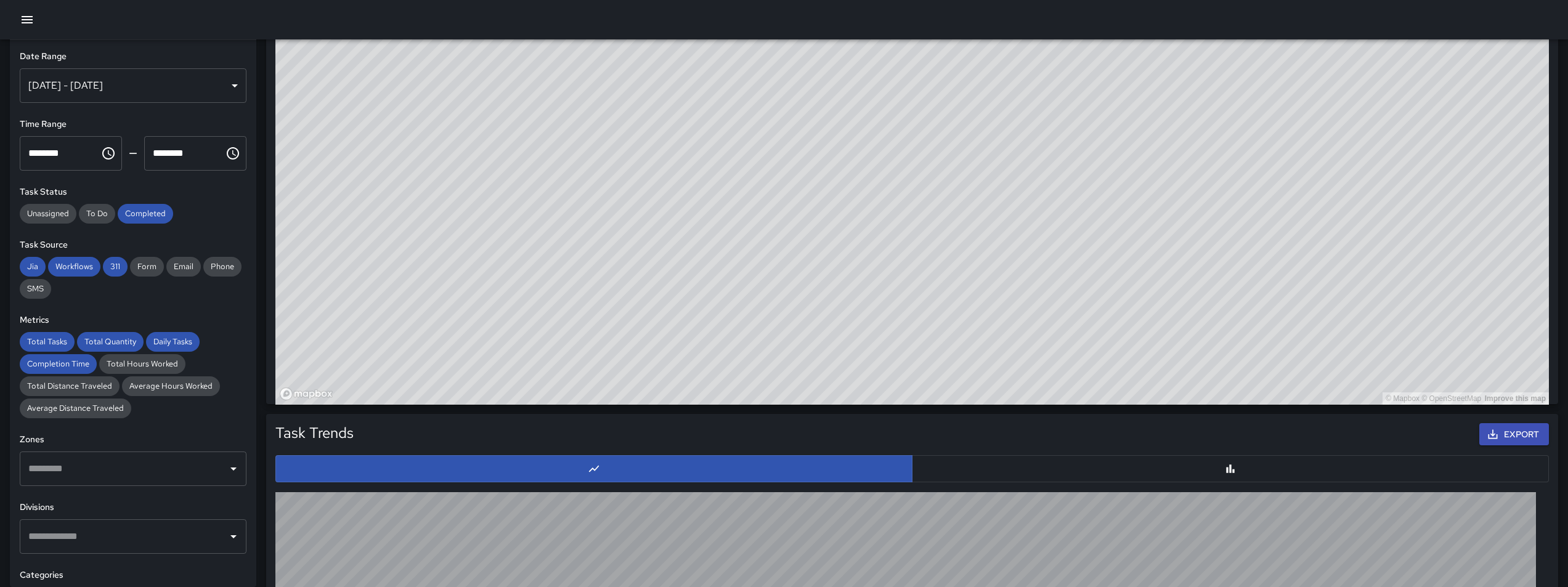
scroll to position [609, 0]
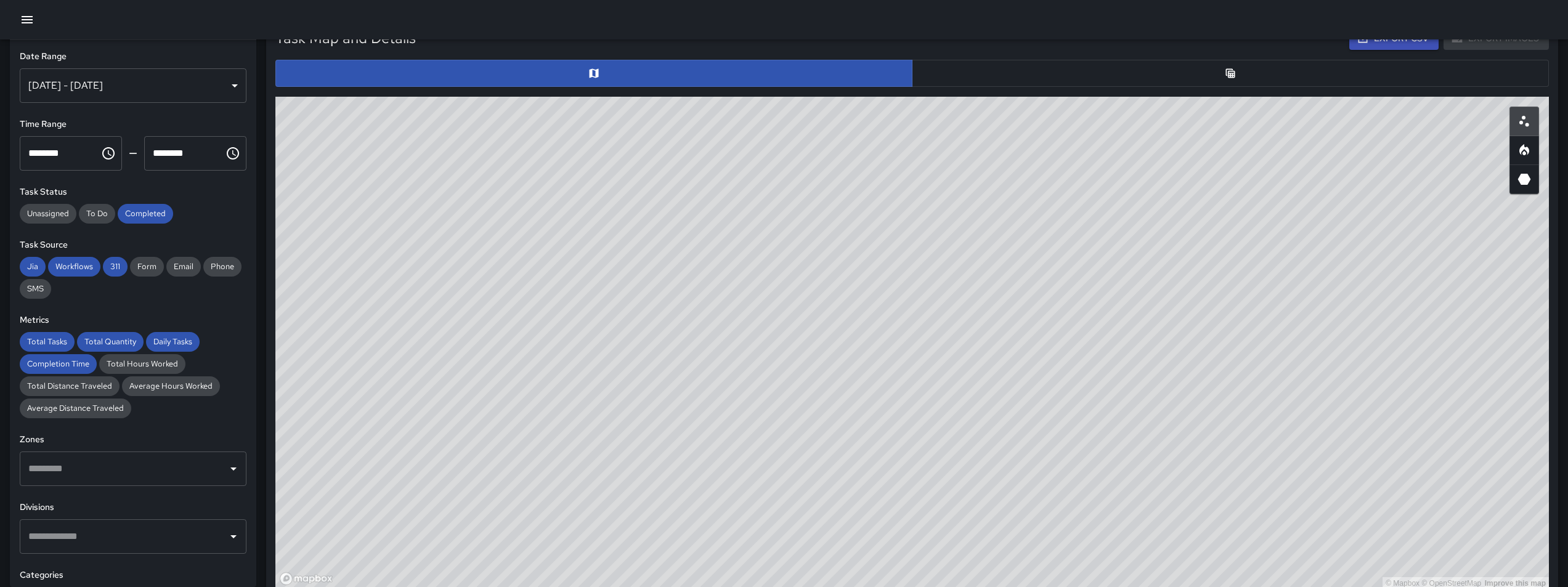
drag, startPoint x: 1087, startPoint y: 484, endPoint x: 965, endPoint y: 440, distance: 129.7
click at [965, 440] on div "© Mapbox © OpenStreetMap Improve this map" at bounding box center [912, 342] width 1273 height 492
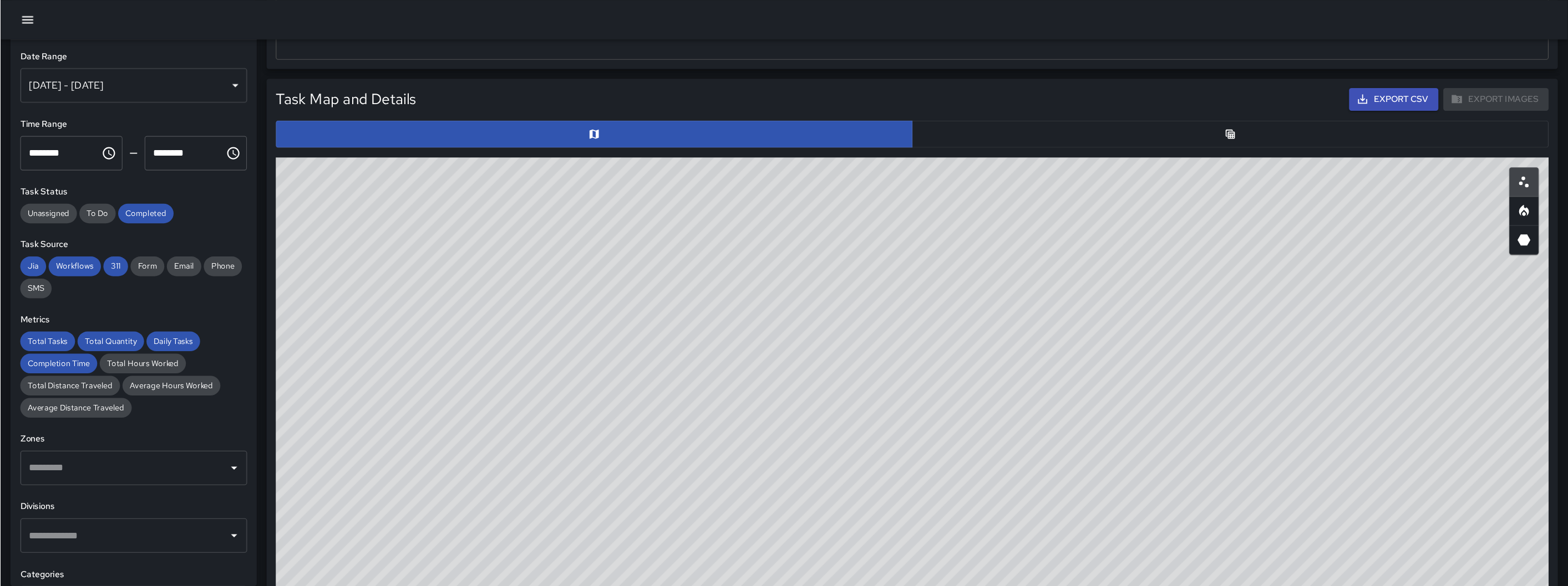
scroll to position [493, 0]
click at [1271, 92] on button "Export CSV" at bounding box center [1255, 90] width 80 height 21
drag, startPoint x: 1008, startPoint y: 326, endPoint x: 899, endPoint y: 366, distance: 116.1
click at [899, 366] on div "© Mapbox © OpenStreetMap Improve this map" at bounding box center [821, 364] width 1146 height 443
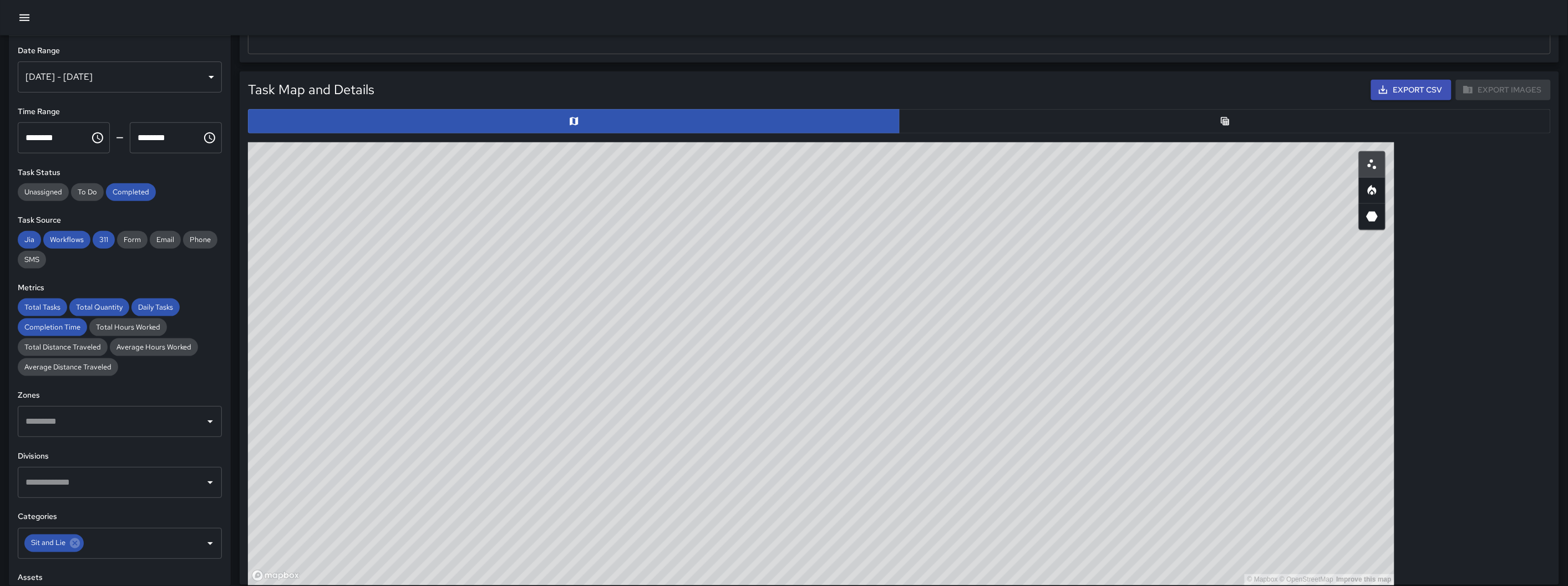
scroll to position [322, 1293]
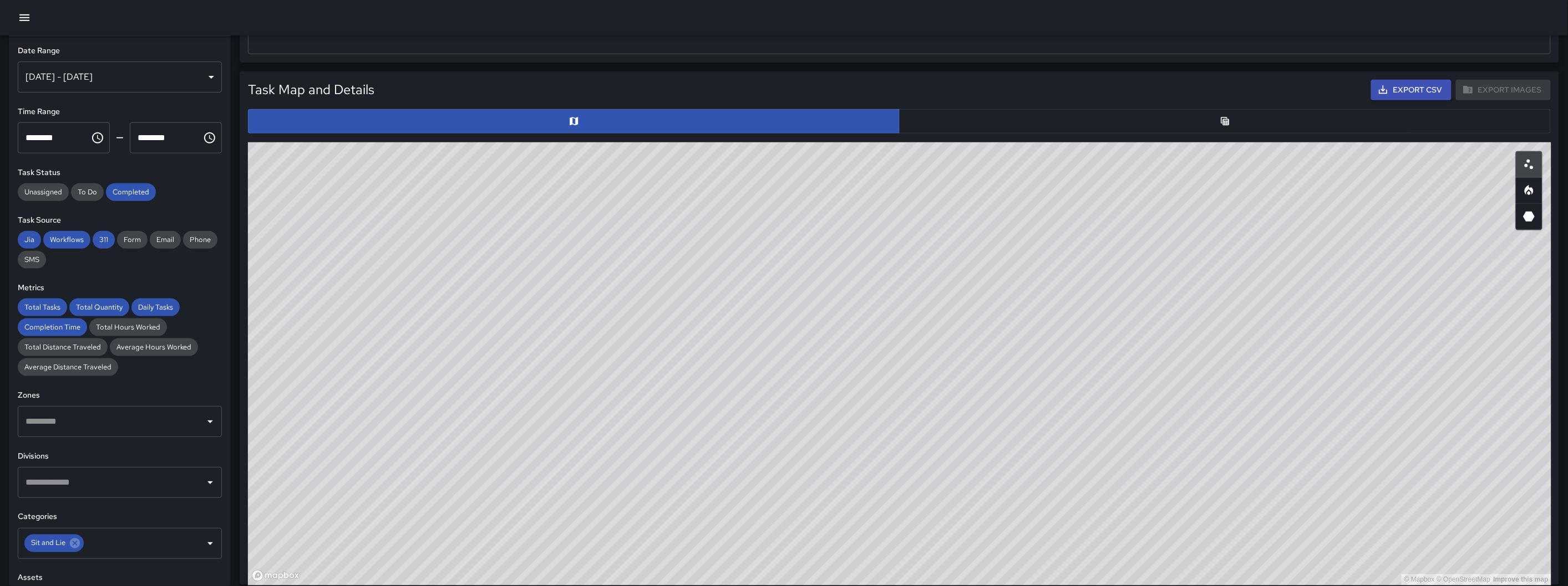
drag, startPoint x: 968, startPoint y: 275, endPoint x: 969, endPoint y: 280, distance: 5.1
click at [969, 280] on div "© Mapbox © OpenStreetMap Improve this map" at bounding box center [900, 364] width 1303 height 443
click at [1419, 216] on icon "3D Heatmap" at bounding box center [1530, 217] width 12 height 10
click at [1419, 195] on icon "Heatmap" at bounding box center [1530, 190] width 13 height 13
drag, startPoint x: 1449, startPoint y: 229, endPoint x: 1432, endPoint y: 232, distance: 17.3
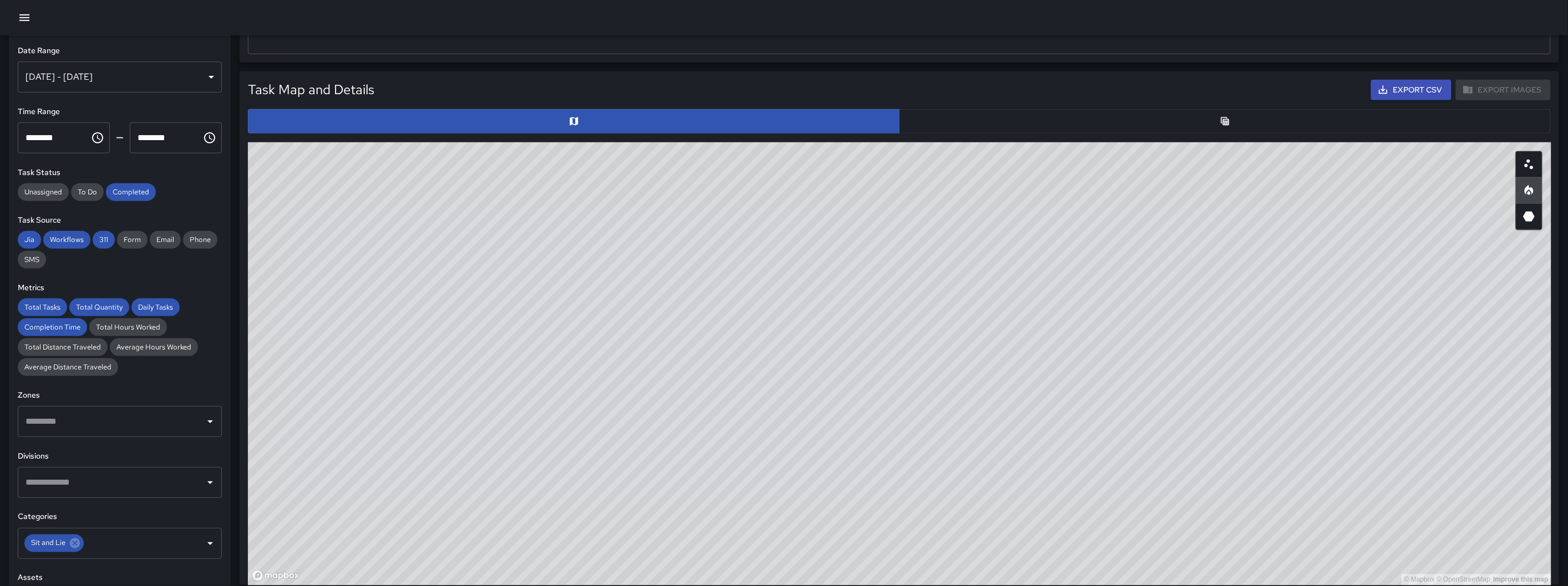
click at [1419, 232] on div "© Mapbox © OpenStreetMap Improve this map" at bounding box center [900, 364] width 1303 height 443
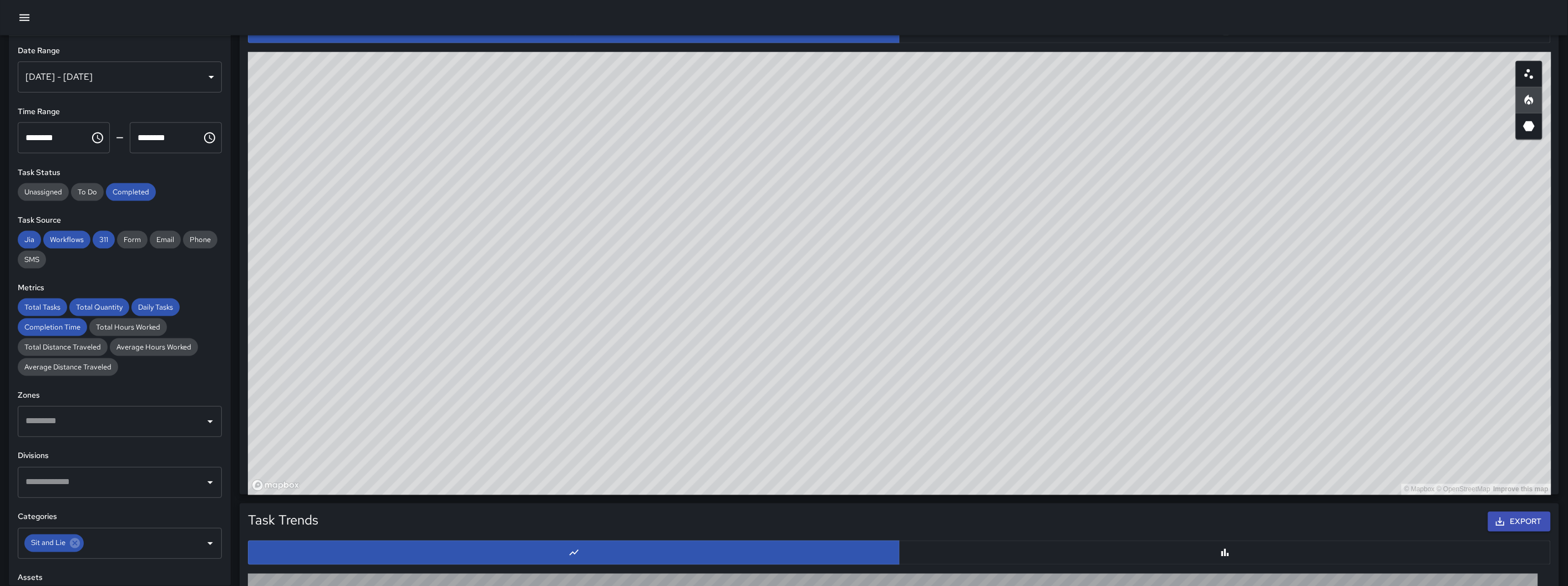
scroll to position [555, 0]
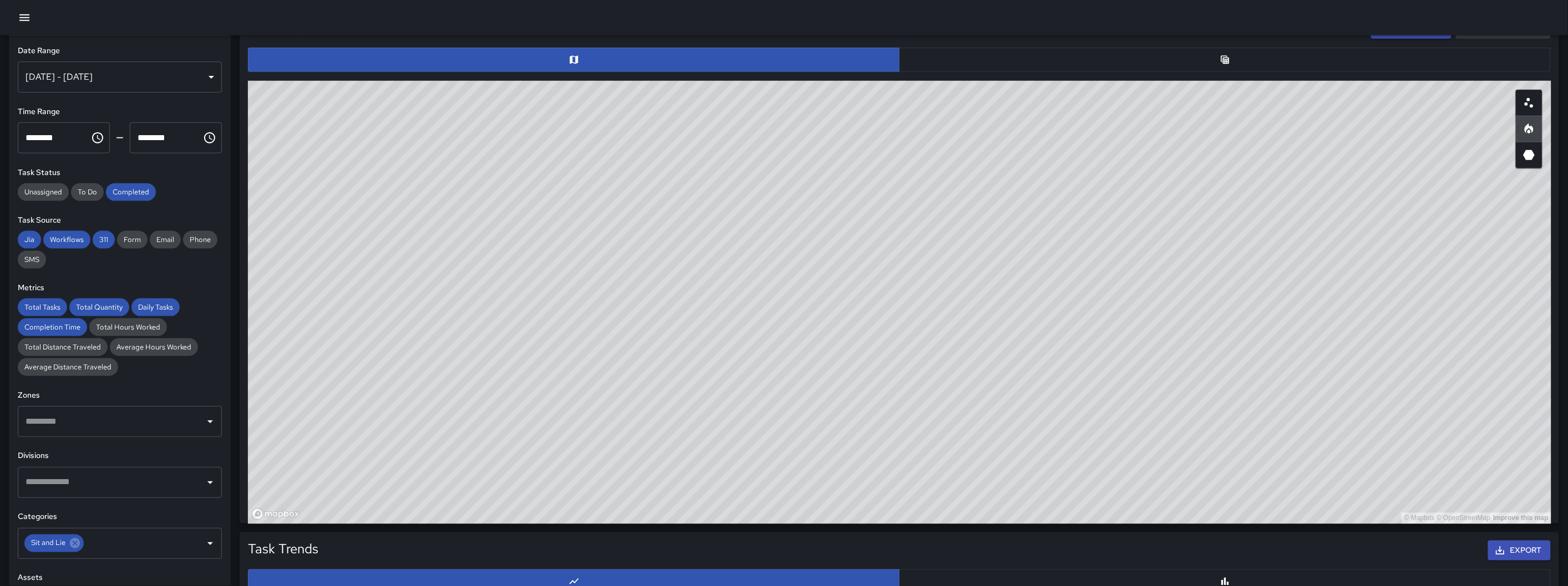
drag, startPoint x: 877, startPoint y: 274, endPoint x: 1033, endPoint y: 157, distance: 195.0
click at [1033, 157] on div "© Mapbox © OpenStreetMap Improve this map" at bounding box center [900, 302] width 1303 height 443
drag, startPoint x: 1182, startPoint y: 335, endPoint x: 1186, endPoint y: 347, distance: 12.6
click at [1186, 347] on div "© Mapbox © OpenStreetMap Improve this map" at bounding box center [900, 302] width 1303 height 443
click at [1419, 108] on icon "Scatterplot" at bounding box center [1530, 104] width 13 height 13
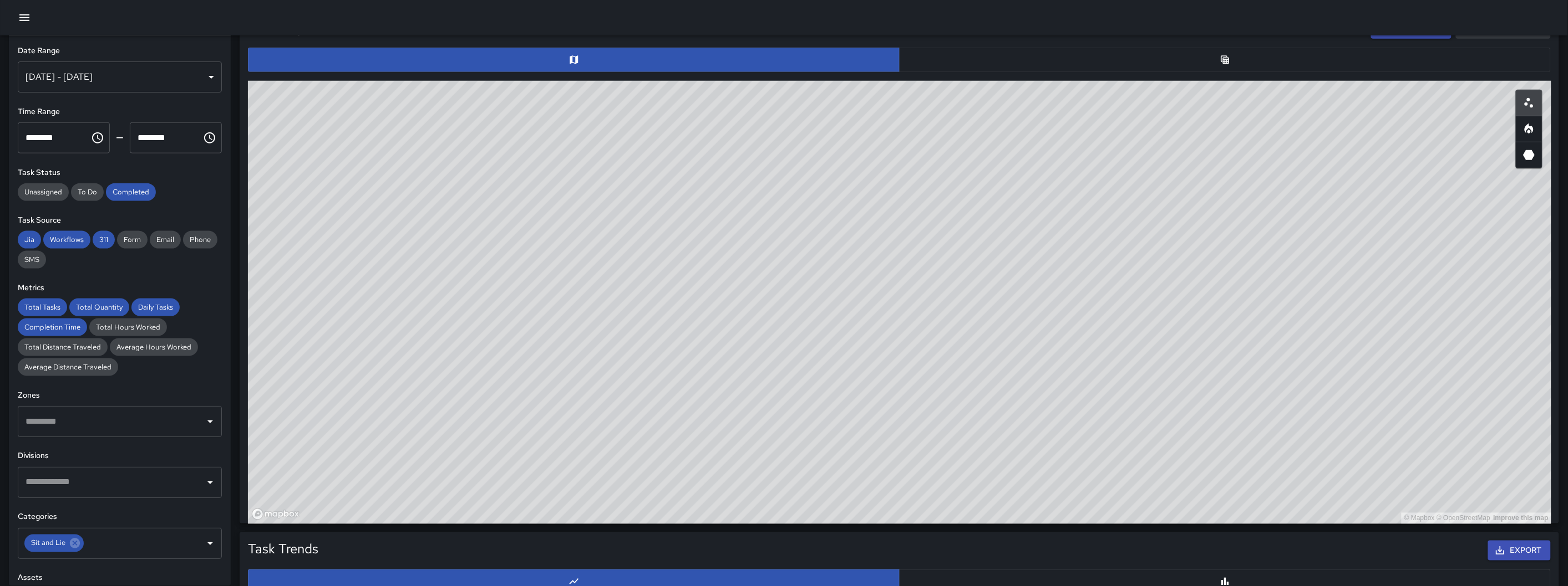
click at [1419, 153] on icon "3D Heatmap" at bounding box center [1530, 155] width 12 height 10
drag, startPoint x: 1197, startPoint y: 230, endPoint x: 1214, endPoint y: 254, distance: 29.4
click at [1214, 254] on div "© Mapbox © OpenStreetMap Improve this map" at bounding box center [900, 302] width 1303 height 443
drag, startPoint x: 1223, startPoint y: 292, endPoint x: 1154, endPoint y: 309, distance: 71.1
click at [1154, 309] on div "© Mapbox © OpenStreetMap Improve this map" at bounding box center [900, 302] width 1303 height 443
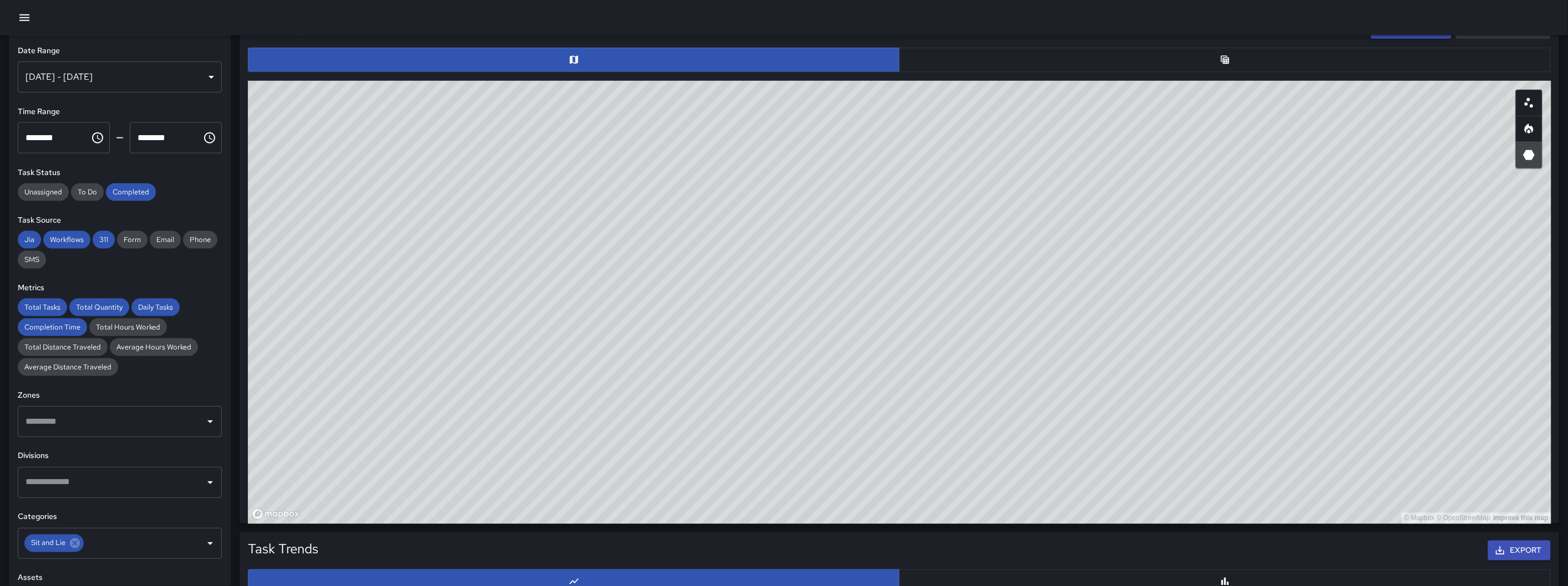
click at [1419, 158] on icon "3D Heatmap" at bounding box center [1530, 155] width 13 height 13
